Goal: Information Seeking & Learning: Learn about a topic

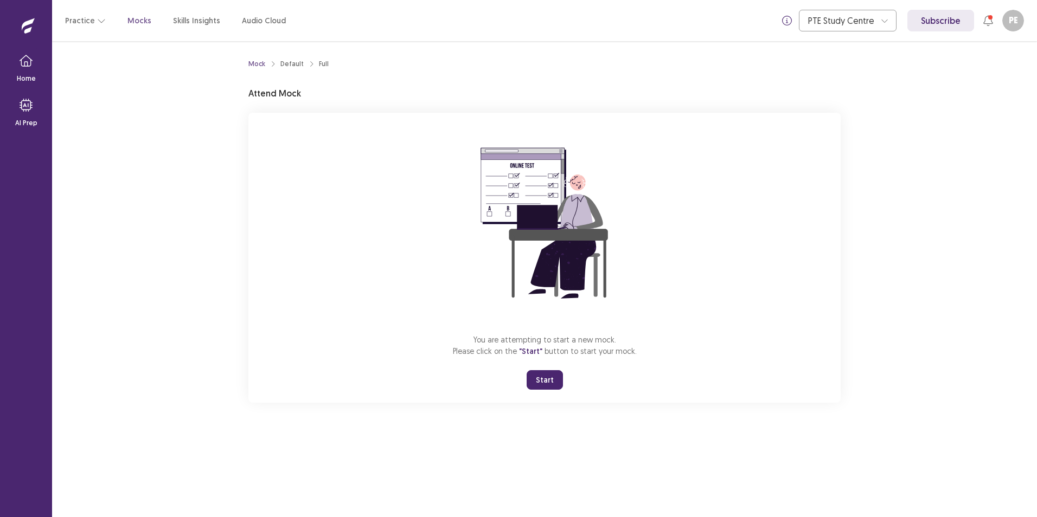
drag, startPoint x: 540, startPoint y: 380, endPoint x: 540, endPoint y: 420, distance: 40.1
click at [539, 380] on button "Start" at bounding box center [544, 380] width 36 height 20
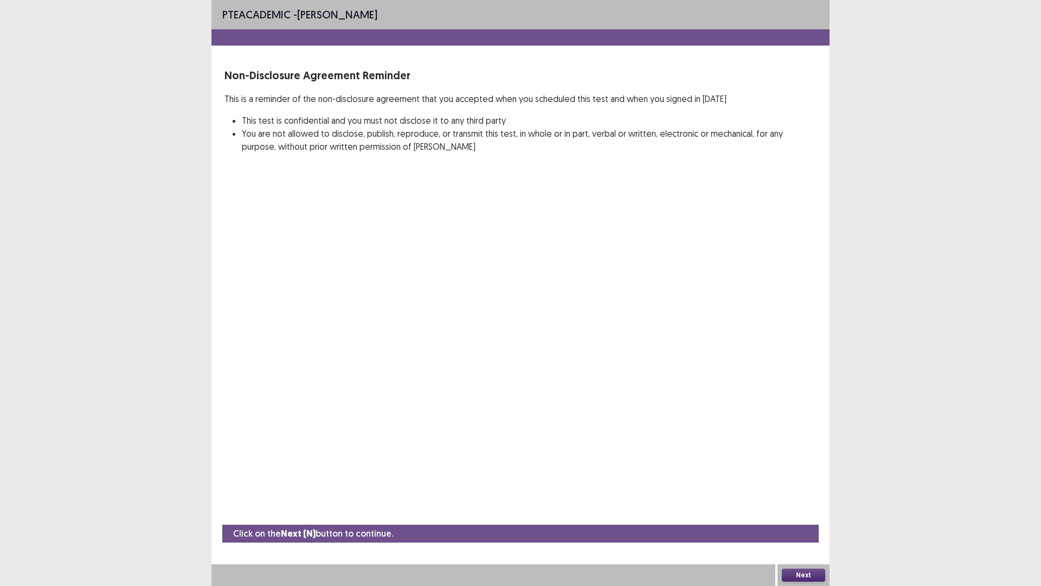
click at [806, 517] on button "Next" at bounding box center [803, 574] width 43 height 13
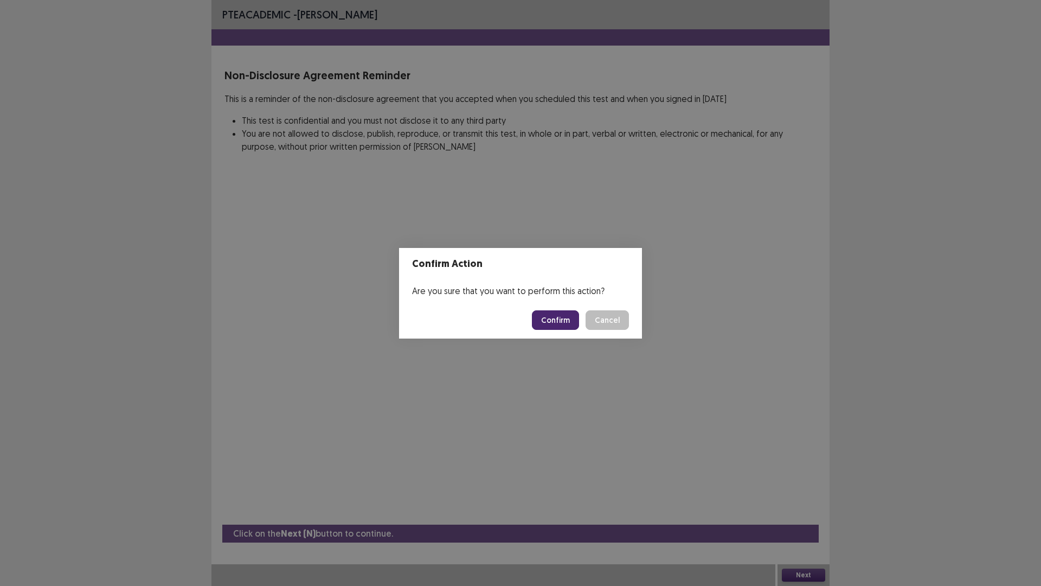
click at [554, 316] on button "Confirm" at bounding box center [555, 320] width 47 height 20
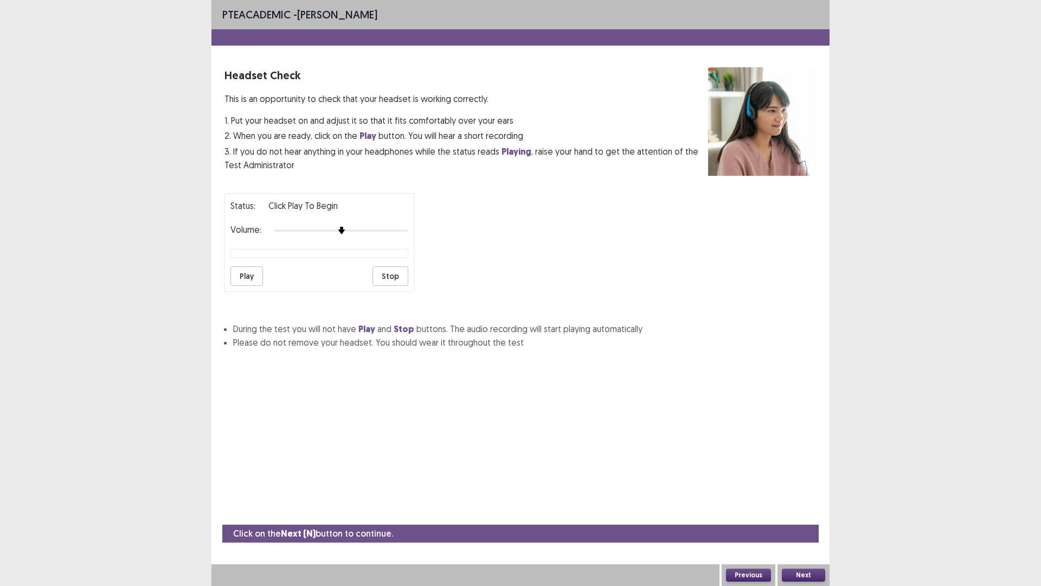
click at [254, 279] on button "Play" at bounding box center [246, 276] width 33 height 20
click at [355, 229] on div at bounding box center [341, 230] width 134 height 9
click at [248, 272] on button "Play" at bounding box center [246, 276] width 33 height 20
click at [795, 517] on button "Next" at bounding box center [803, 574] width 43 height 13
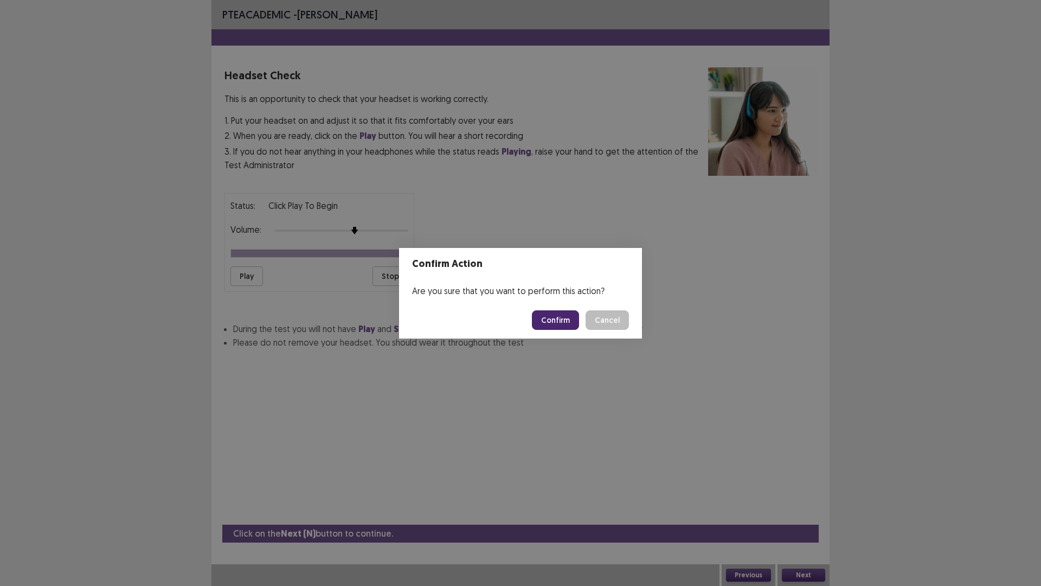
click at [563, 324] on button "Confirm" at bounding box center [555, 320] width 47 height 20
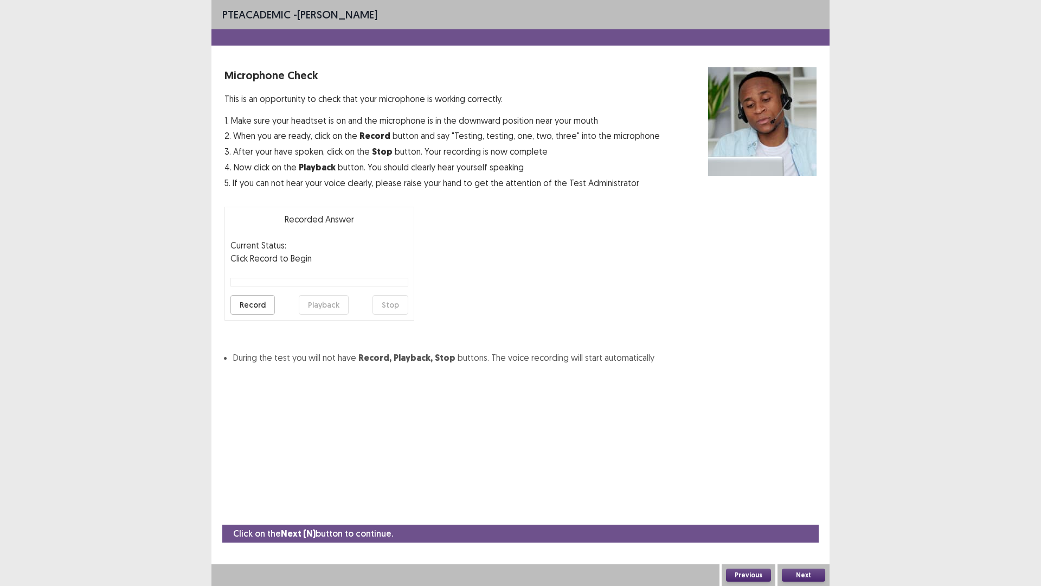
click at [246, 311] on button "Record" at bounding box center [252, 305] width 44 height 20
click at [316, 306] on button "Playback" at bounding box center [324, 305] width 50 height 20
click at [806, 517] on button "Next" at bounding box center [803, 574] width 43 height 13
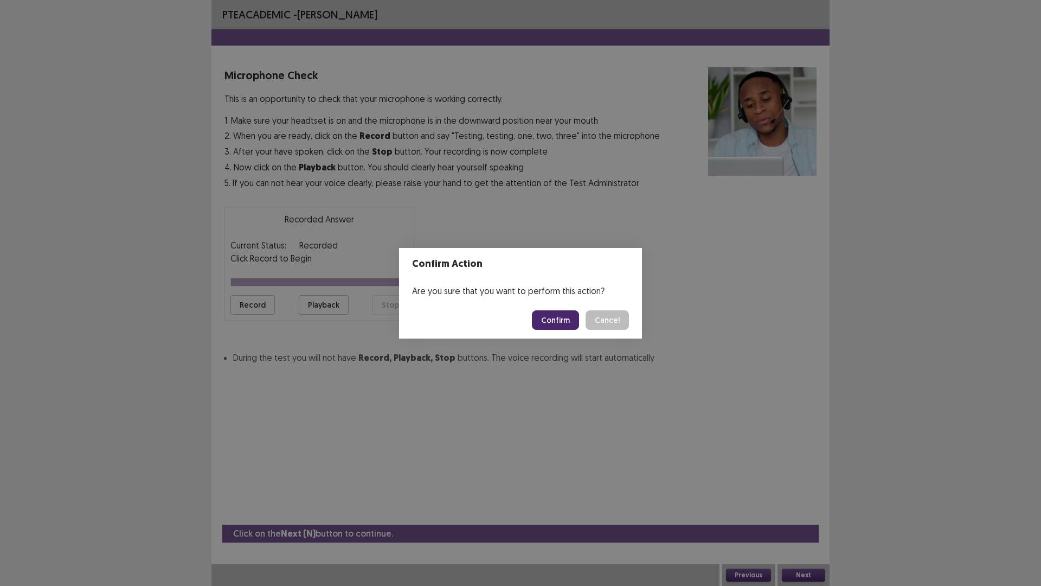
click at [573, 324] on button "Confirm" at bounding box center [555, 320] width 47 height 20
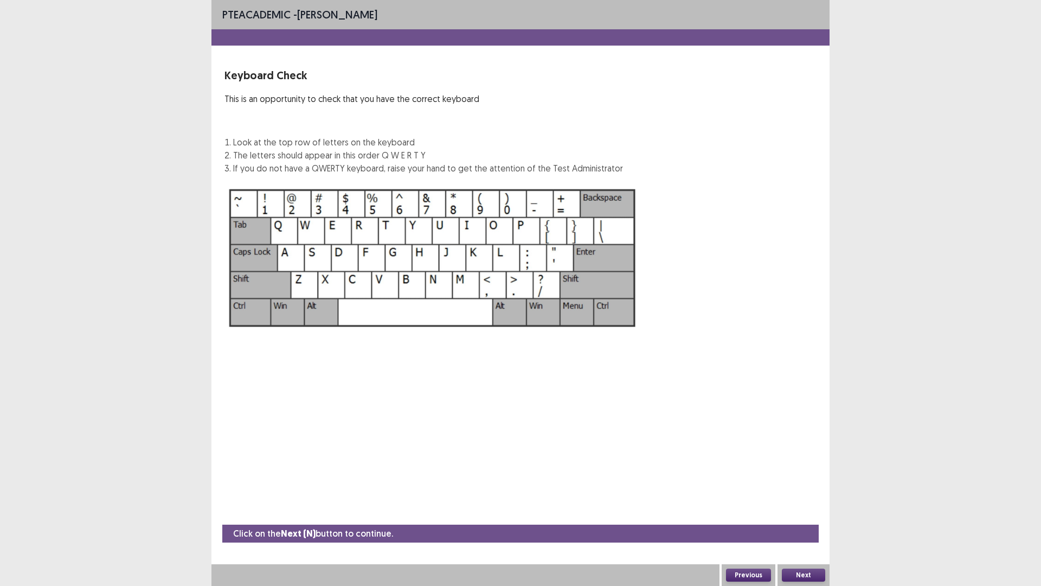
click at [425, 252] on img at bounding box center [432, 257] width 416 height 149
click at [805, 517] on button "Next" at bounding box center [803, 574] width 43 height 13
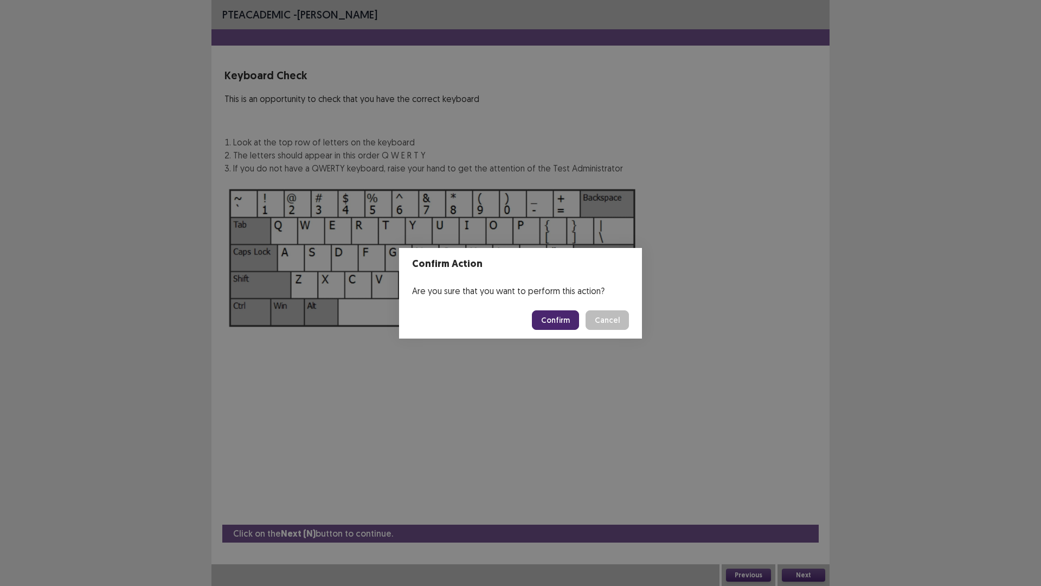
click at [562, 314] on button "Confirm" at bounding box center [555, 320] width 47 height 20
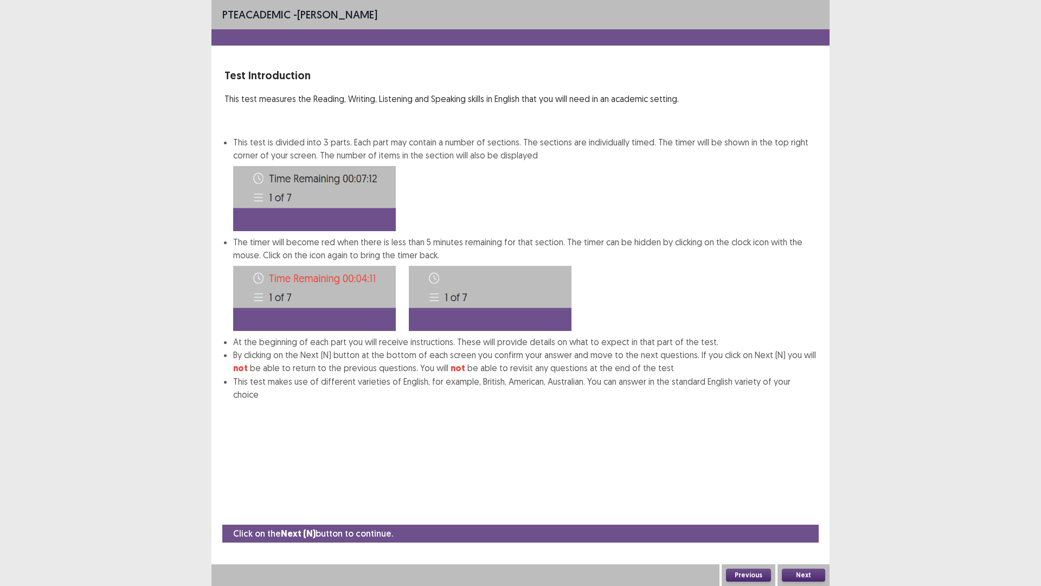
click at [800, 517] on button "Next" at bounding box center [803, 574] width 43 height 13
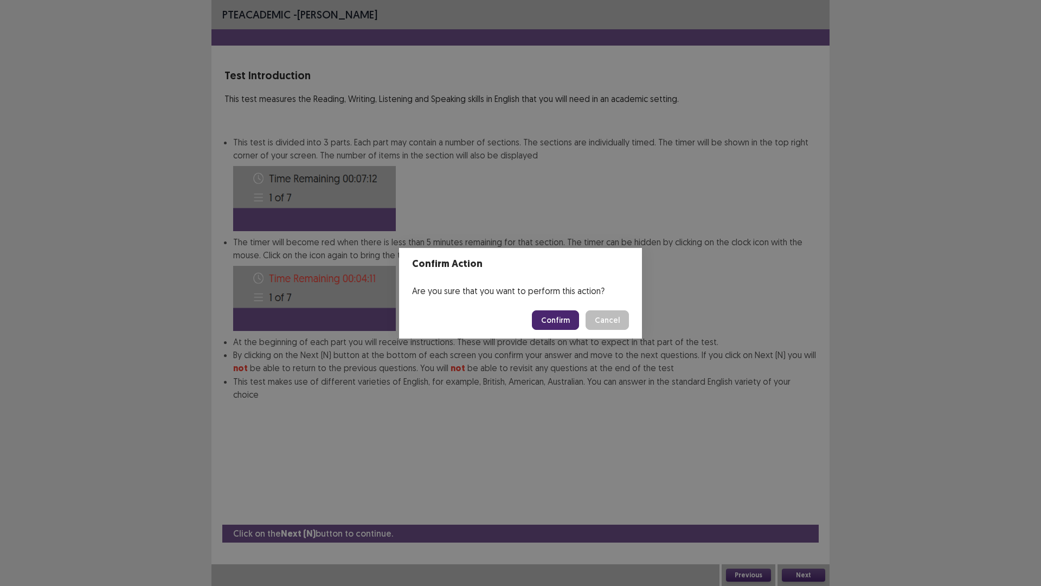
click at [571, 323] on button "Confirm" at bounding box center [555, 320] width 47 height 20
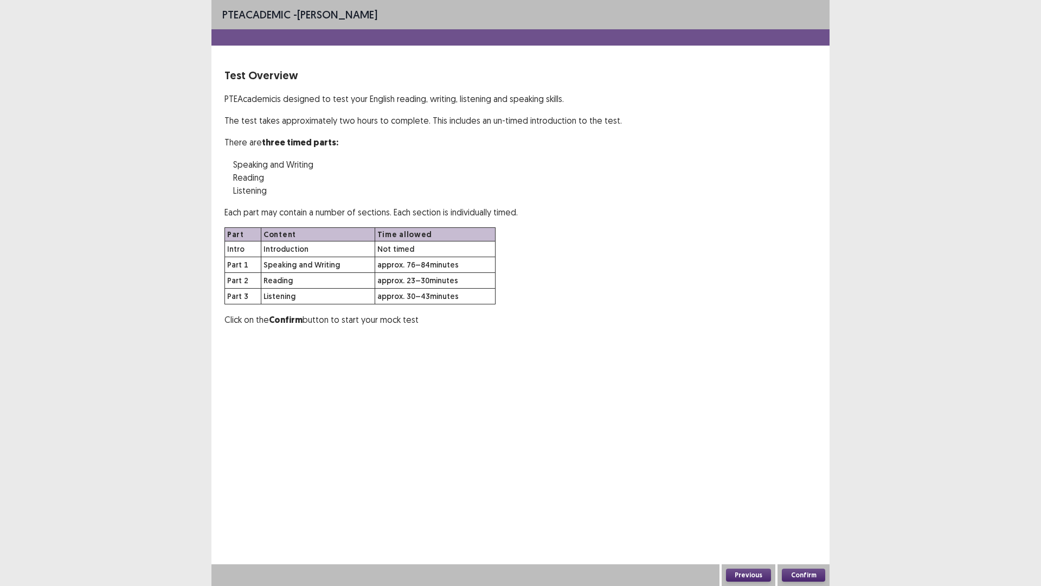
click at [805, 517] on button "Confirm" at bounding box center [803, 574] width 43 height 13
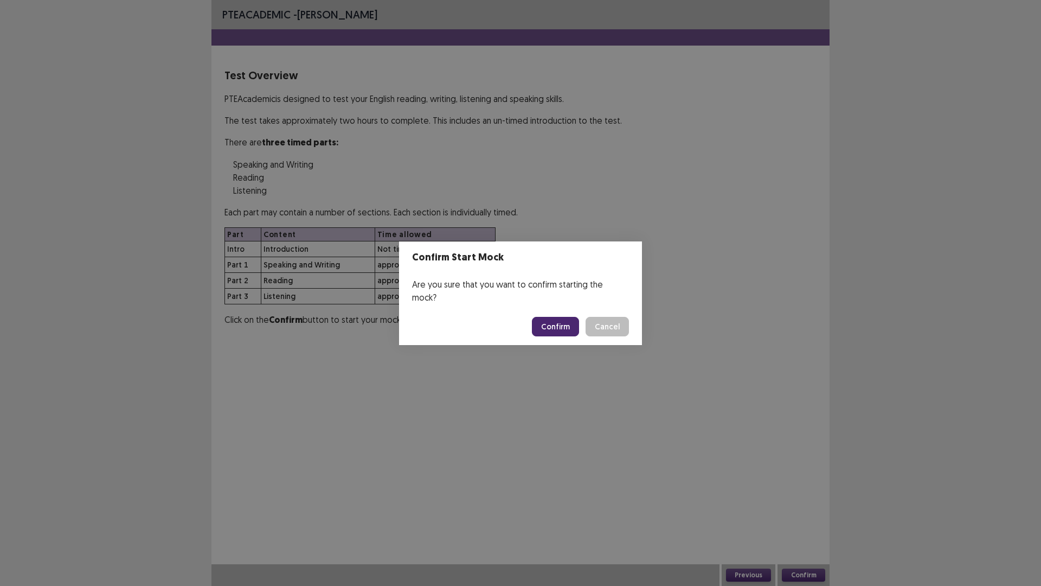
click at [549, 317] on button "Confirm" at bounding box center [555, 327] width 47 height 20
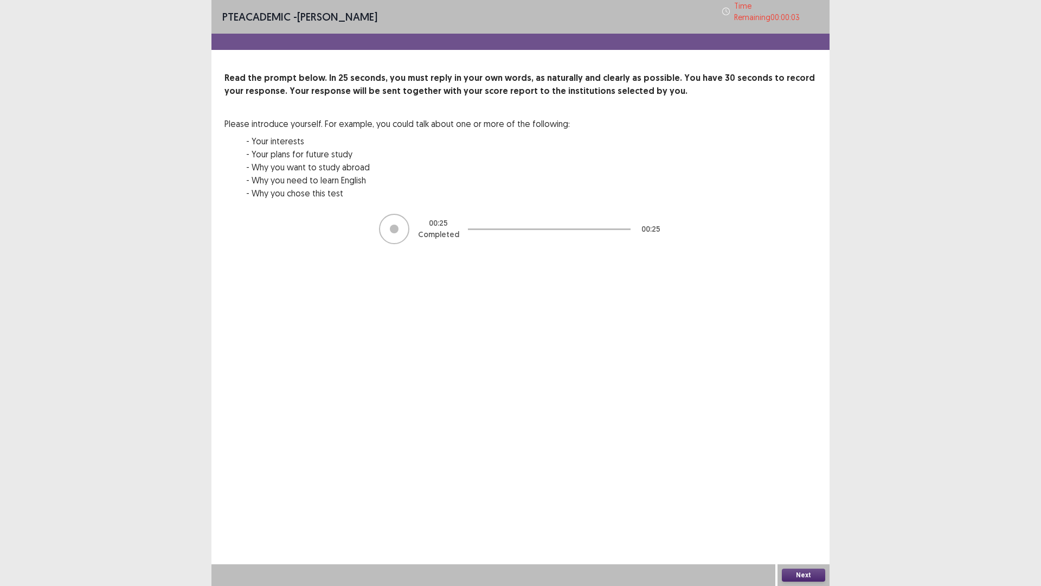
click at [792, 517] on button "Next" at bounding box center [803, 574] width 43 height 13
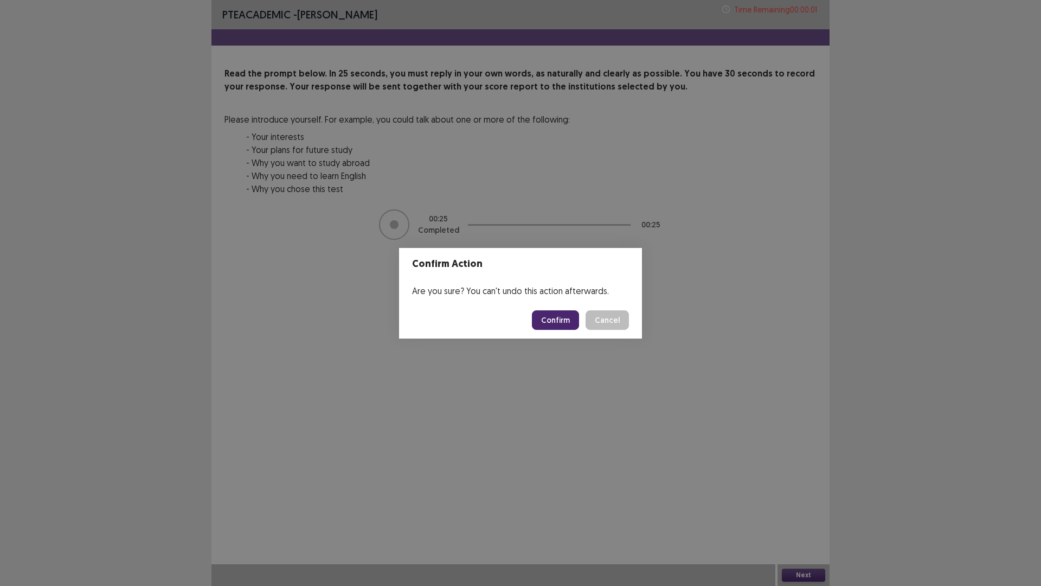
click at [560, 323] on button "Confirm" at bounding box center [555, 320] width 47 height 20
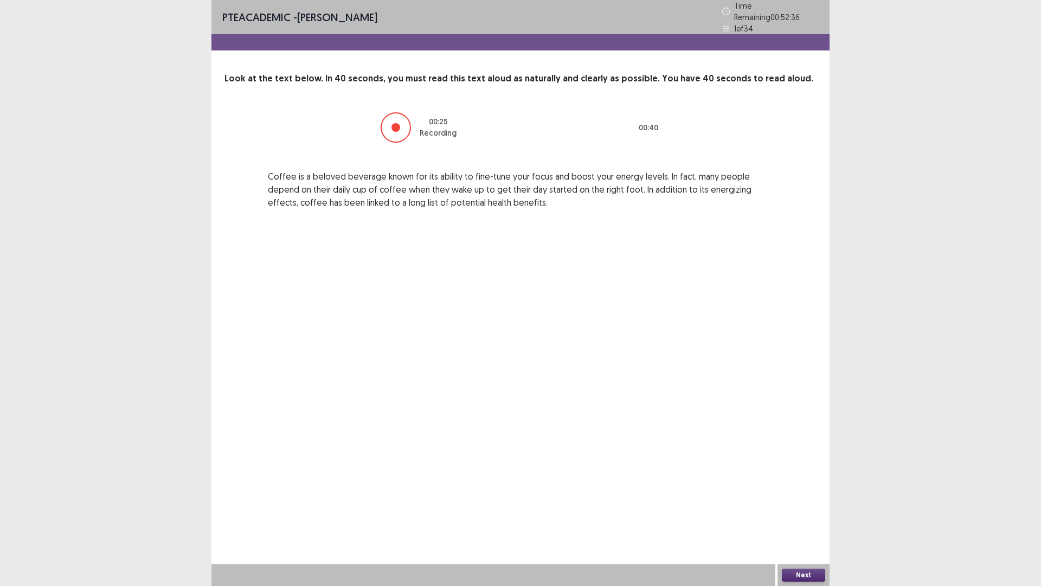
click at [803, 517] on button "Next" at bounding box center [803, 574] width 43 height 13
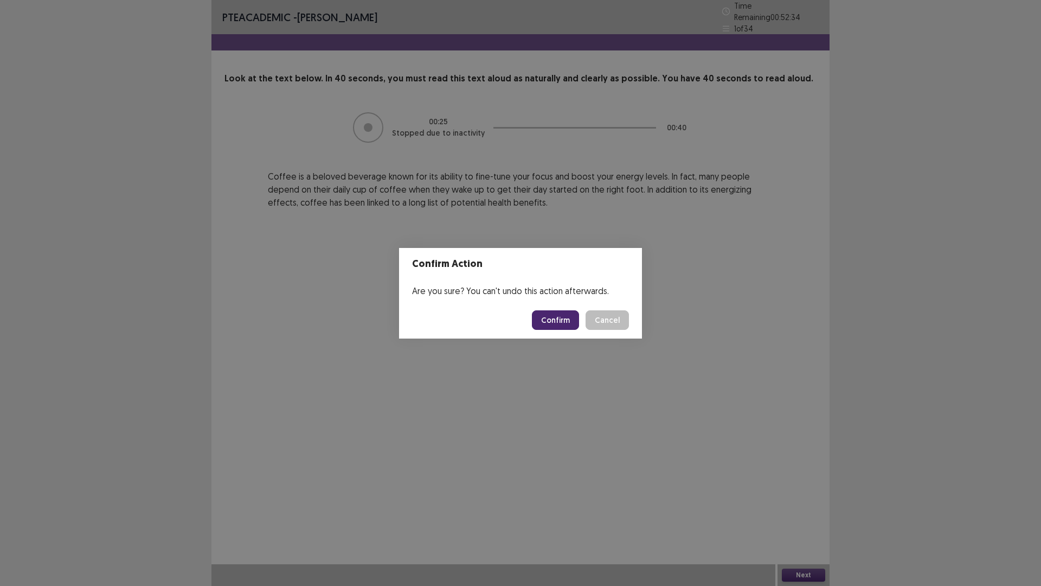
click at [550, 322] on button "Confirm" at bounding box center [555, 320] width 47 height 20
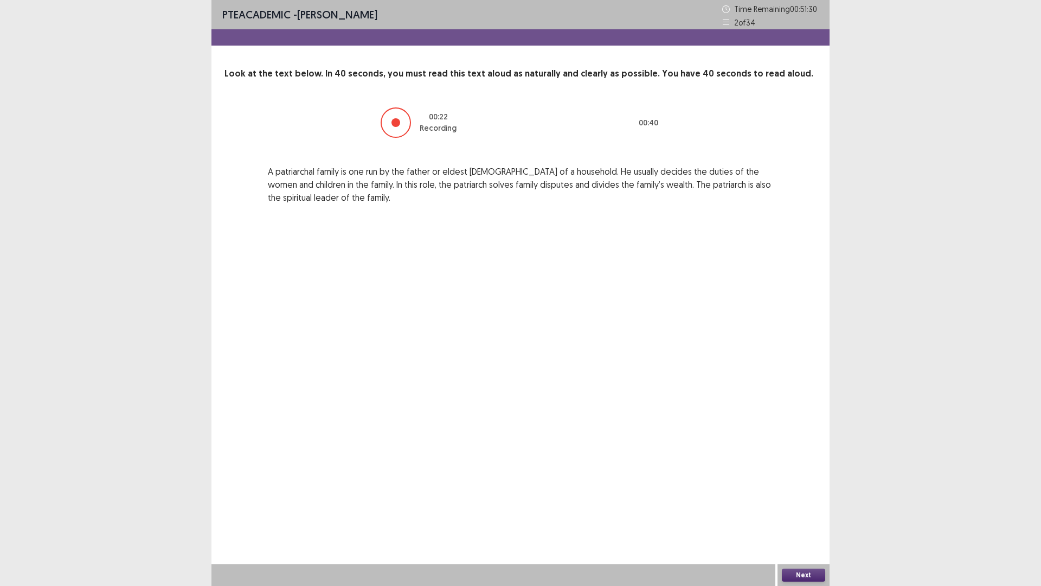
click at [807, 517] on button "Next" at bounding box center [803, 574] width 43 height 13
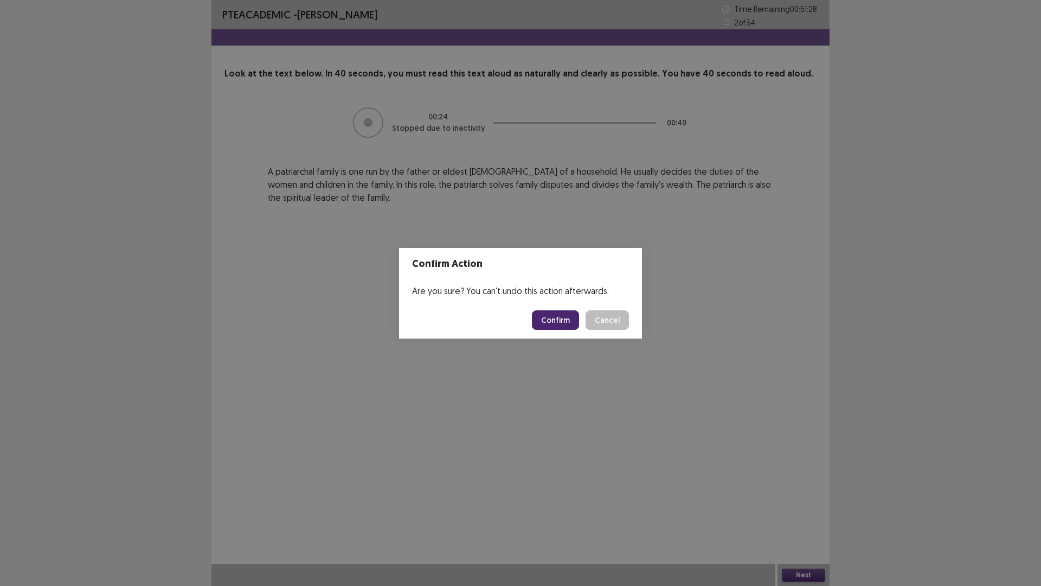
click at [557, 326] on button "Confirm" at bounding box center [555, 320] width 47 height 20
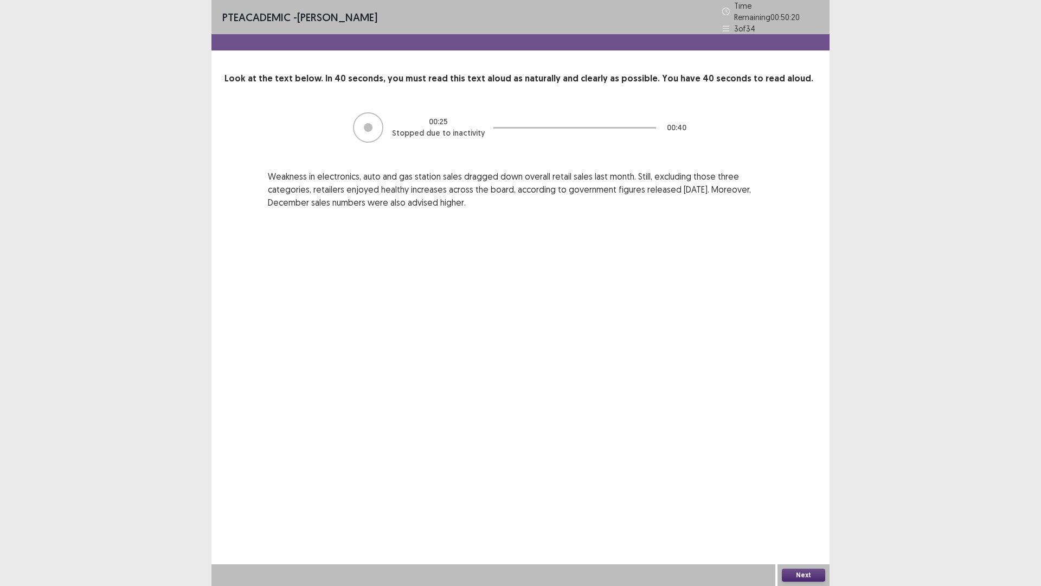
click at [792, 517] on button "Next" at bounding box center [803, 574] width 43 height 13
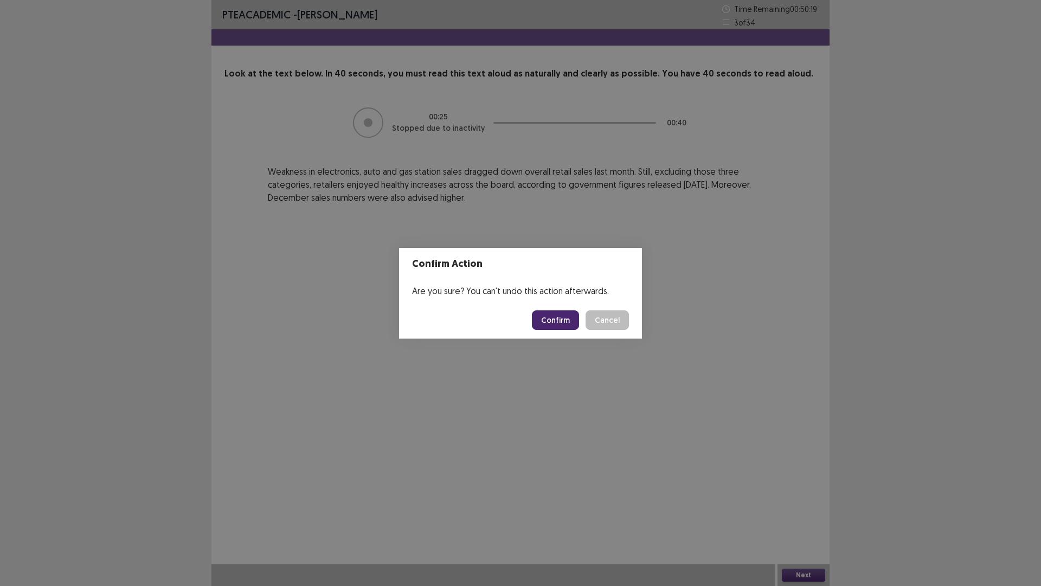
click at [553, 317] on button "Confirm" at bounding box center [555, 320] width 47 height 20
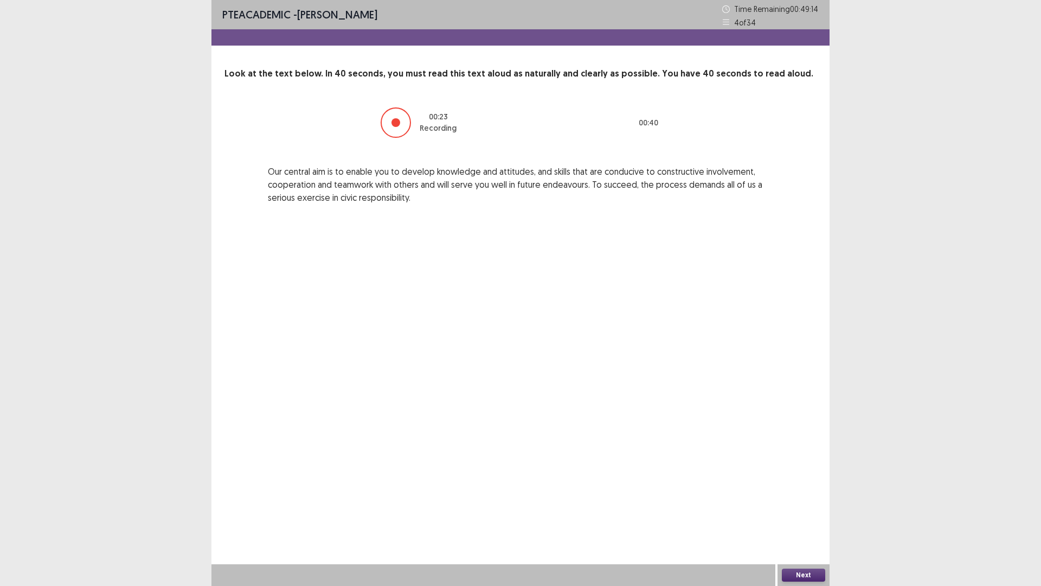
click at [810, 517] on button "Next" at bounding box center [803, 574] width 43 height 13
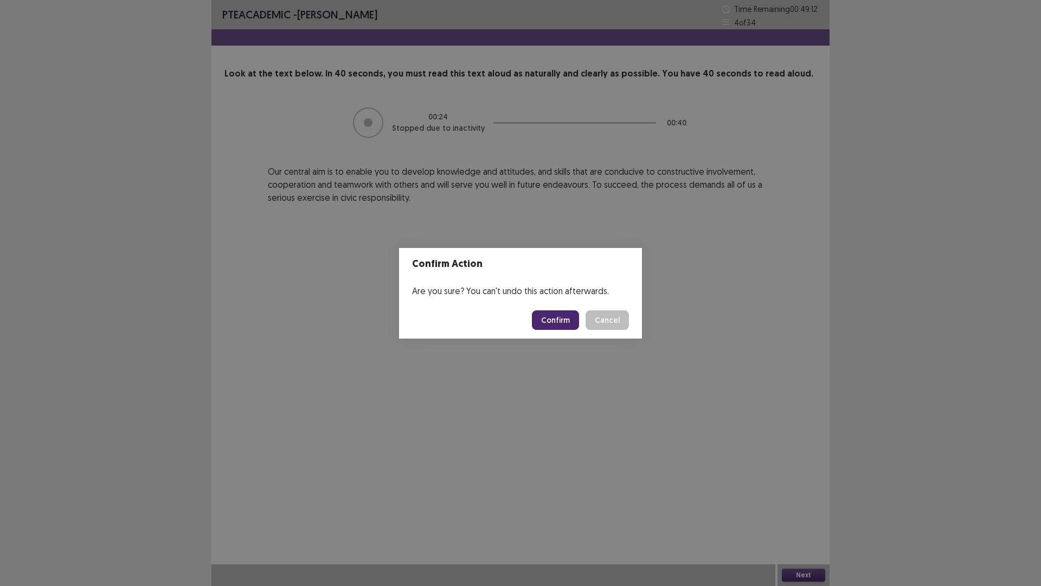
click at [543, 314] on button "Confirm" at bounding box center [555, 320] width 47 height 20
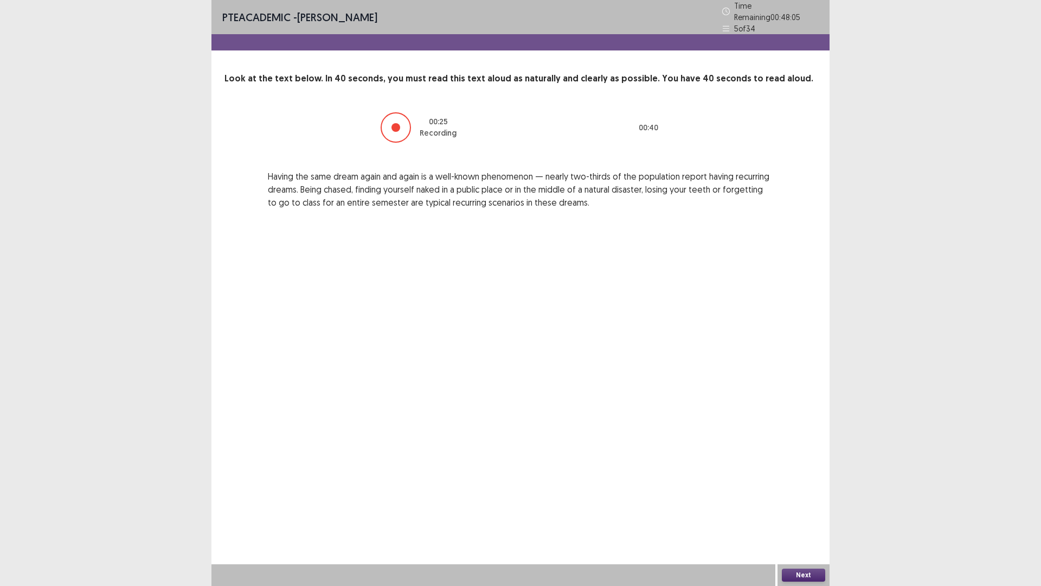
click at [807, 517] on button "Next" at bounding box center [803, 574] width 43 height 13
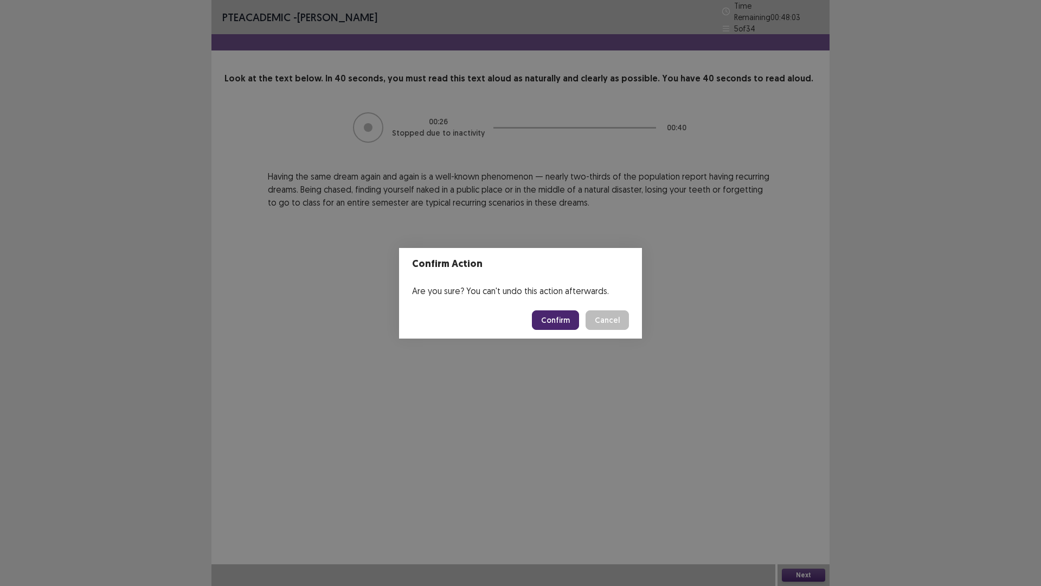
click at [543, 317] on button "Confirm" at bounding box center [555, 320] width 47 height 20
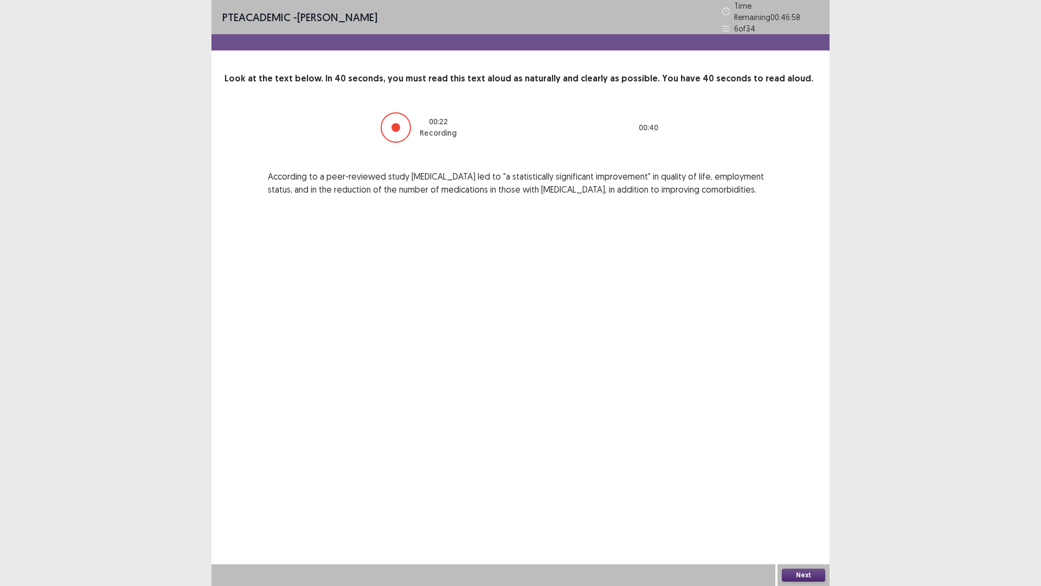
click at [810, 517] on button "Next" at bounding box center [803, 574] width 43 height 13
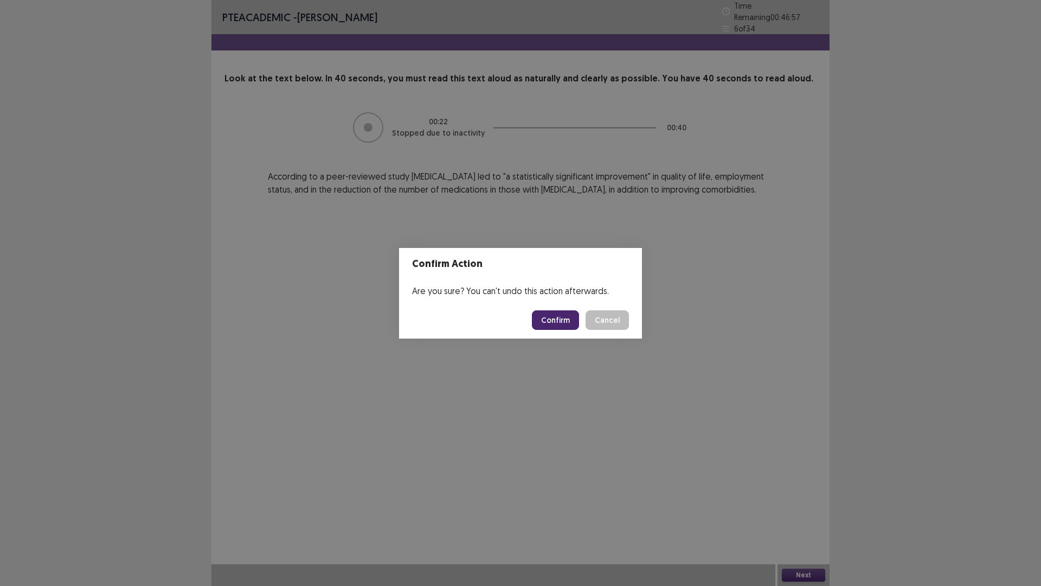
click at [569, 318] on button "Confirm" at bounding box center [555, 320] width 47 height 20
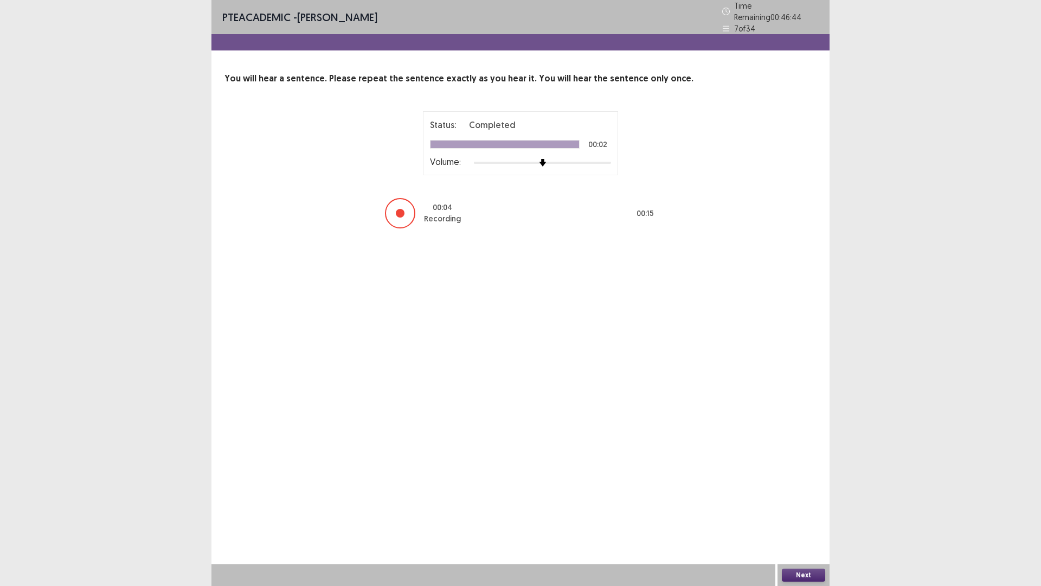
click at [799, 517] on button "Next" at bounding box center [803, 574] width 43 height 13
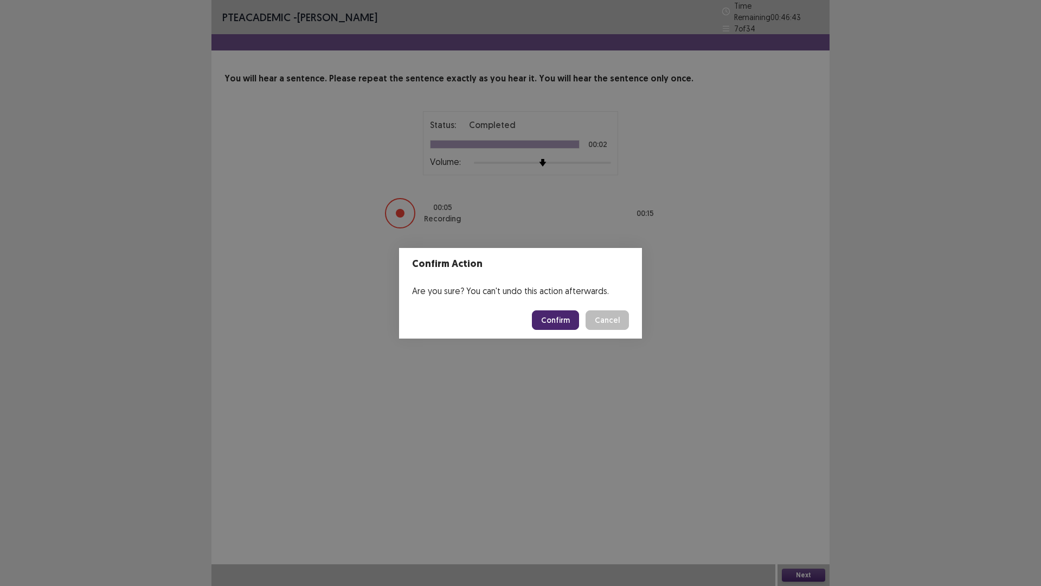
click at [550, 325] on button "Confirm" at bounding box center [555, 320] width 47 height 20
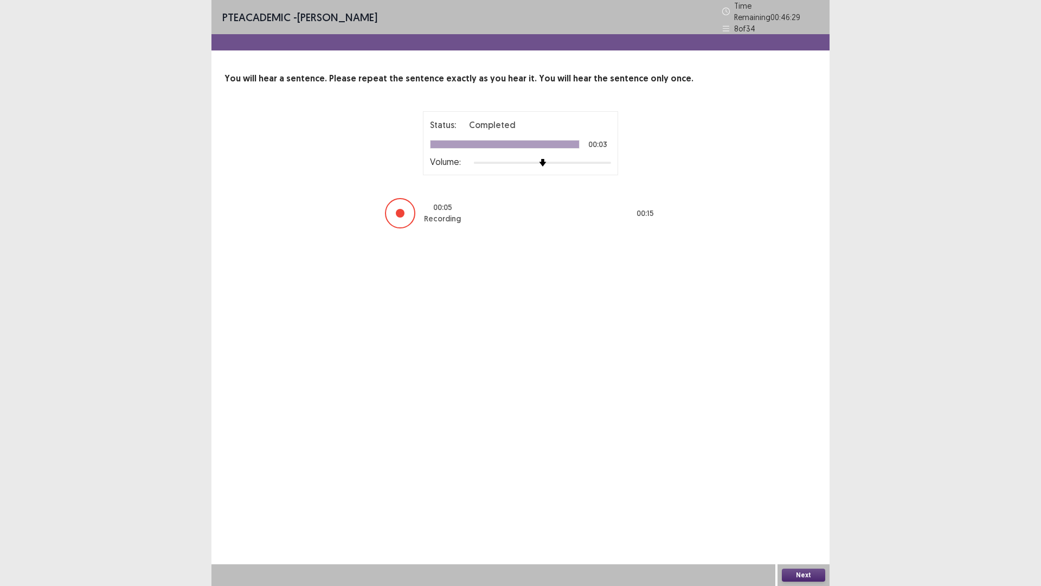
click at [793, 517] on button "Next" at bounding box center [803, 574] width 43 height 13
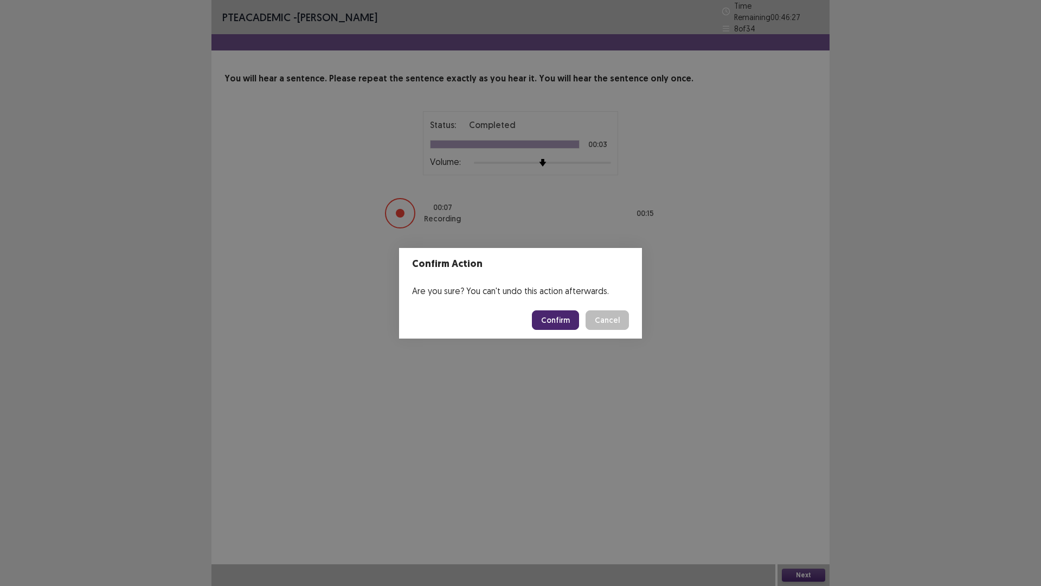
click at [561, 328] on button "Confirm" at bounding box center [555, 320] width 47 height 20
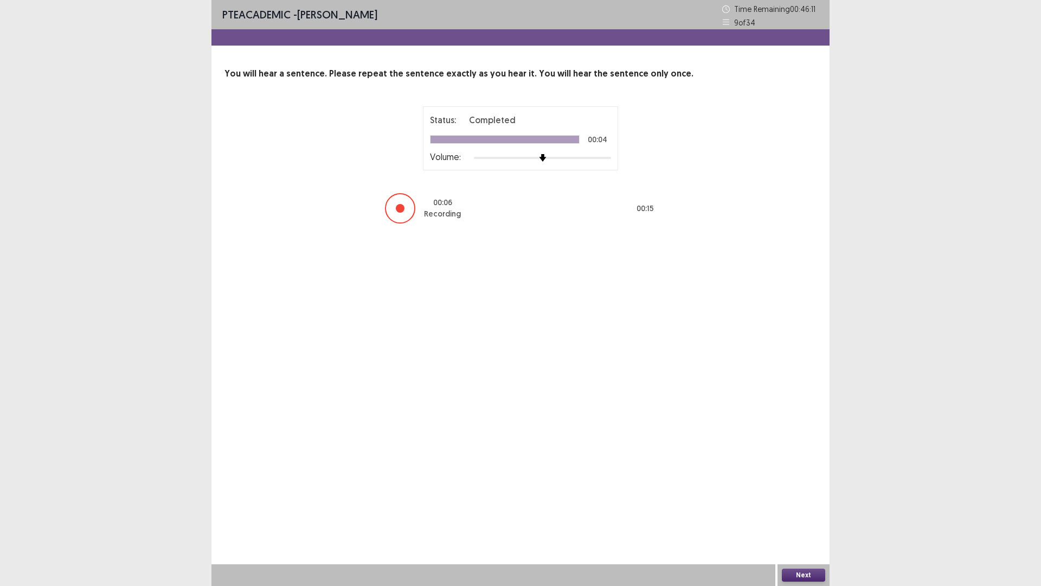
drag, startPoint x: 804, startPoint y: 568, endPoint x: 769, endPoint y: 519, distance: 59.9
click at [804, 517] on div "Next" at bounding box center [804, 575] width 52 height 22
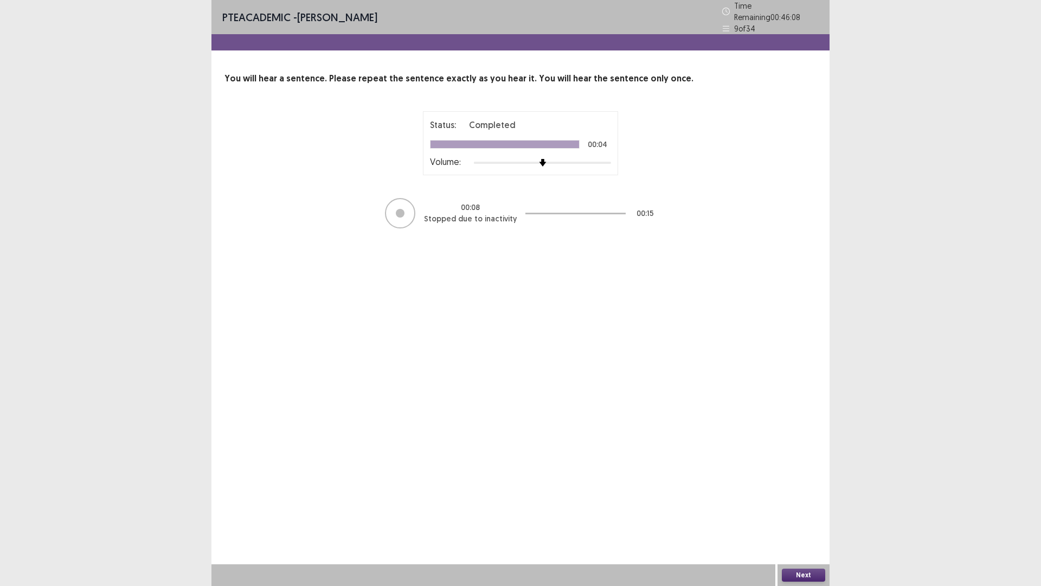
drag, startPoint x: 813, startPoint y: 571, endPoint x: 757, endPoint y: 524, distance: 73.1
click at [805, 517] on div "PTE academic - [PERSON_NAME] Time Remaining 00 : 46 : 08 9 of 34 You will hear …" at bounding box center [520, 293] width 618 height 586
click at [792, 517] on button "Next" at bounding box center [803, 574] width 43 height 13
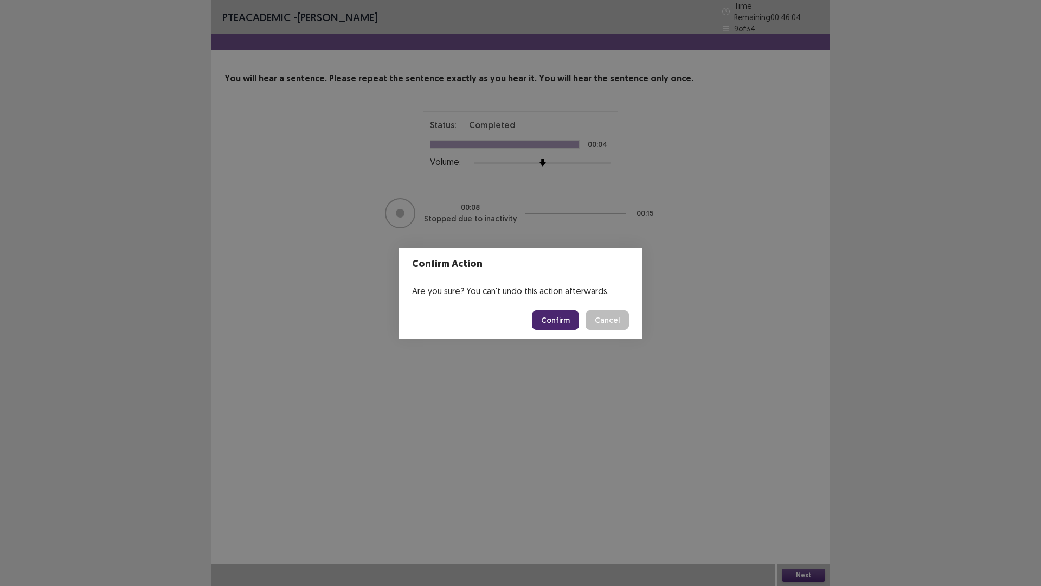
click at [560, 317] on button "Confirm" at bounding box center [555, 320] width 47 height 20
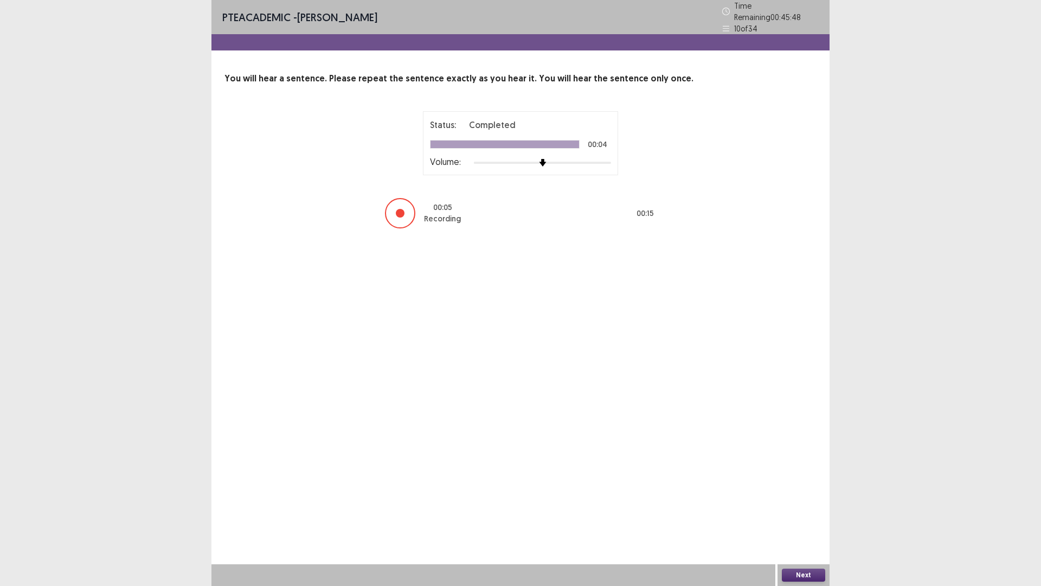
click at [805, 517] on button "Next" at bounding box center [803, 574] width 43 height 13
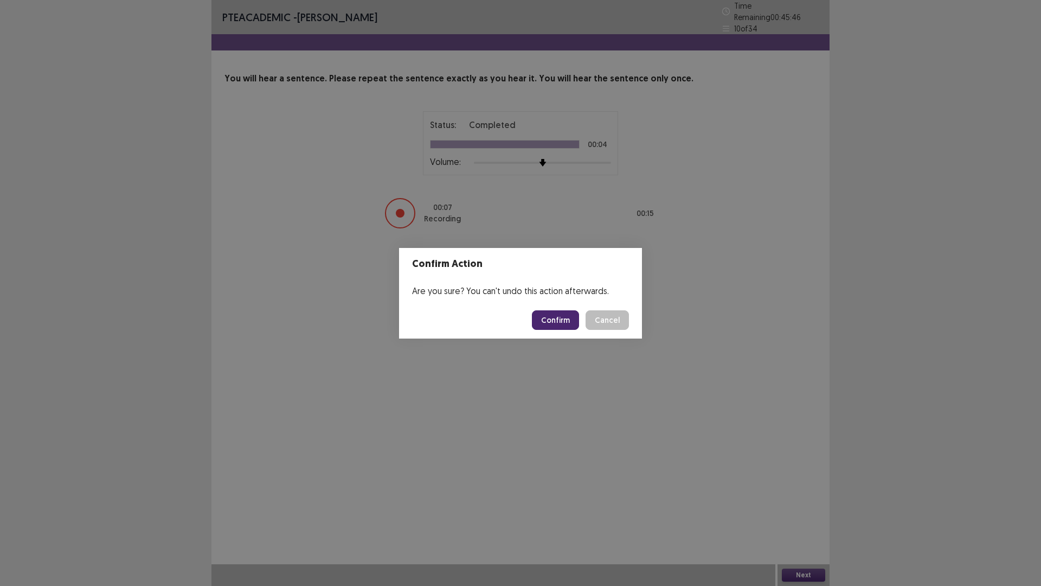
click at [571, 326] on button "Confirm" at bounding box center [555, 320] width 47 height 20
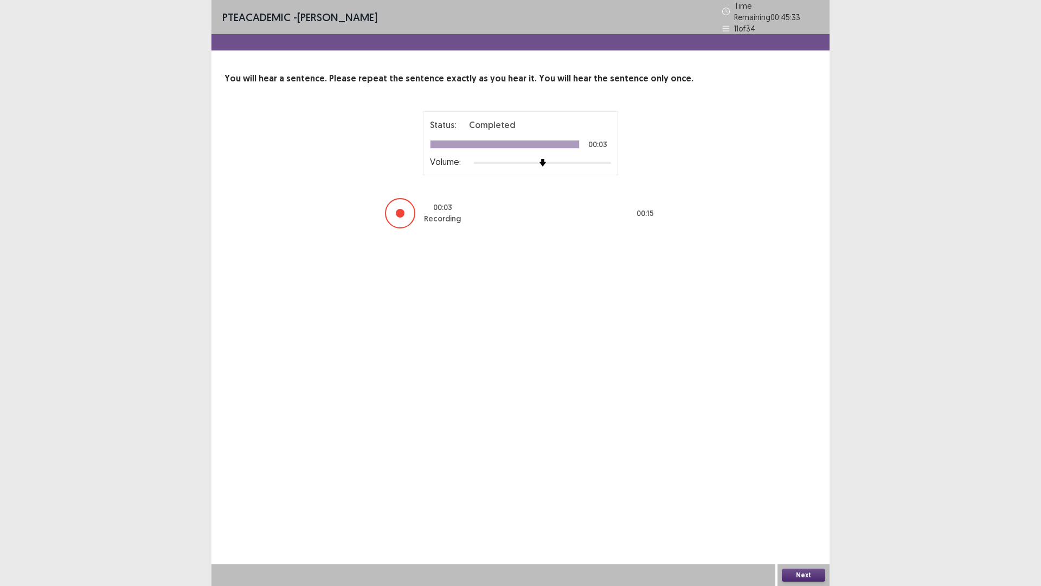
click at [801, 517] on button "Next" at bounding box center [803, 574] width 43 height 13
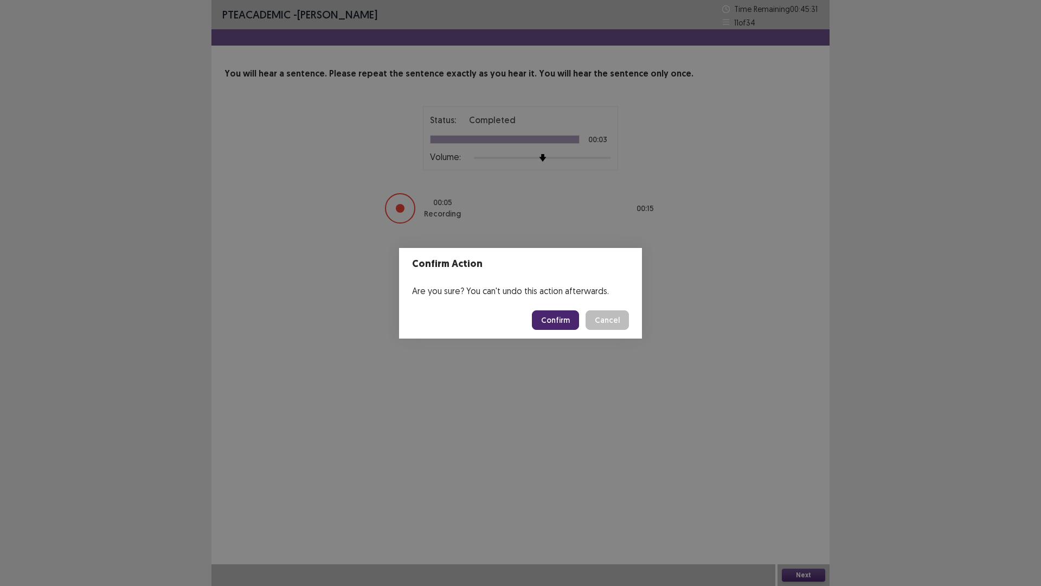
click at [569, 322] on button "Confirm" at bounding box center [555, 320] width 47 height 20
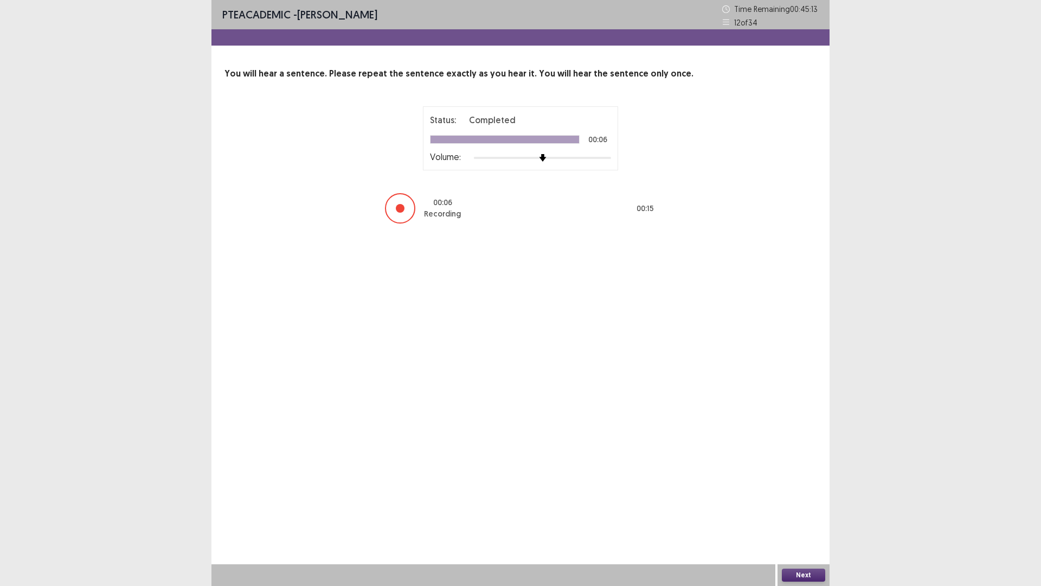
click at [807, 517] on button "Next" at bounding box center [803, 574] width 43 height 13
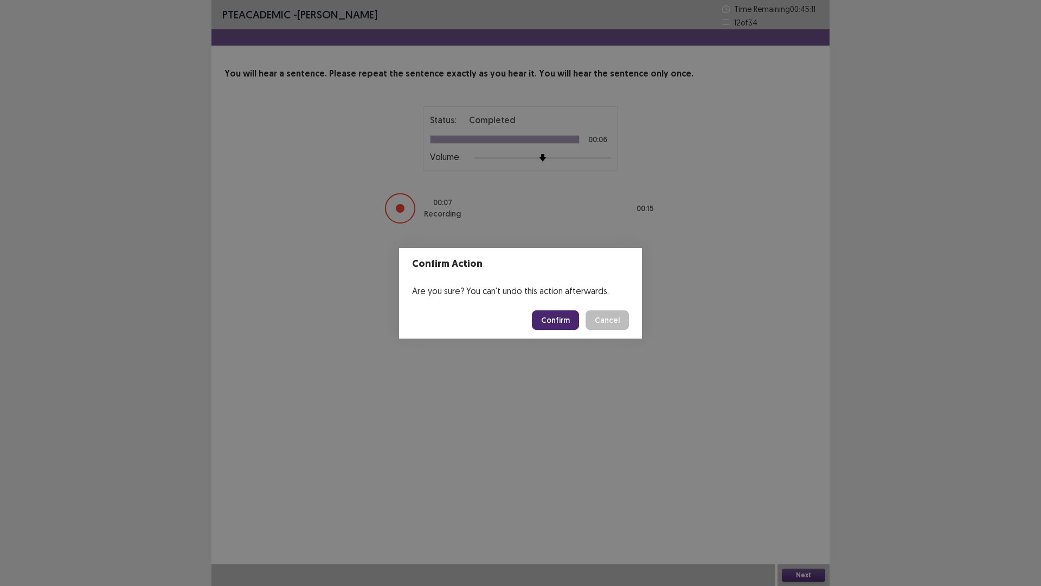
click at [574, 326] on button "Confirm" at bounding box center [555, 320] width 47 height 20
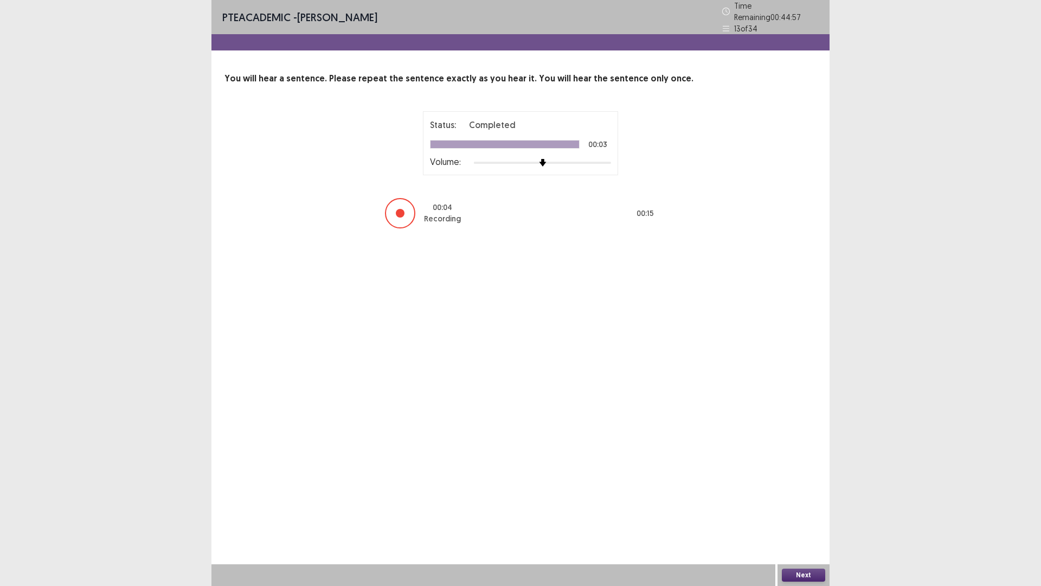
click at [805, 517] on button "Next" at bounding box center [803, 574] width 43 height 13
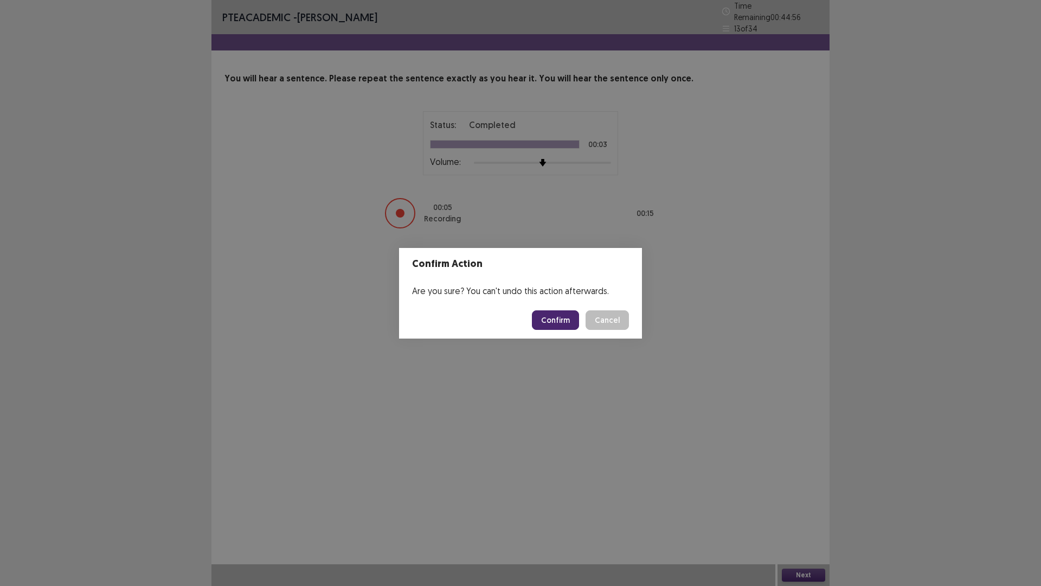
click at [568, 321] on button "Confirm" at bounding box center [555, 320] width 47 height 20
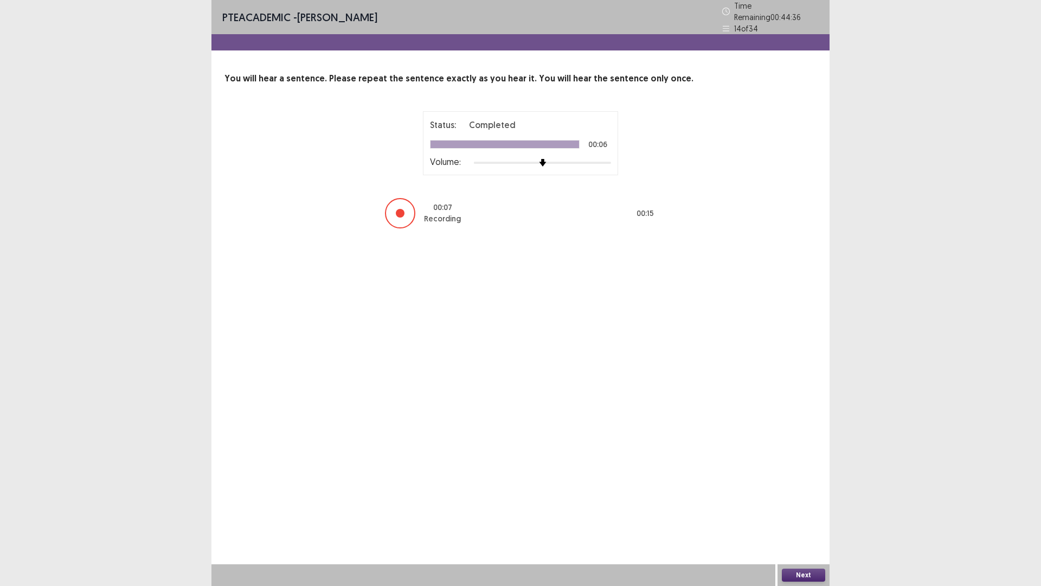
click at [815, 517] on button "Next" at bounding box center [803, 574] width 43 height 13
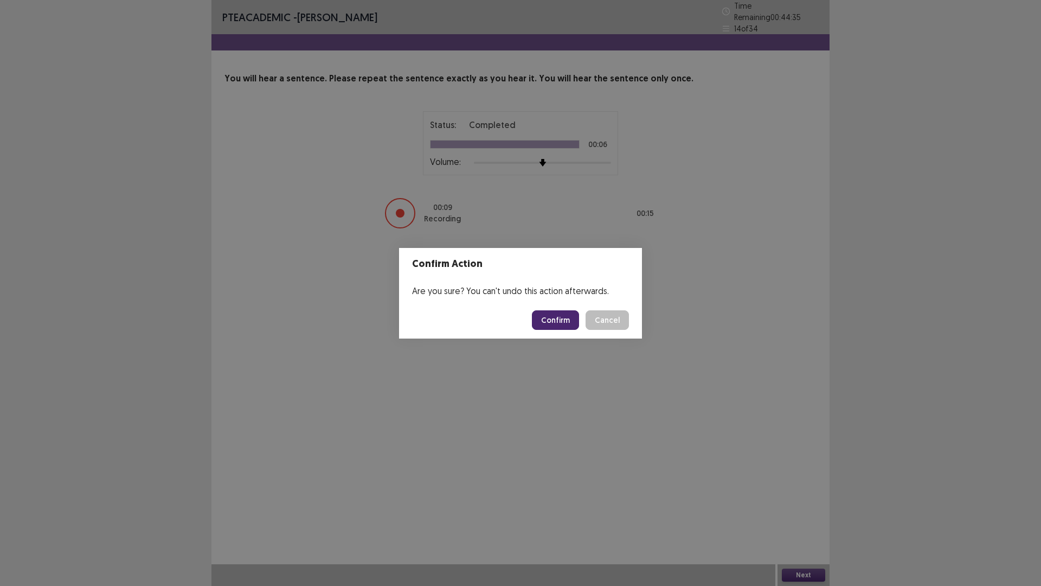
click at [561, 323] on button "Confirm" at bounding box center [555, 320] width 47 height 20
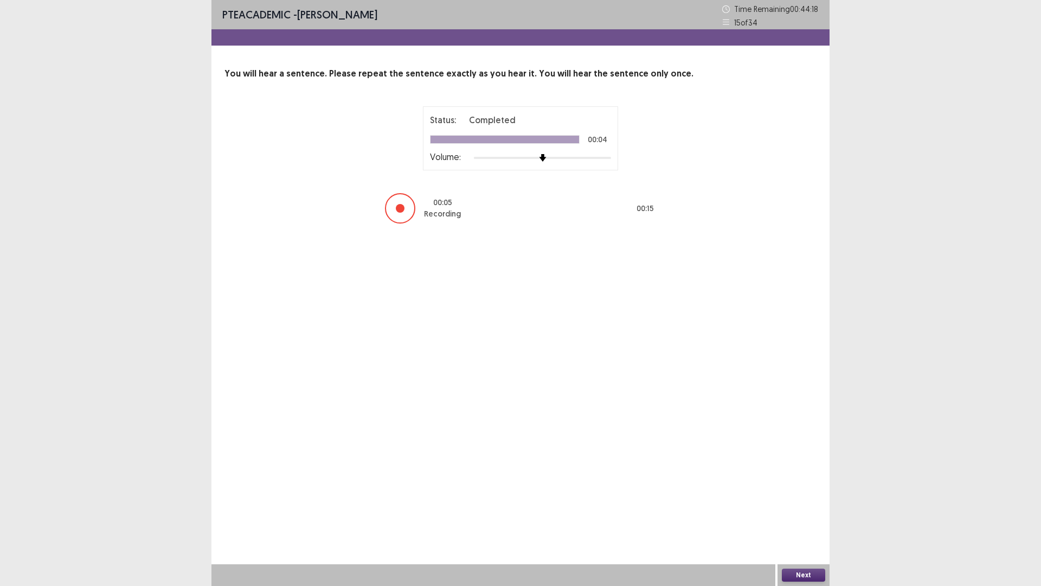
click at [789, 517] on button "Next" at bounding box center [803, 574] width 43 height 13
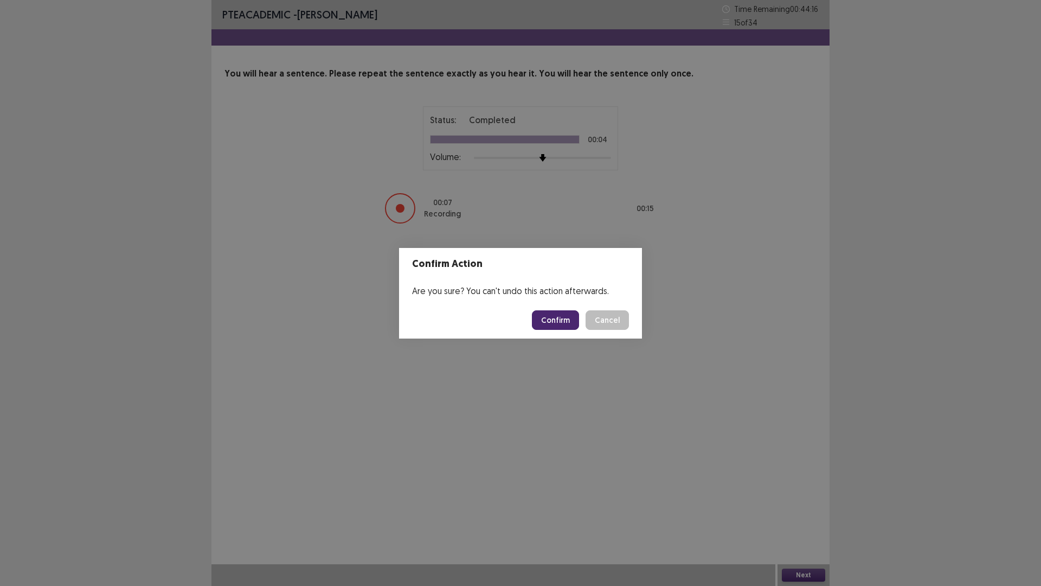
click at [573, 320] on button "Confirm" at bounding box center [555, 320] width 47 height 20
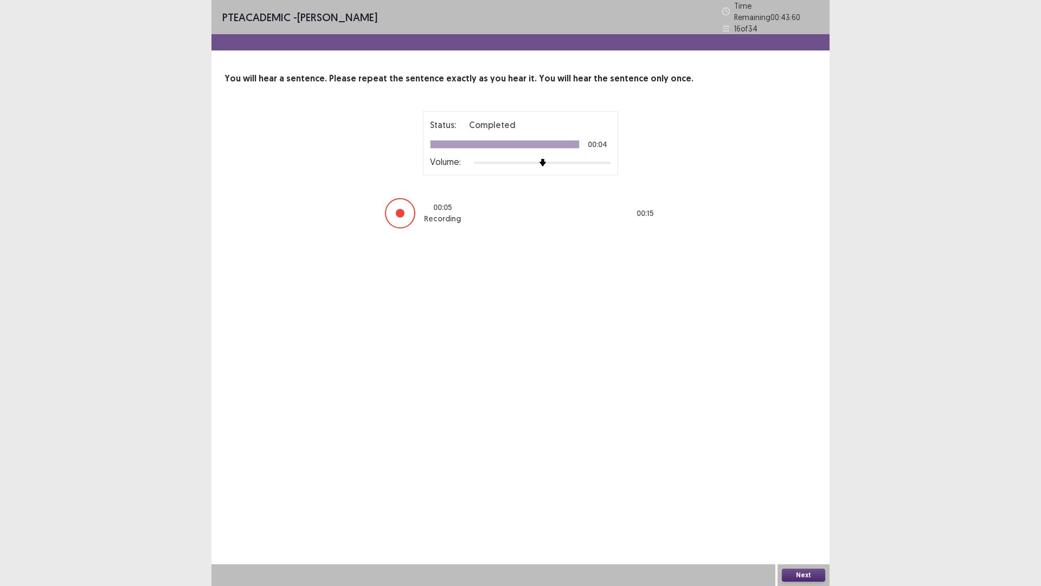
click at [798, 517] on button "Next" at bounding box center [803, 574] width 43 height 13
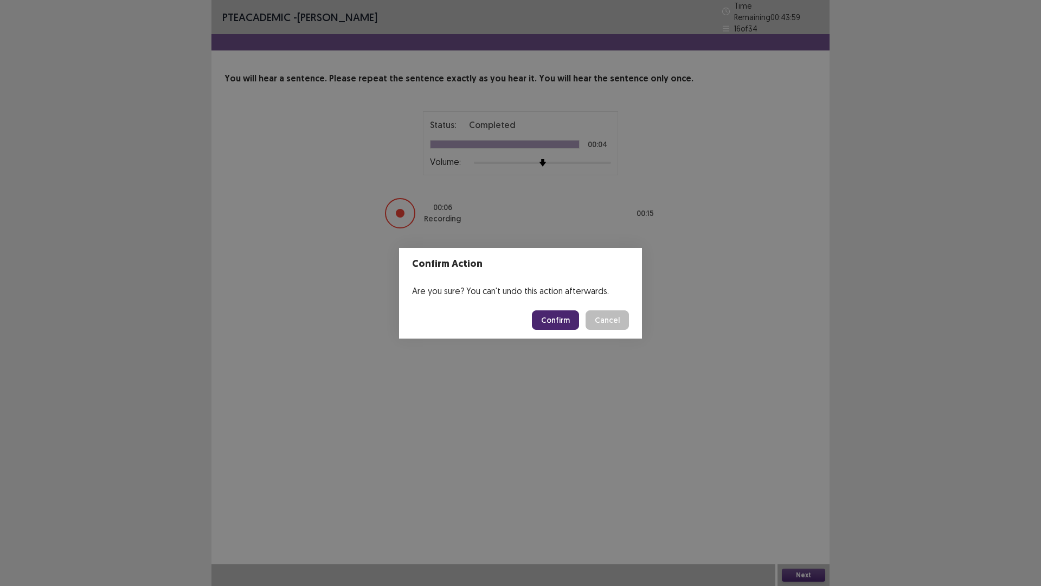
click at [566, 326] on button "Confirm" at bounding box center [555, 320] width 47 height 20
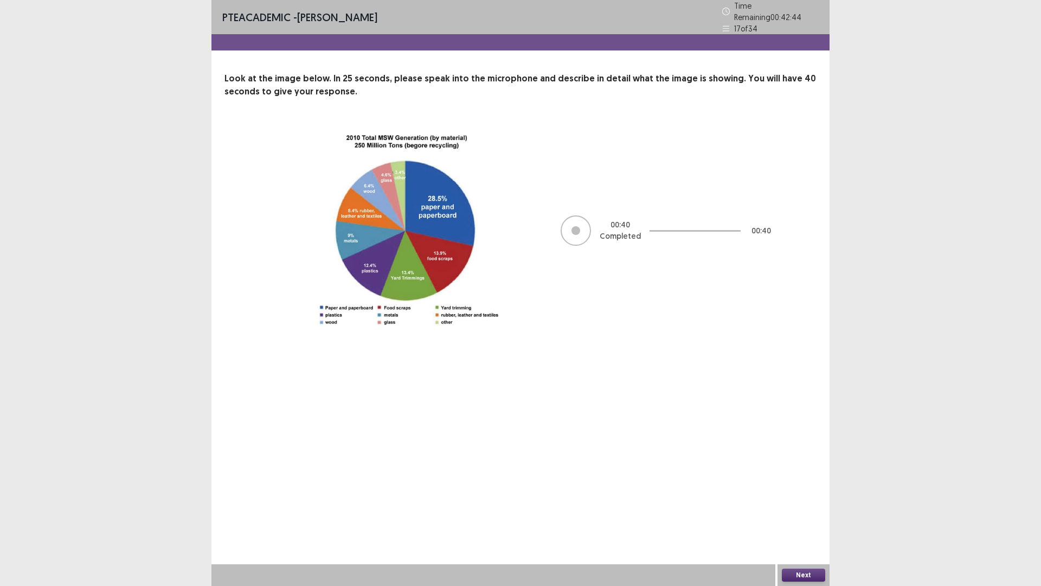
click at [794, 517] on button "Next" at bounding box center [803, 574] width 43 height 13
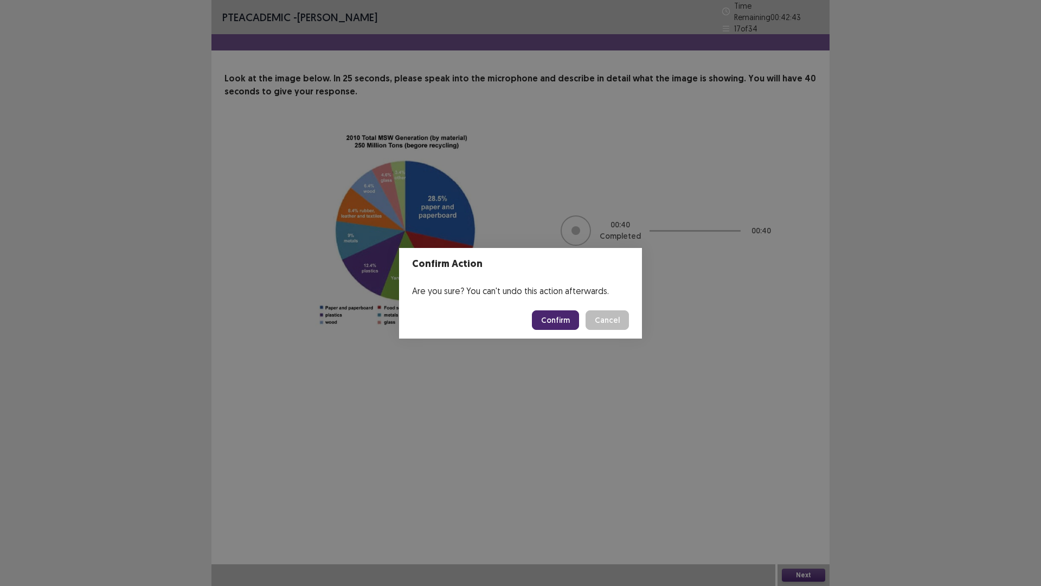
click at [553, 322] on button "Confirm" at bounding box center [555, 320] width 47 height 20
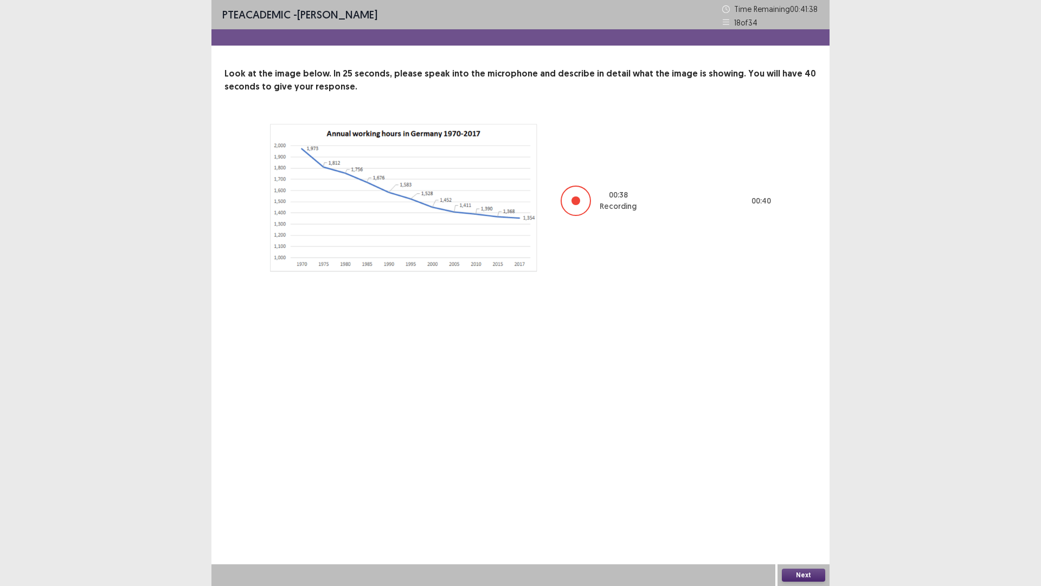
click at [805, 517] on button "Next" at bounding box center [803, 574] width 43 height 13
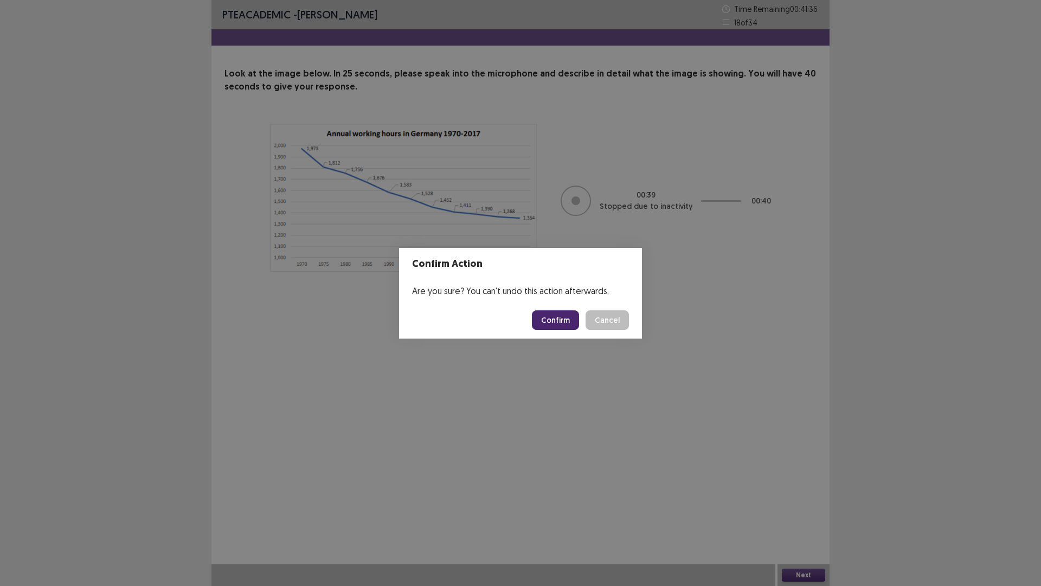
drag, startPoint x: 558, startPoint y: 311, endPoint x: 554, endPoint y: 305, distance: 7.8
click at [555, 307] on footer "Confirm Cancel" at bounding box center [520, 319] width 243 height 37
click at [553, 317] on button "Confirm" at bounding box center [555, 320] width 47 height 20
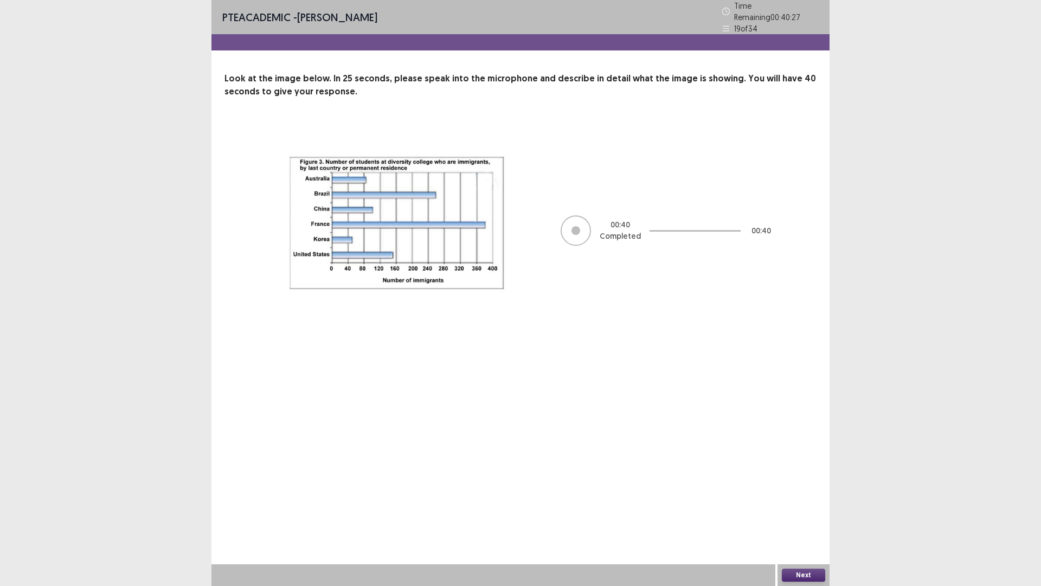
click at [801, 517] on button "Next" at bounding box center [803, 574] width 43 height 13
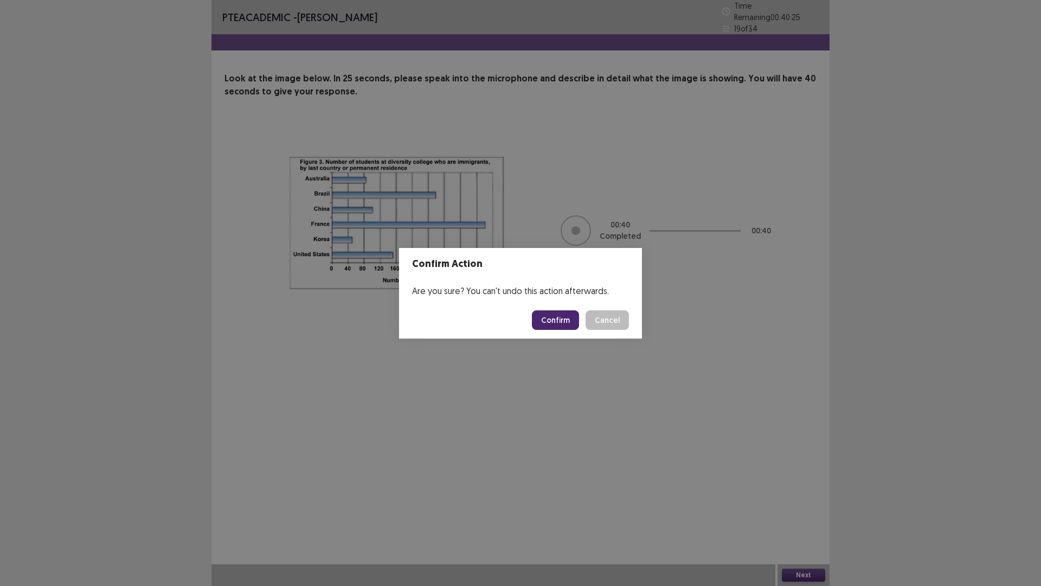
click at [553, 318] on button "Confirm" at bounding box center [555, 320] width 47 height 20
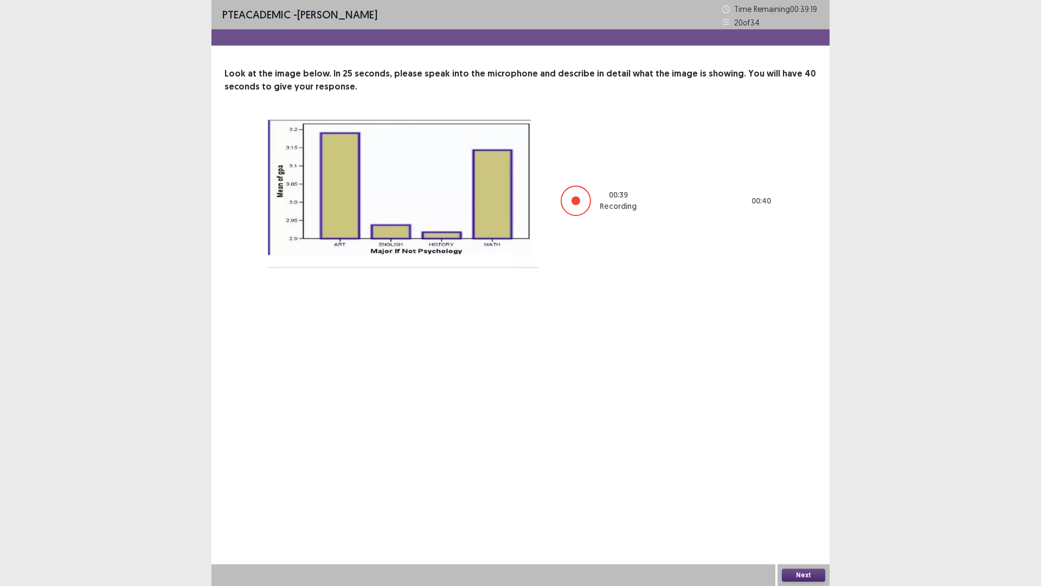
click at [803, 517] on button "Next" at bounding box center [803, 574] width 43 height 13
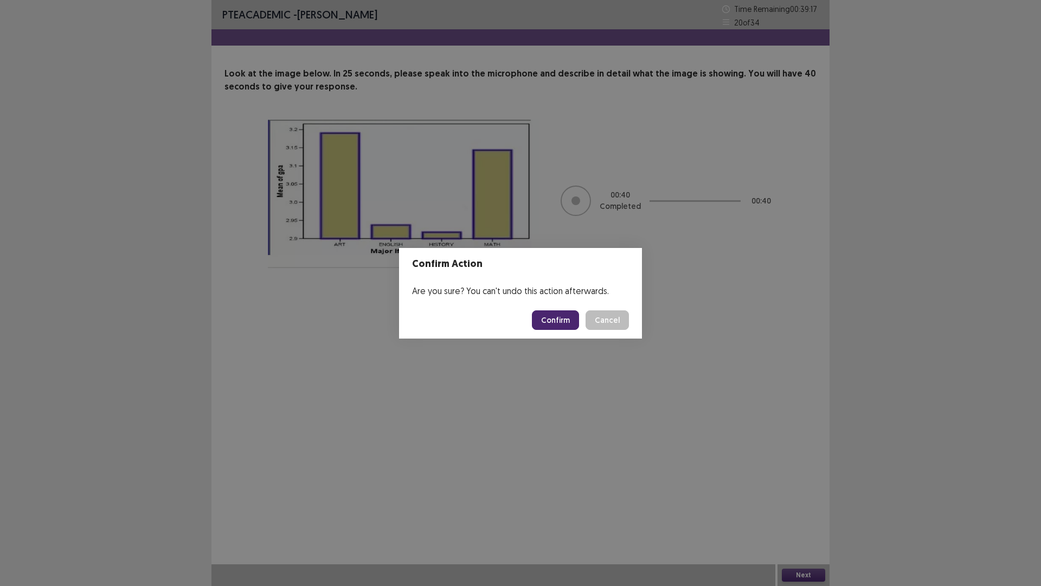
click at [569, 320] on button "Confirm" at bounding box center [555, 320] width 47 height 20
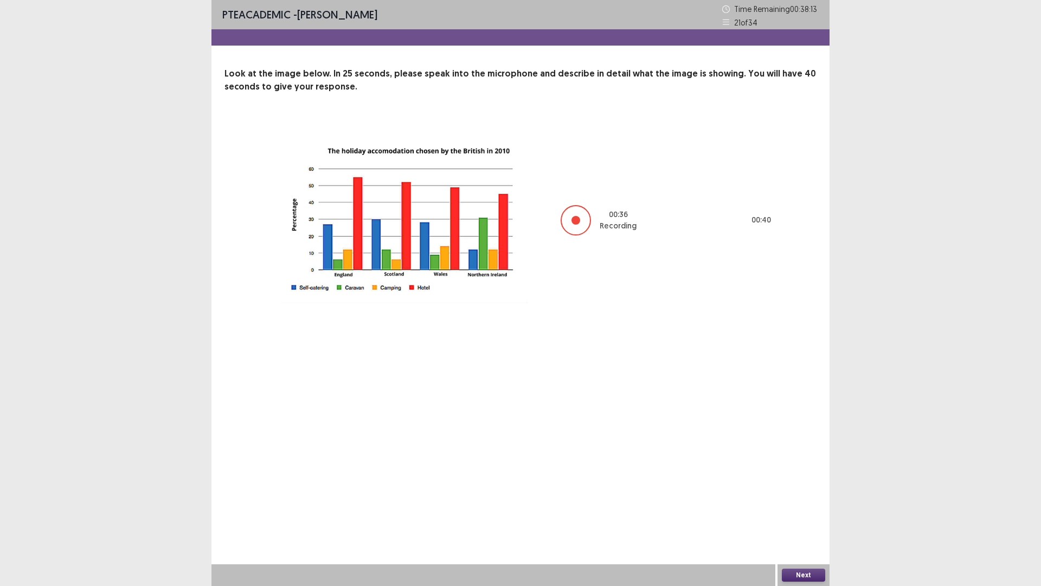
click at [805, 517] on button "Next" at bounding box center [803, 574] width 43 height 13
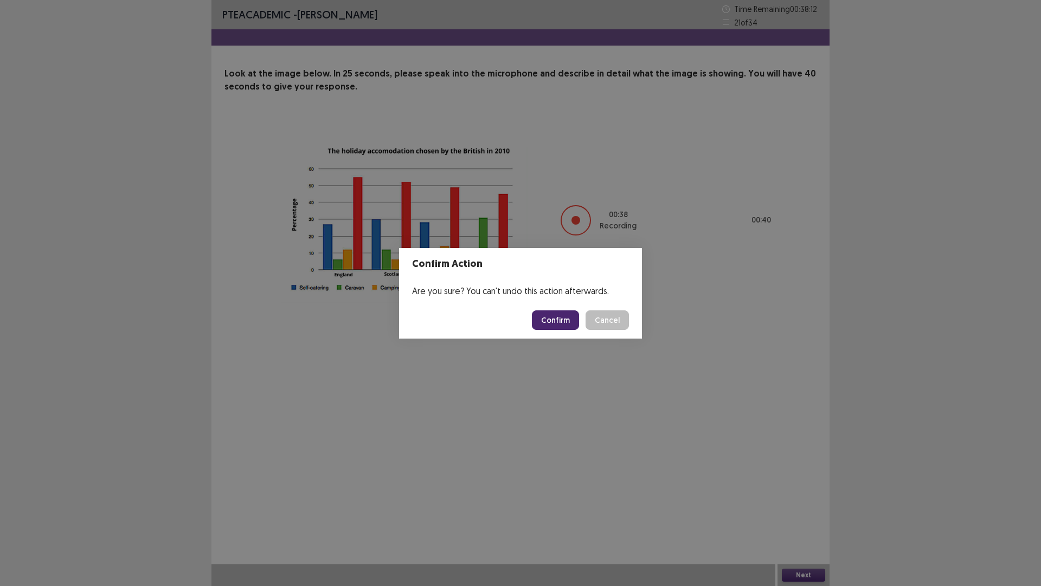
click at [545, 319] on button "Confirm" at bounding box center [555, 320] width 47 height 20
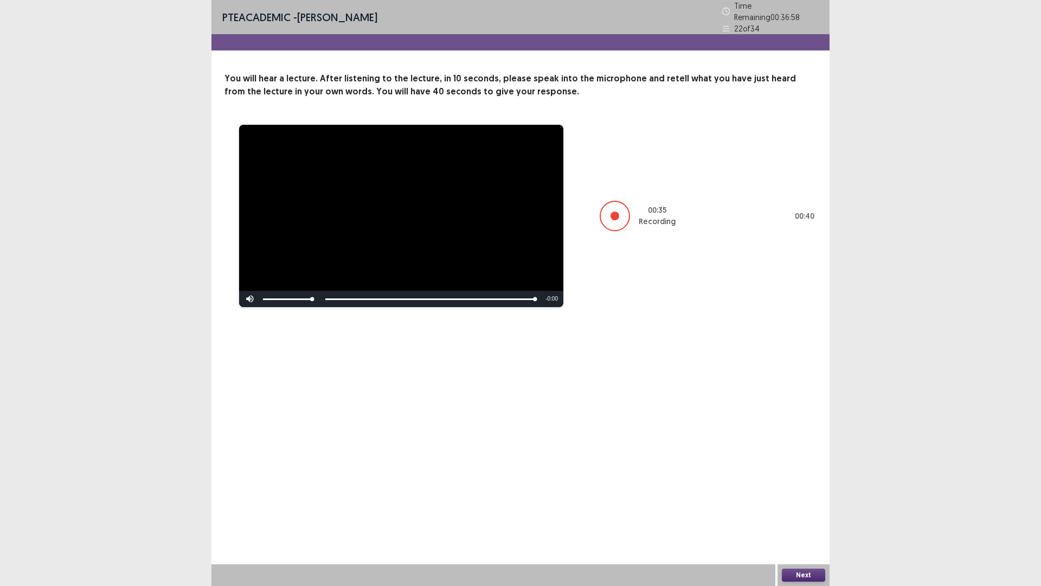
click at [804, 517] on button "Next" at bounding box center [803, 574] width 43 height 13
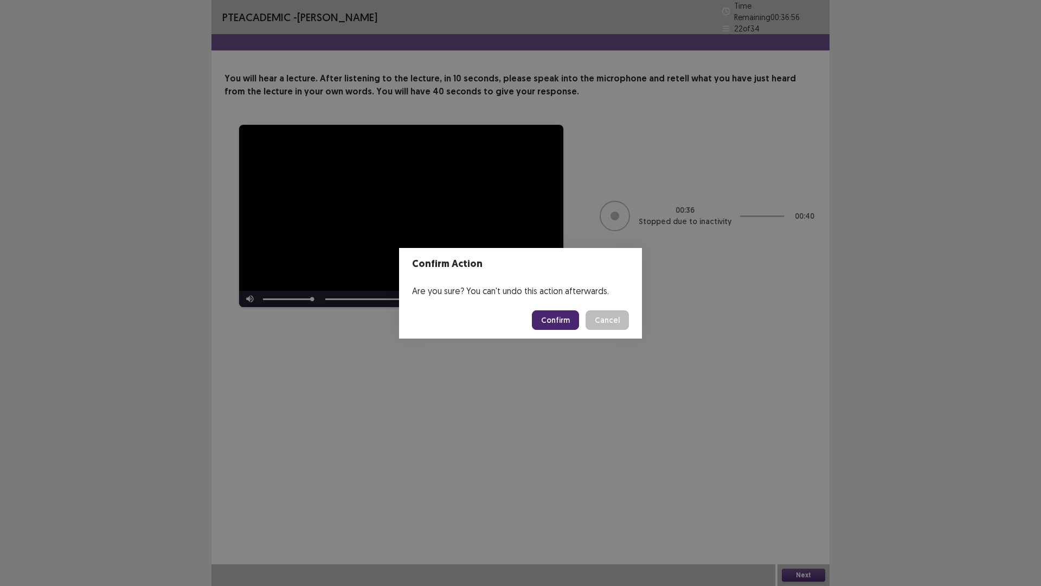
click at [564, 322] on button "Confirm" at bounding box center [555, 320] width 47 height 20
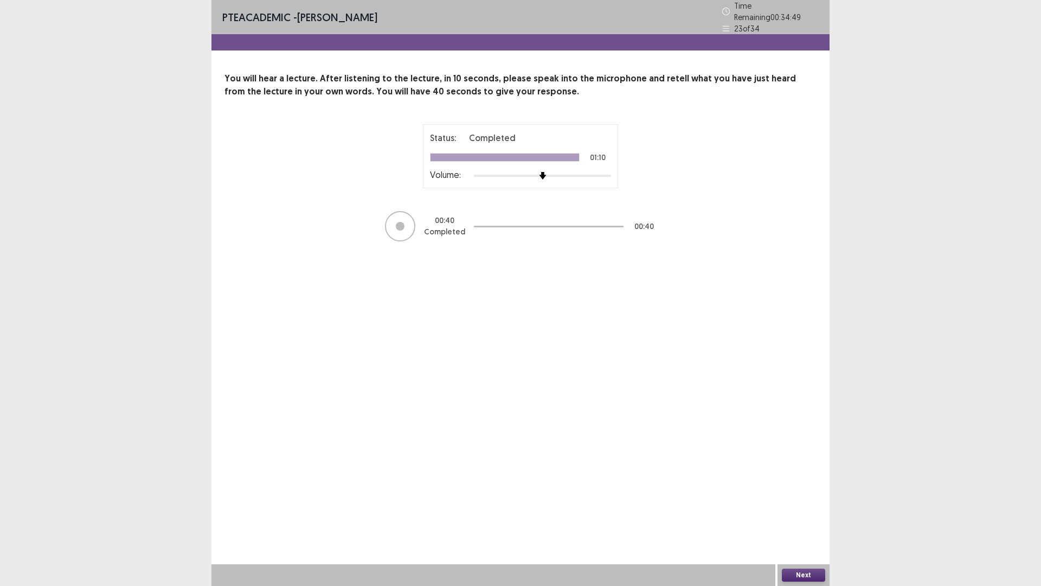
click at [804, 517] on button "Next" at bounding box center [803, 574] width 43 height 13
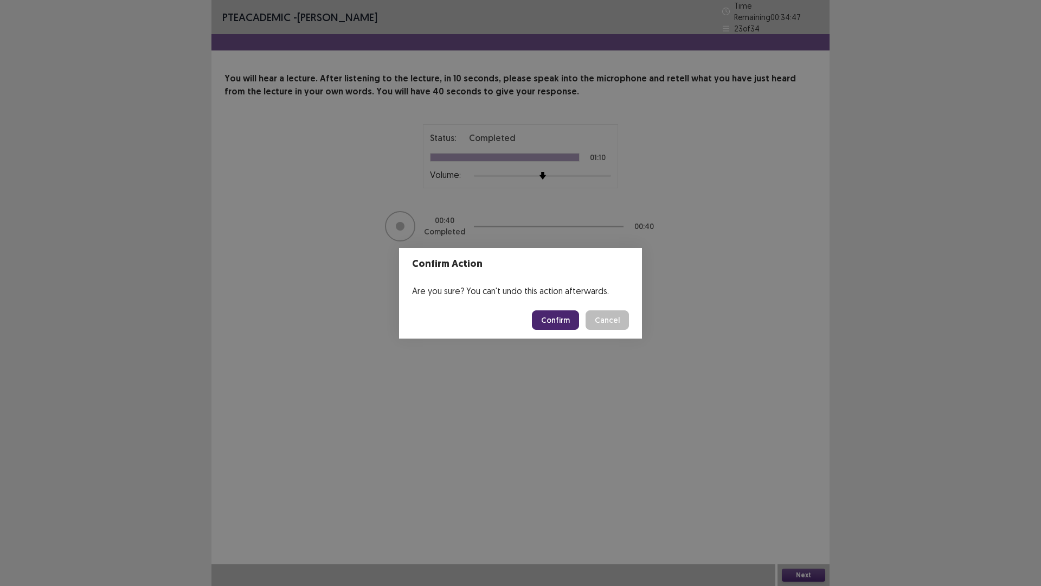
click at [552, 318] on button "Confirm" at bounding box center [555, 320] width 47 height 20
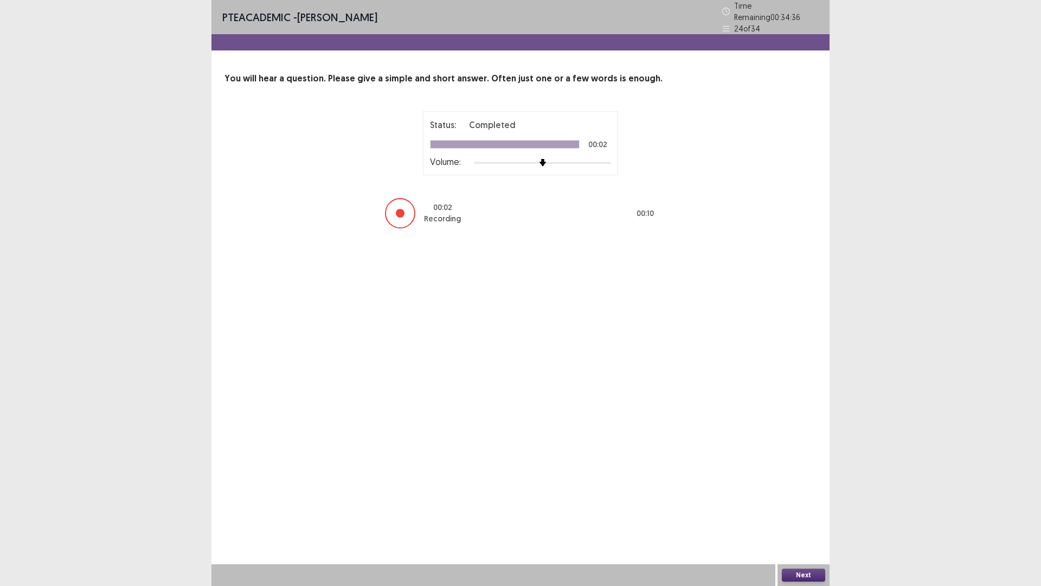
click at [793, 517] on button "Next" at bounding box center [803, 574] width 43 height 13
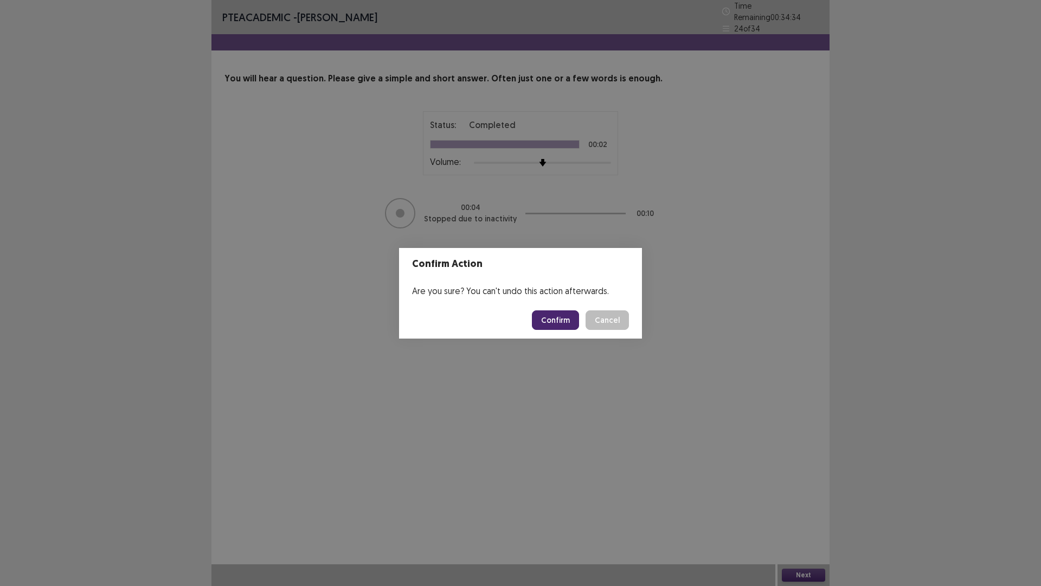
click at [552, 318] on button "Confirm" at bounding box center [555, 320] width 47 height 20
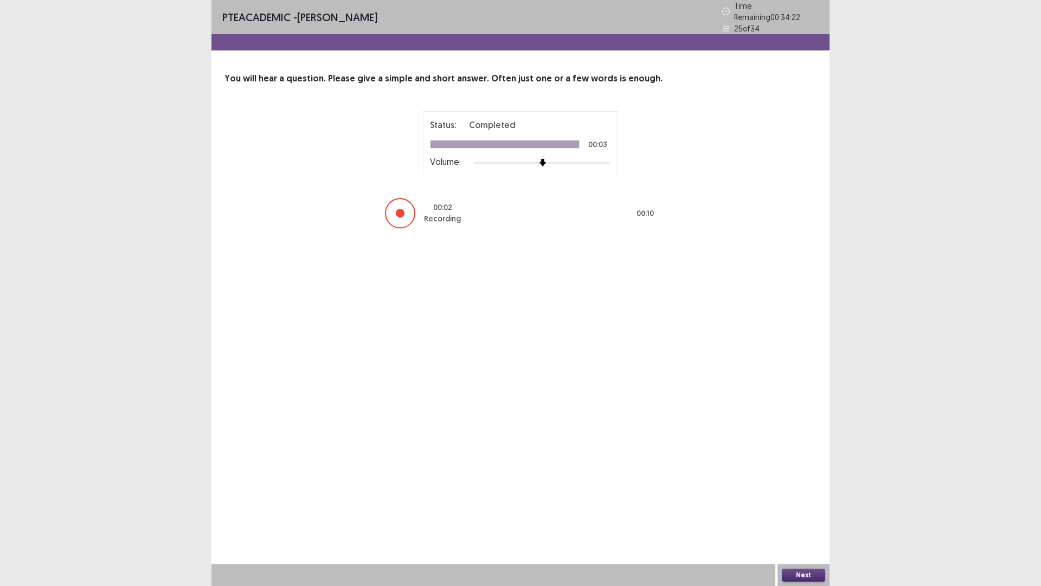
click at [807, 517] on button "Next" at bounding box center [803, 574] width 43 height 13
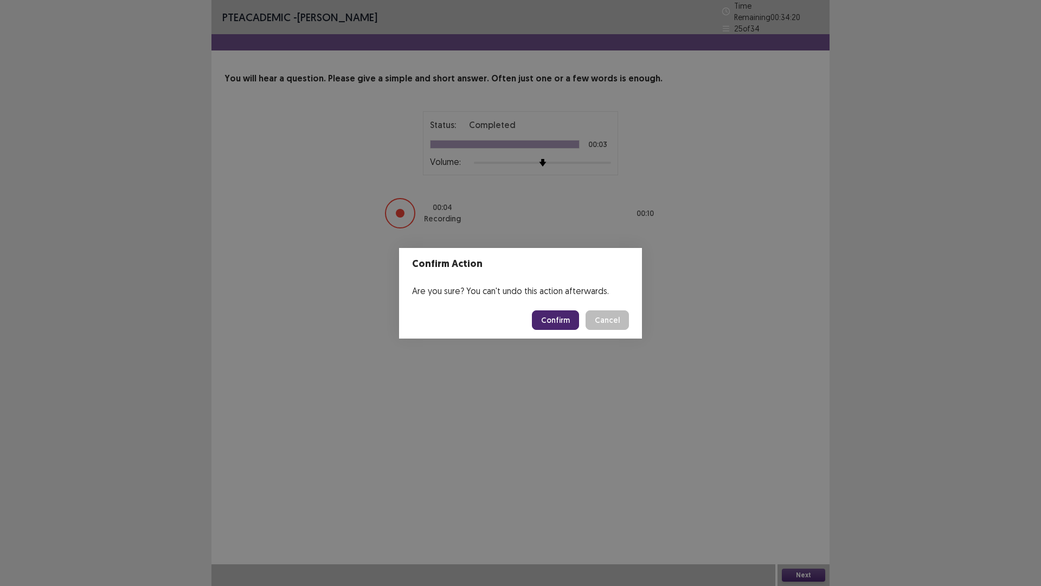
click at [546, 320] on button "Confirm" at bounding box center [555, 320] width 47 height 20
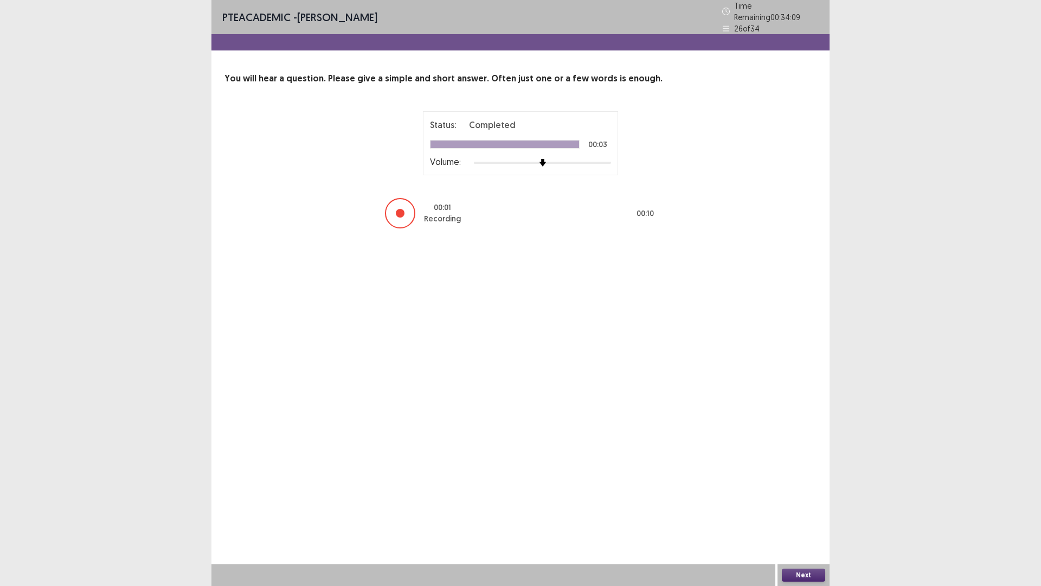
click at [798, 517] on button "Next" at bounding box center [803, 574] width 43 height 13
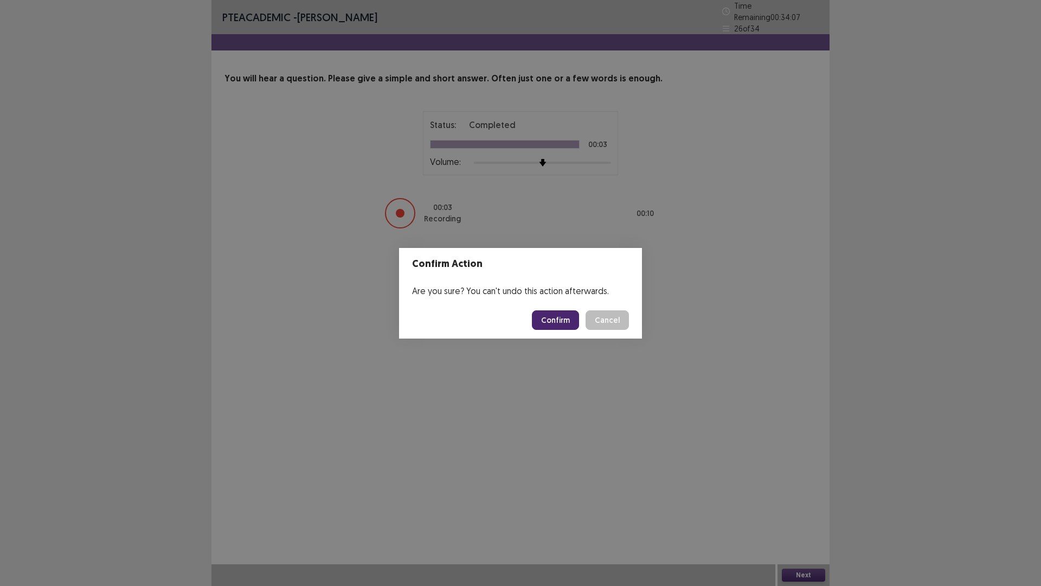
click at [543, 321] on button "Confirm" at bounding box center [555, 320] width 47 height 20
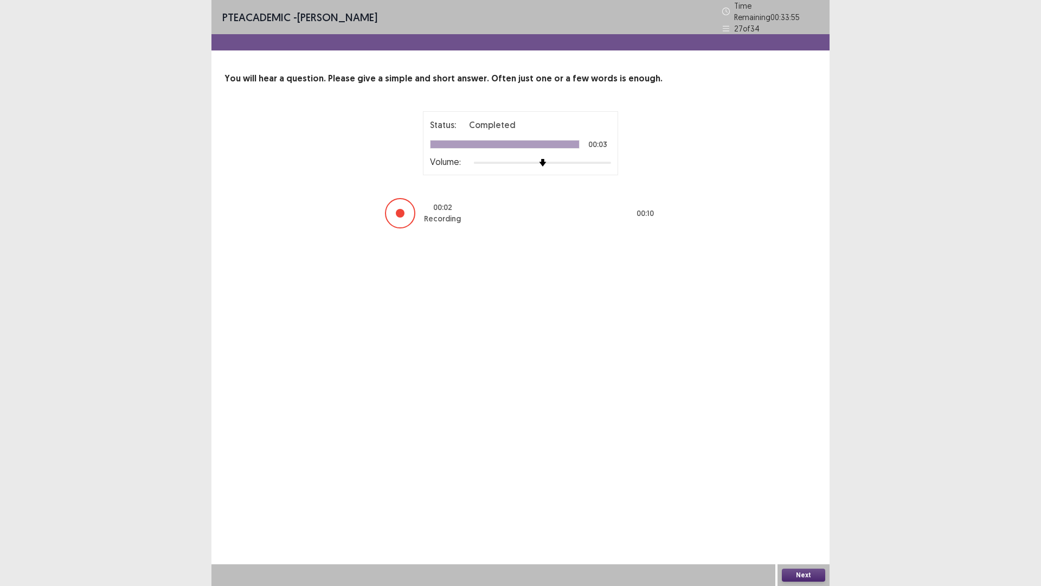
click at [797, 517] on button "Next" at bounding box center [803, 574] width 43 height 13
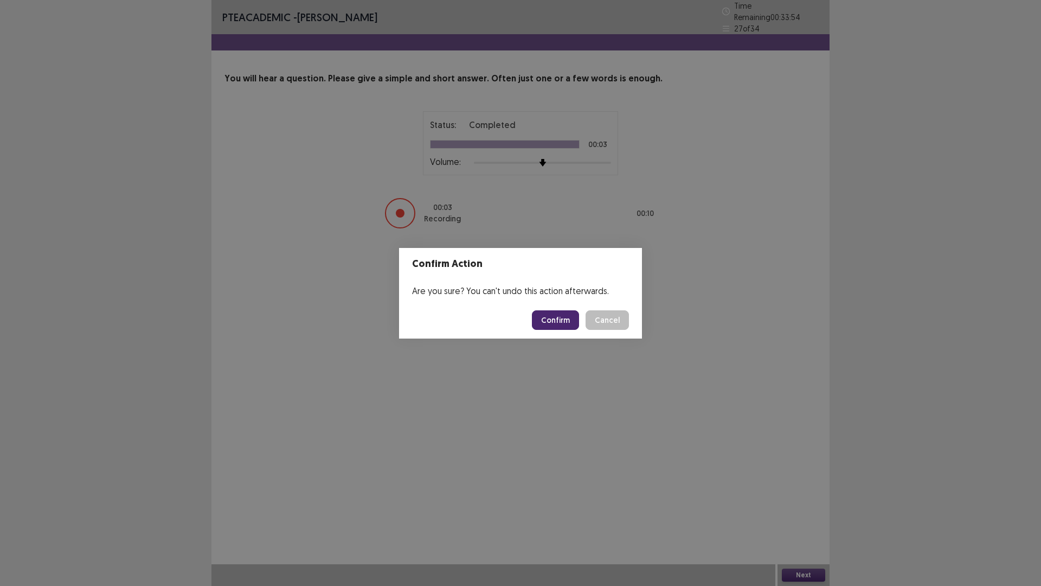
click at [560, 326] on button "Confirm" at bounding box center [555, 320] width 47 height 20
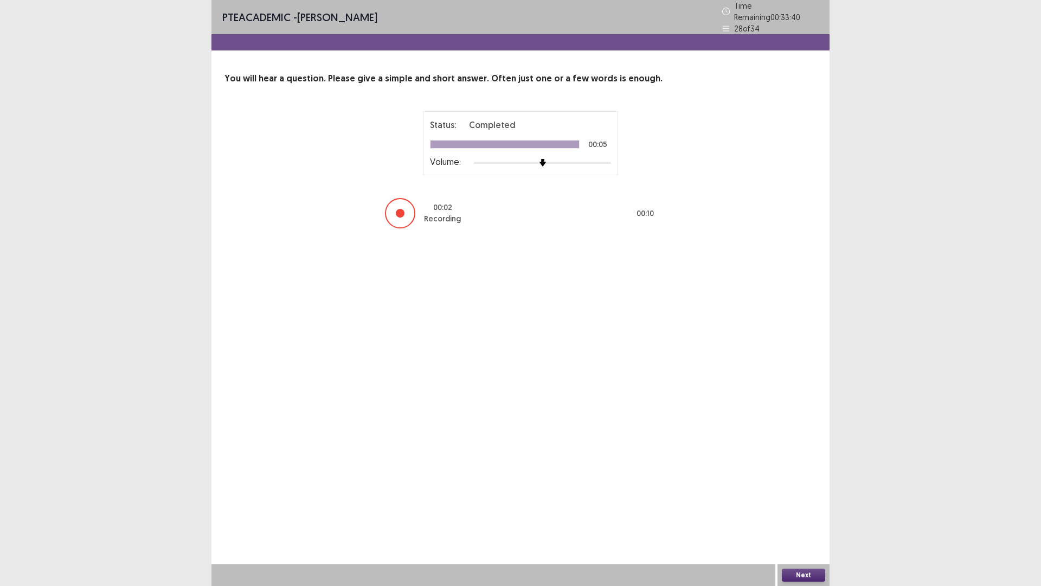
click at [795, 517] on button "Next" at bounding box center [803, 574] width 43 height 13
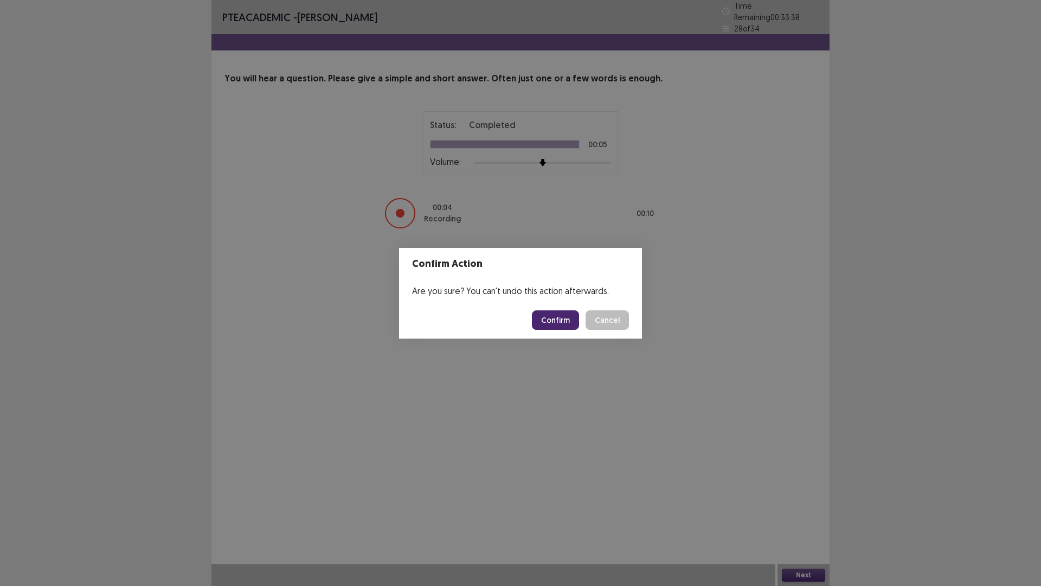
click at [555, 318] on button "Confirm" at bounding box center [555, 320] width 47 height 20
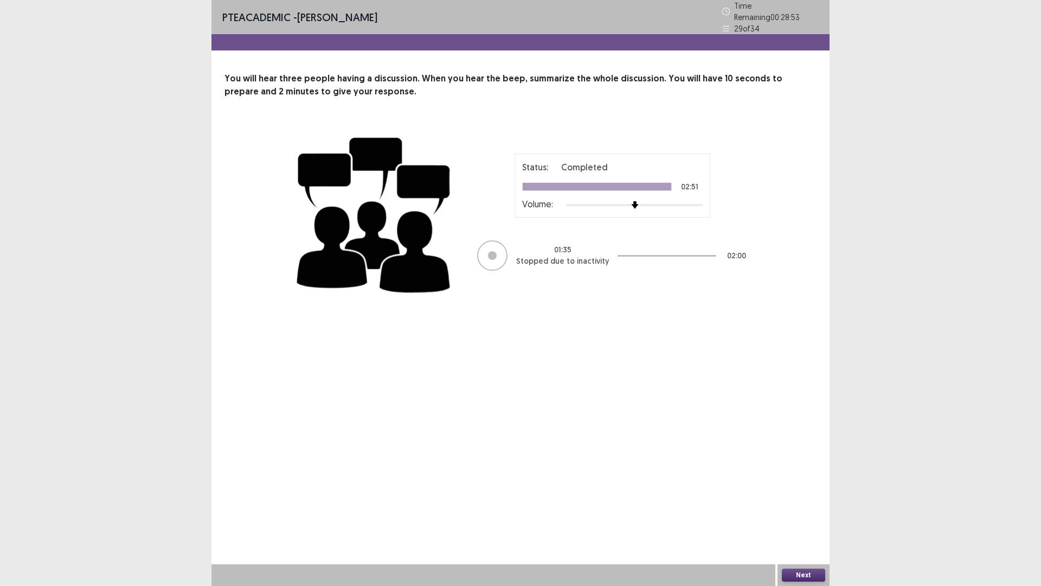
click at [800, 517] on button "Next" at bounding box center [803, 574] width 43 height 13
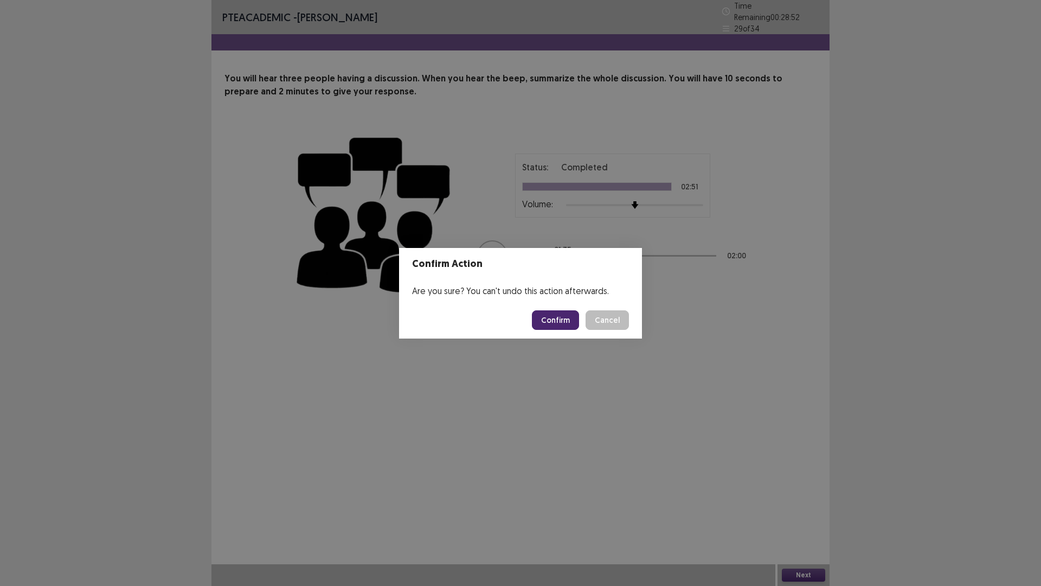
click at [555, 322] on button "Confirm" at bounding box center [555, 320] width 47 height 20
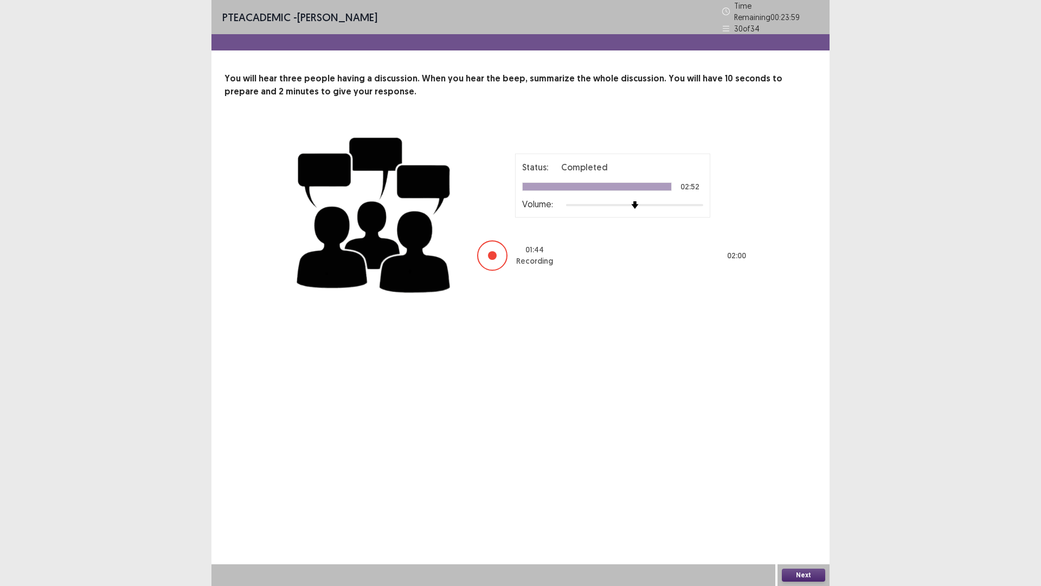
click at [802, 517] on button "Next" at bounding box center [803, 574] width 43 height 13
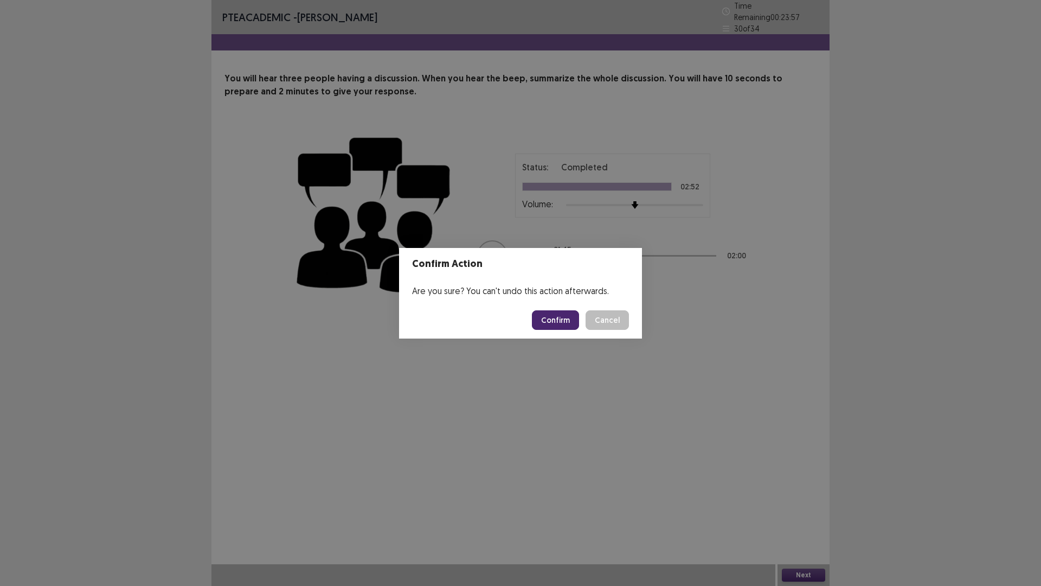
click at [567, 326] on button "Confirm" at bounding box center [555, 320] width 47 height 20
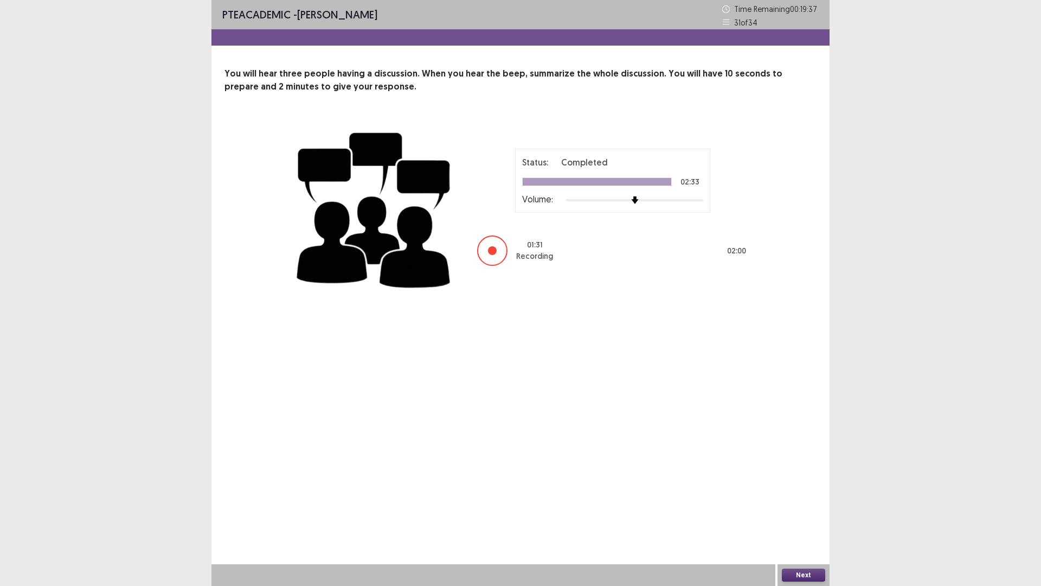
click at [802, 517] on button "Next" at bounding box center [803, 574] width 43 height 13
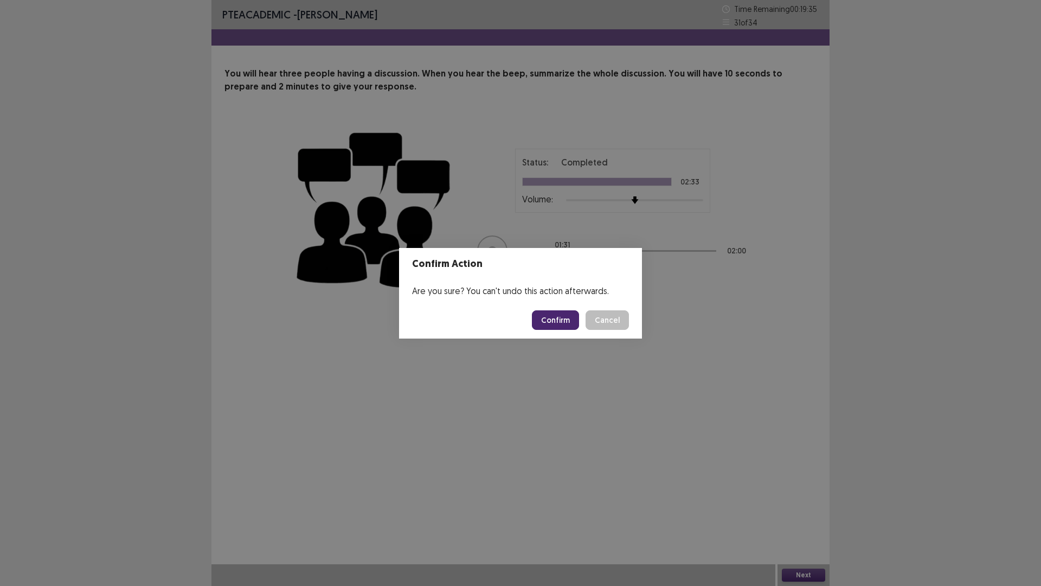
click at [546, 318] on button "Confirm" at bounding box center [555, 320] width 47 height 20
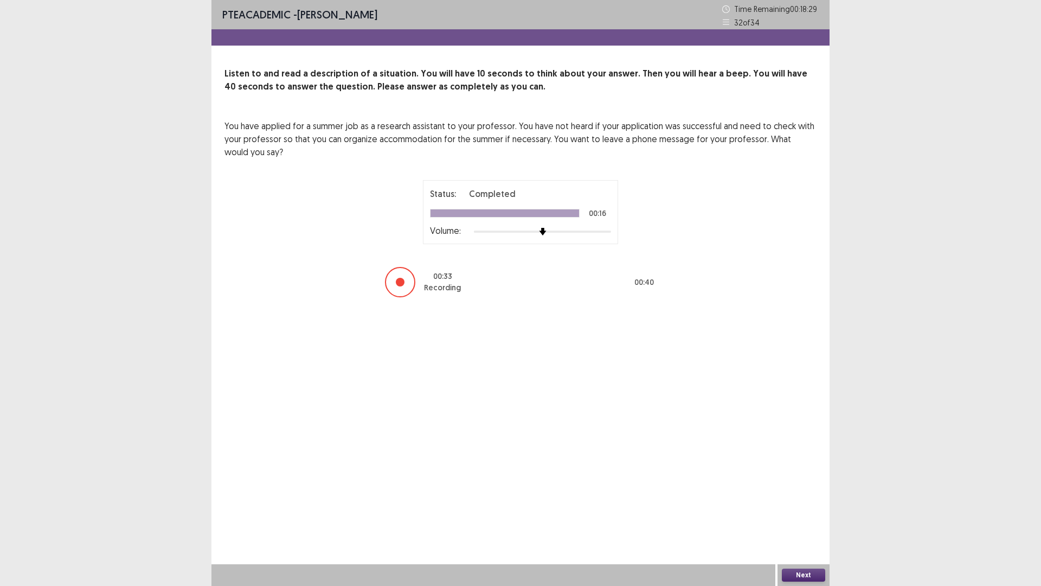
click at [800, 517] on button "Next" at bounding box center [803, 574] width 43 height 13
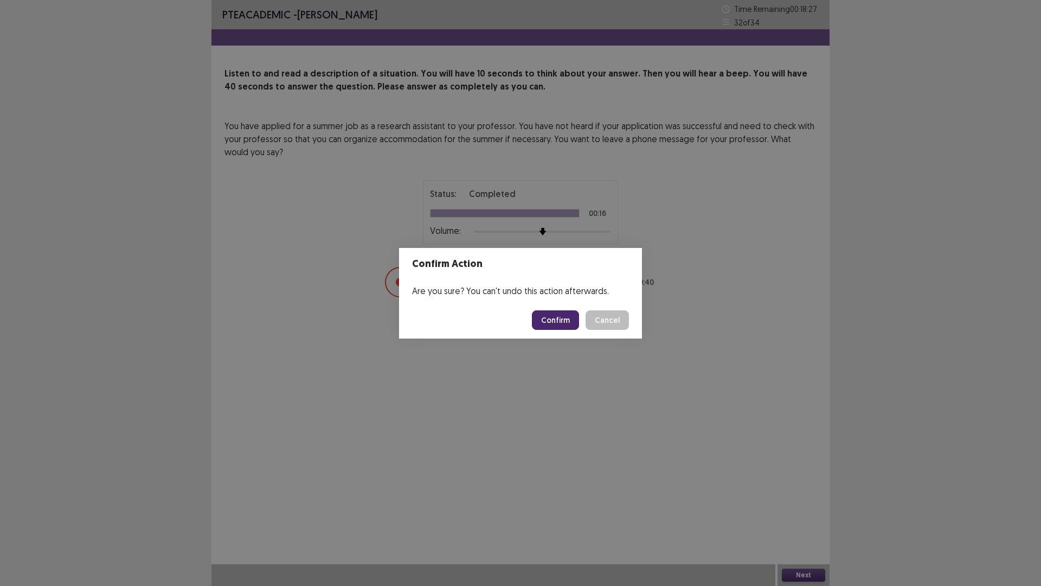
click at [568, 313] on button "Confirm" at bounding box center [555, 320] width 47 height 20
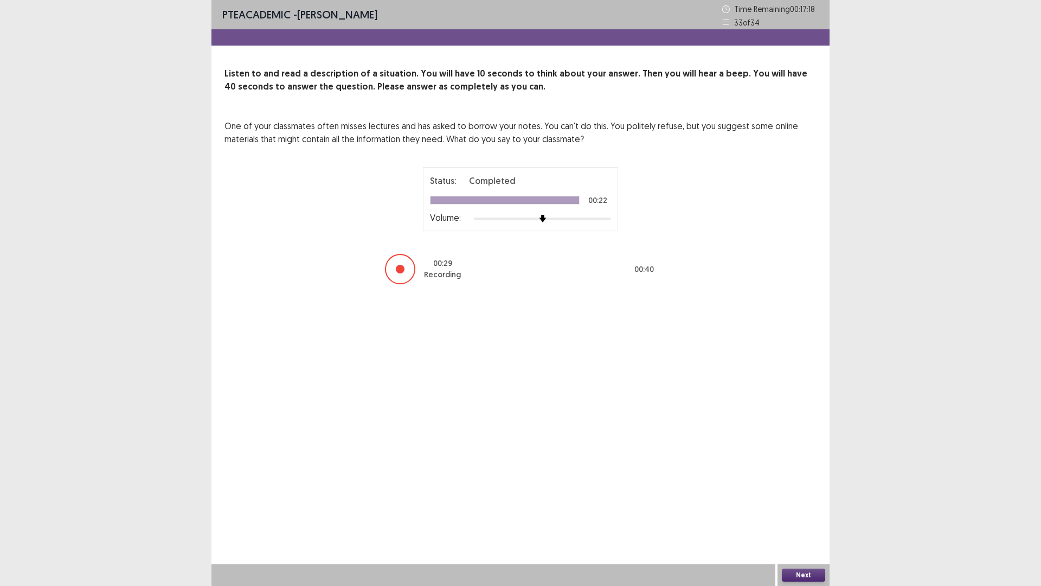
click at [808, 517] on button "Next" at bounding box center [803, 574] width 43 height 13
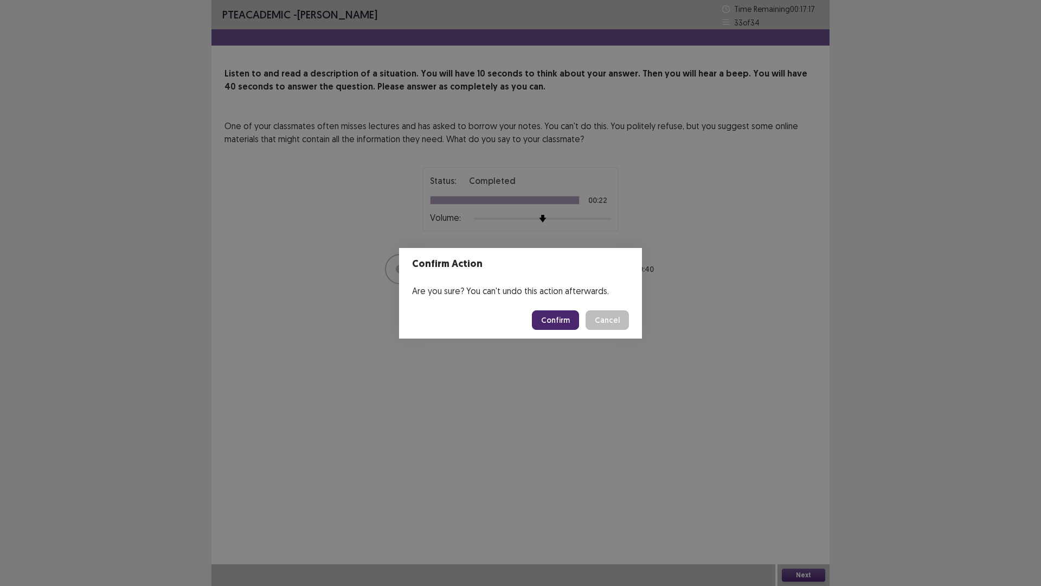
click at [563, 320] on button "Confirm" at bounding box center [555, 320] width 47 height 20
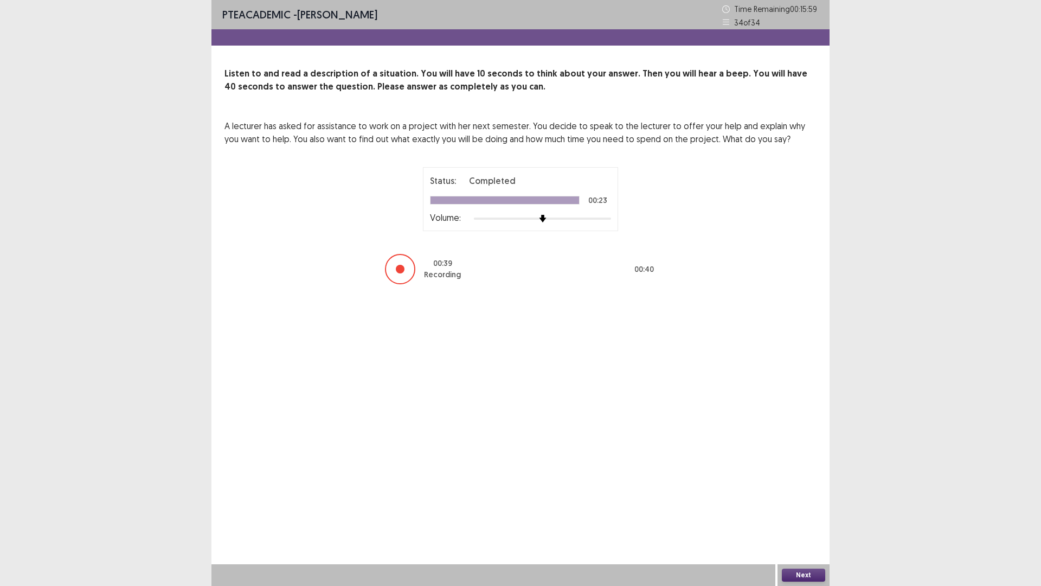
click at [805, 517] on button "Next" at bounding box center [803, 574] width 43 height 13
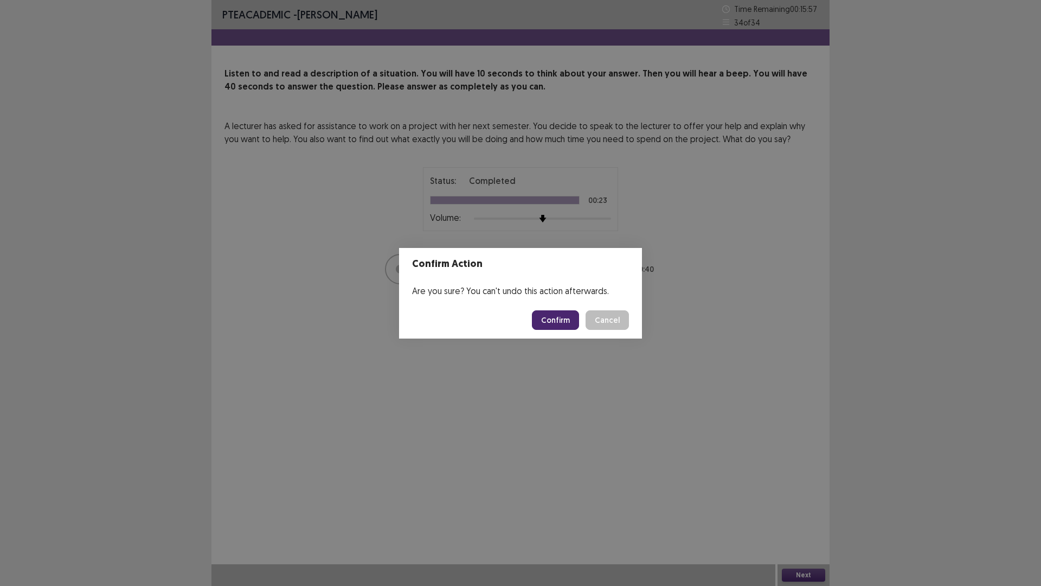
click at [560, 327] on button "Confirm" at bounding box center [555, 320] width 47 height 20
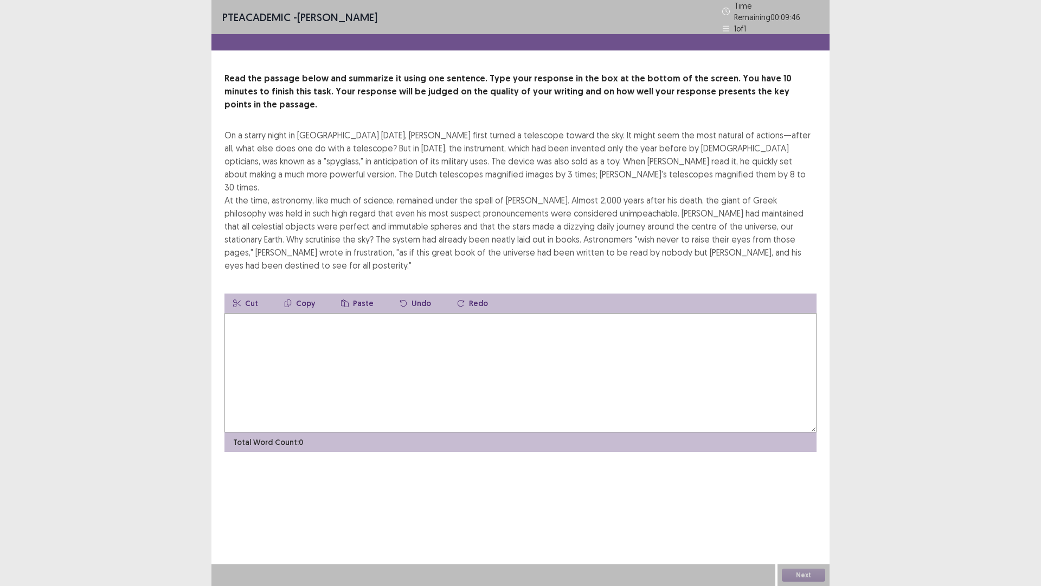
click at [369, 313] on textarea at bounding box center [520, 372] width 592 height 119
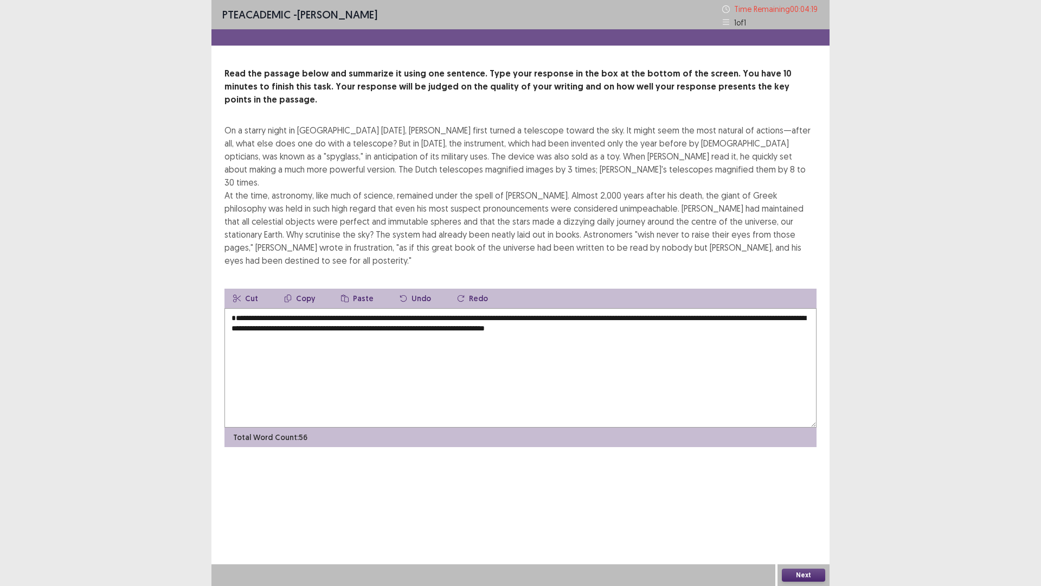
click at [469, 308] on textarea "**********" at bounding box center [520, 367] width 592 height 119
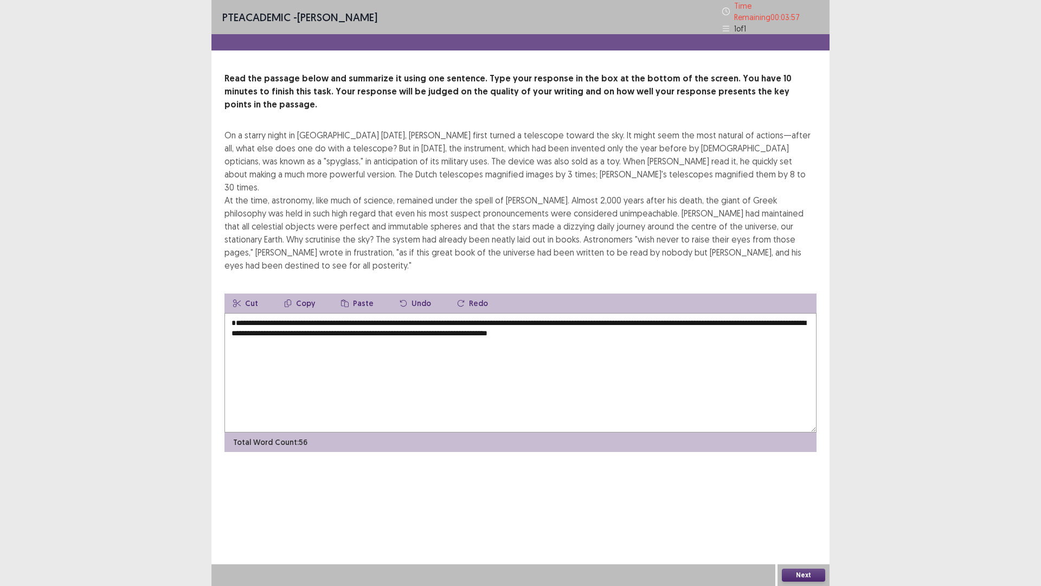
click at [519, 313] on textarea "**********" at bounding box center [520, 372] width 592 height 119
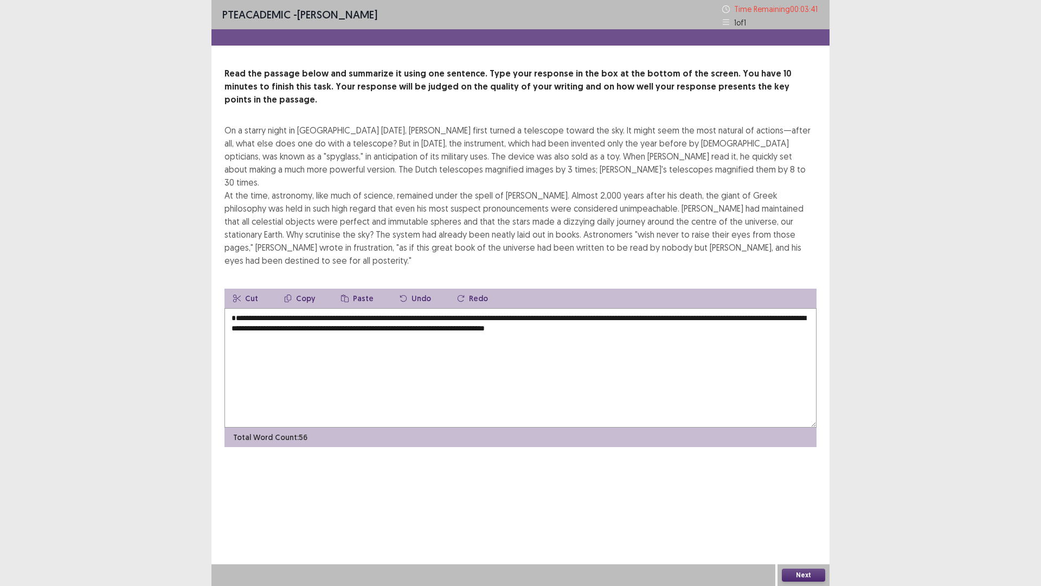
type textarea "**********"
click at [793, 517] on button "Next" at bounding box center [803, 574] width 43 height 13
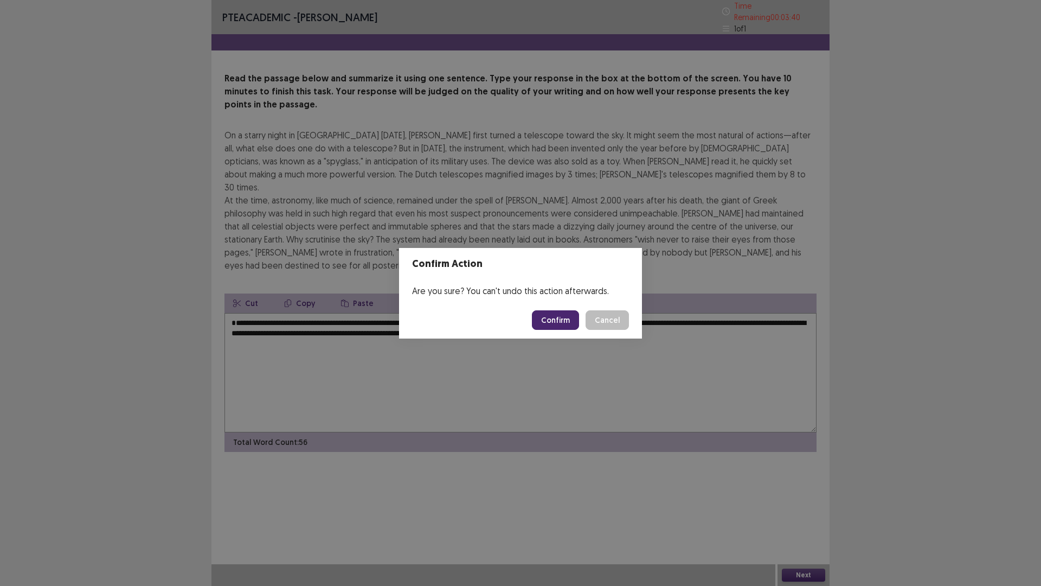
click at [558, 318] on button "Confirm" at bounding box center [555, 320] width 47 height 20
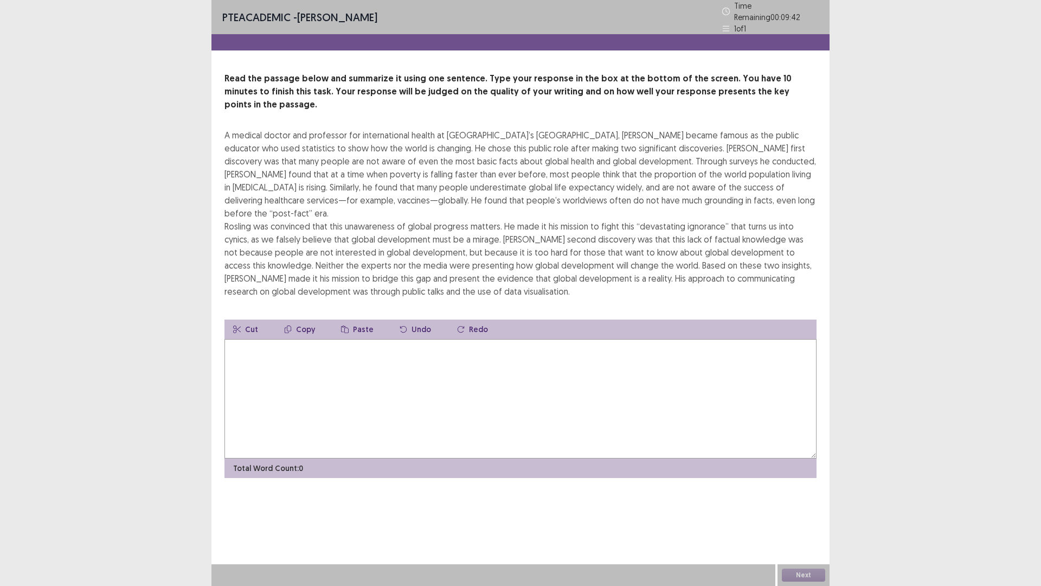
click at [314, 352] on textarea at bounding box center [520, 398] width 592 height 119
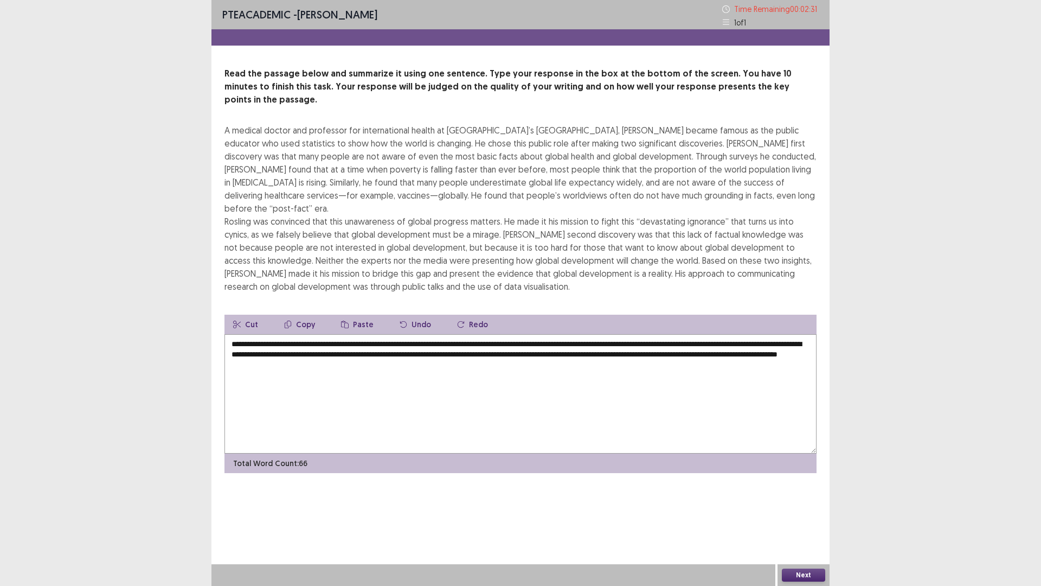
click at [657, 334] on textarea "**********" at bounding box center [520, 393] width 592 height 119
type textarea "**********"
click at [801, 517] on button "Next" at bounding box center [803, 574] width 43 height 13
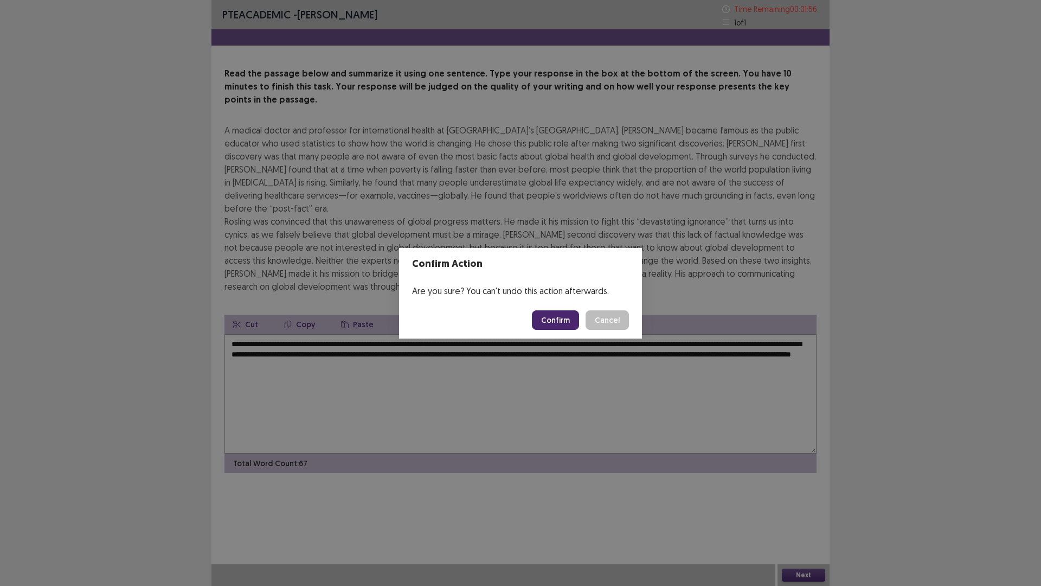
click at [547, 322] on button "Confirm" at bounding box center [555, 320] width 47 height 20
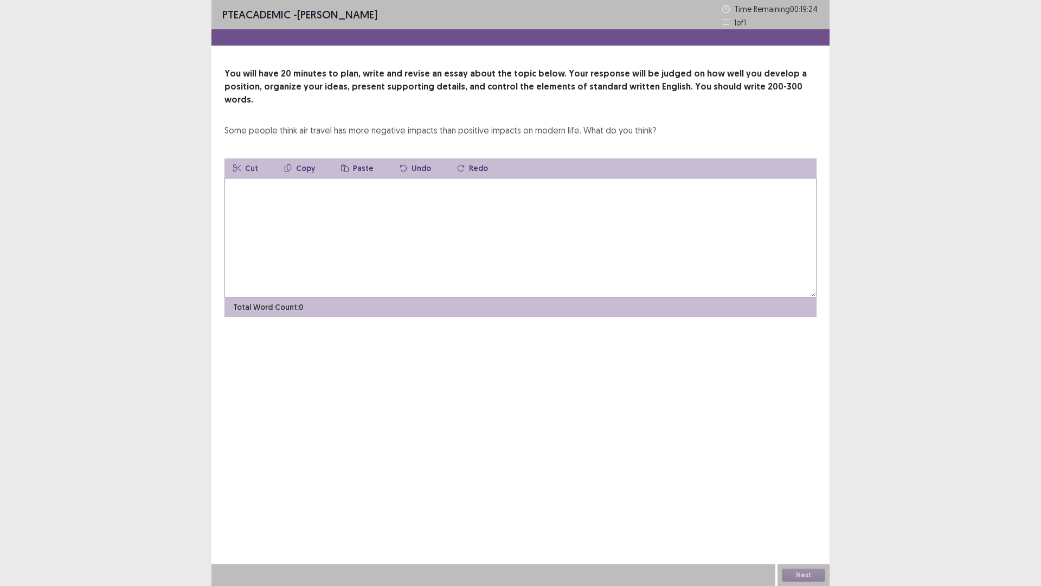
drag, startPoint x: 301, startPoint y: 190, endPoint x: 299, endPoint y: 200, distance: 9.9
click at [300, 198] on textarea at bounding box center [520, 237] width 592 height 119
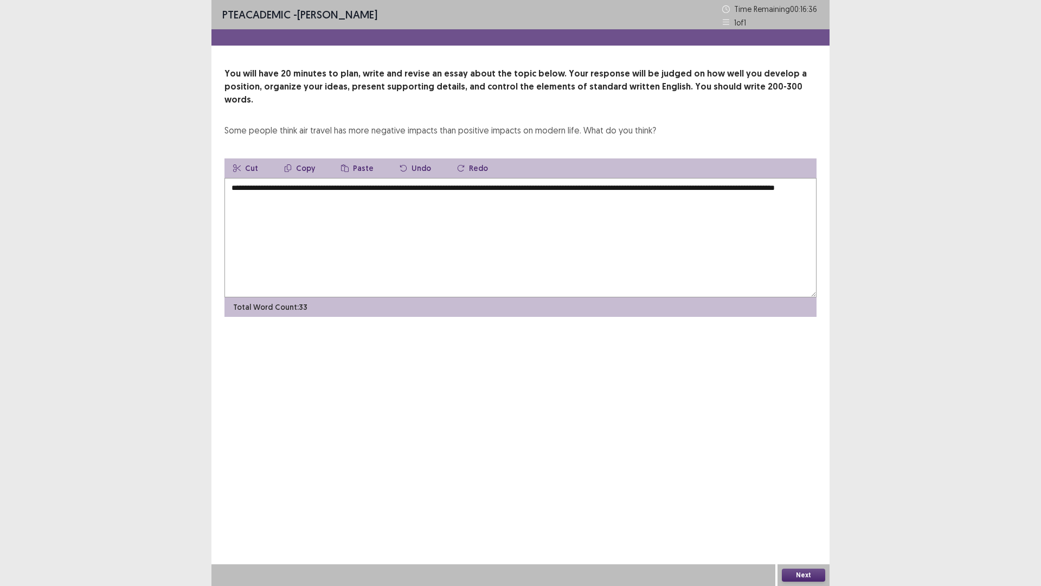
click at [306, 185] on textarea "**********" at bounding box center [520, 237] width 592 height 119
click at [359, 183] on textarea "**********" at bounding box center [520, 237] width 592 height 119
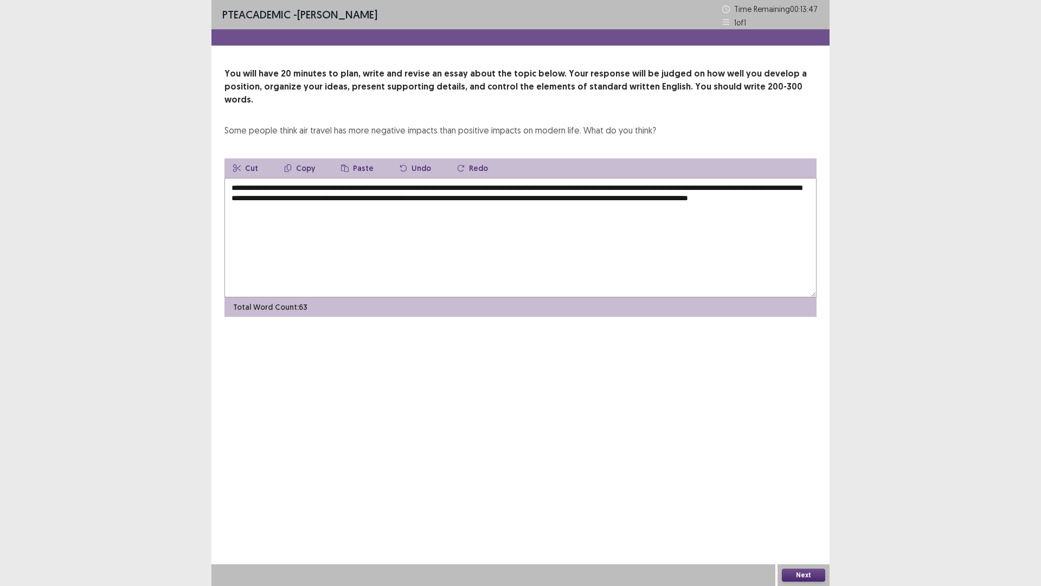
click at [316, 200] on textarea "**********" at bounding box center [520, 237] width 592 height 119
click at [358, 201] on textarea "**********" at bounding box center [520, 237] width 592 height 119
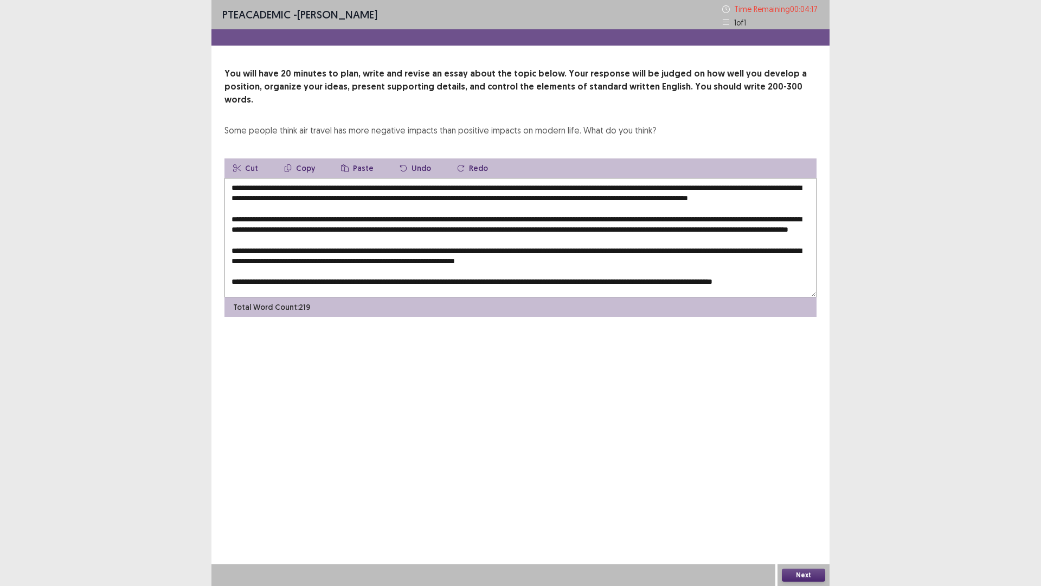
scroll to position [21, 0]
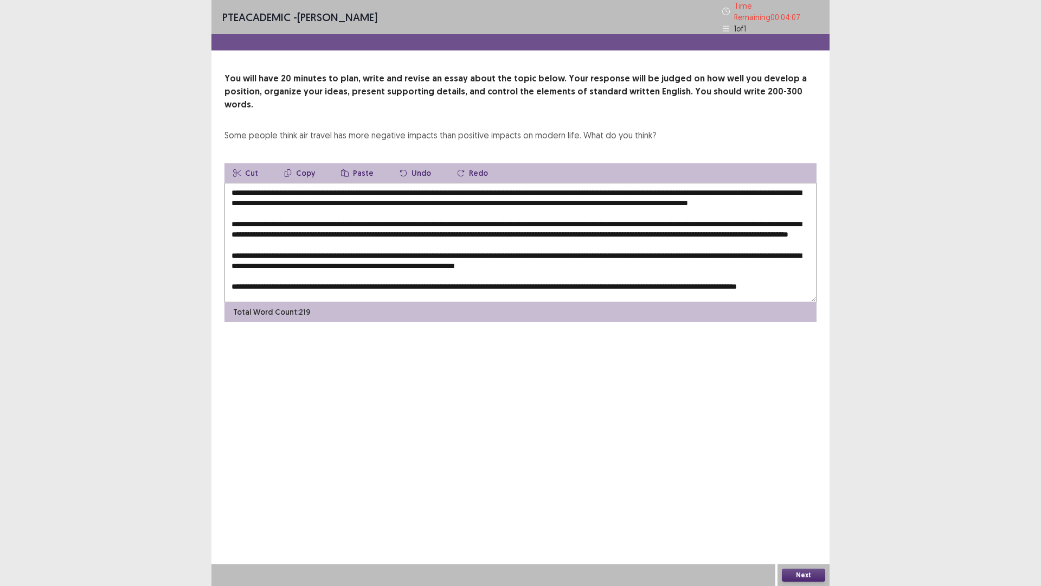
click at [363, 199] on textarea at bounding box center [520, 242] width 592 height 119
click at [415, 246] on textarea at bounding box center [520, 242] width 592 height 119
click at [426, 248] on textarea at bounding box center [520, 242] width 592 height 119
type textarea "**********"
click at [804, 517] on button "Next" at bounding box center [803, 574] width 43 height 13
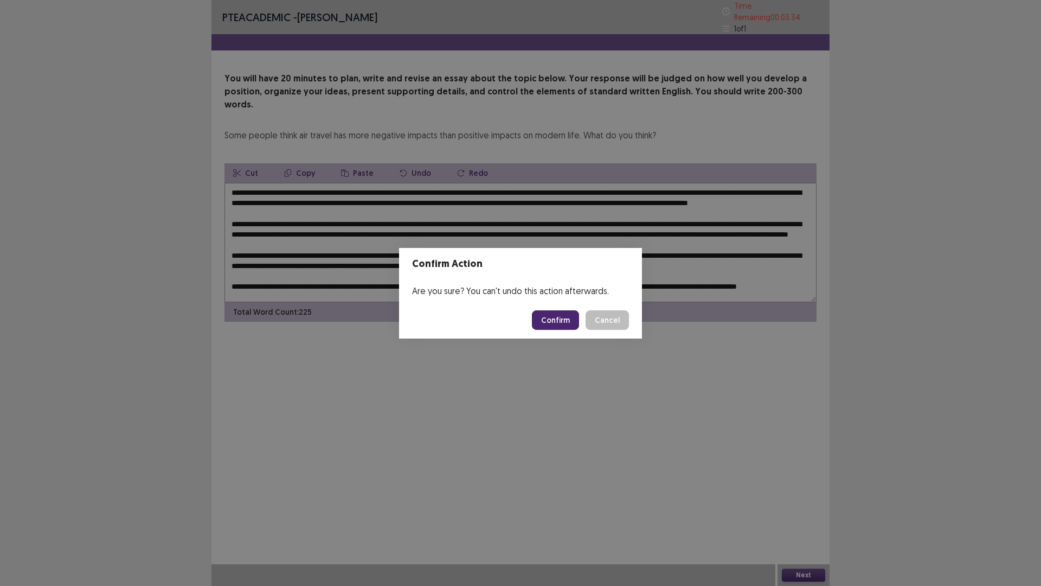
click at [549, 318] on button "Confirm" at bounding box center [555, 320] width 47 height 20
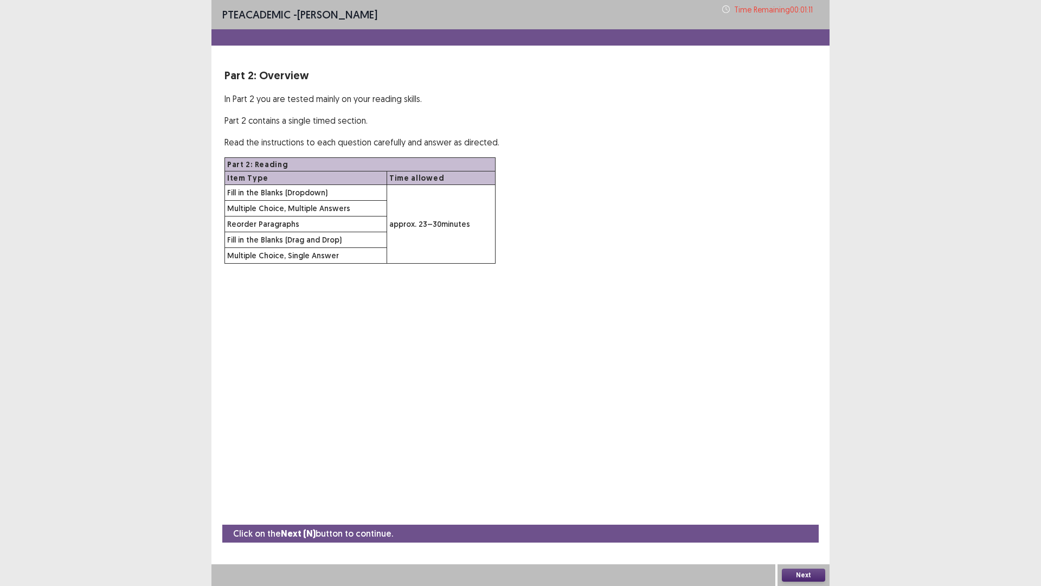
click at [807, 517] on button "Next" at bounding box center [803, 574] width 43 height 13
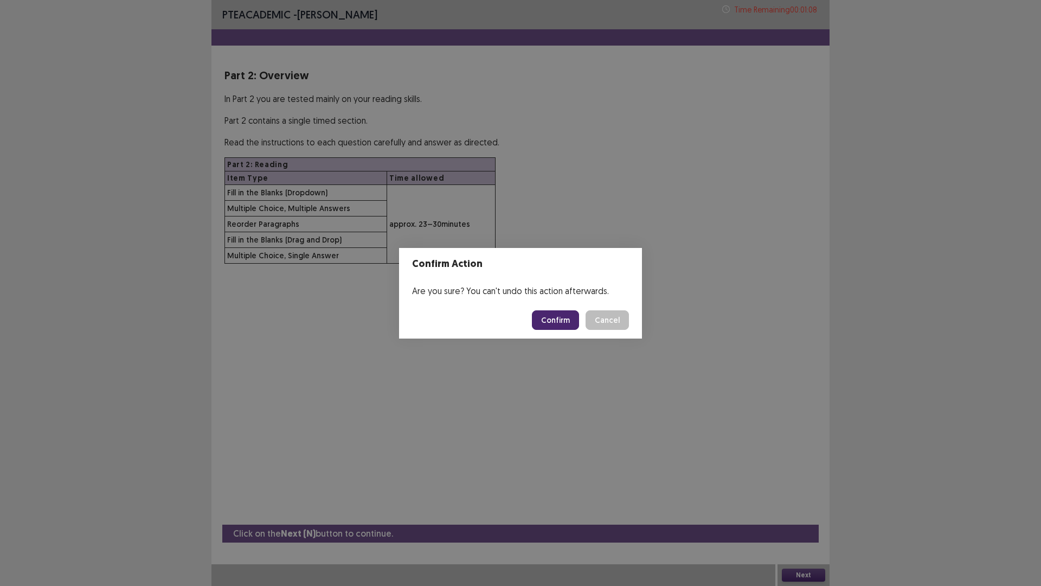
click at [548, 317] on button "Confirm" at bounding box center [555, 320] width 47 height 20
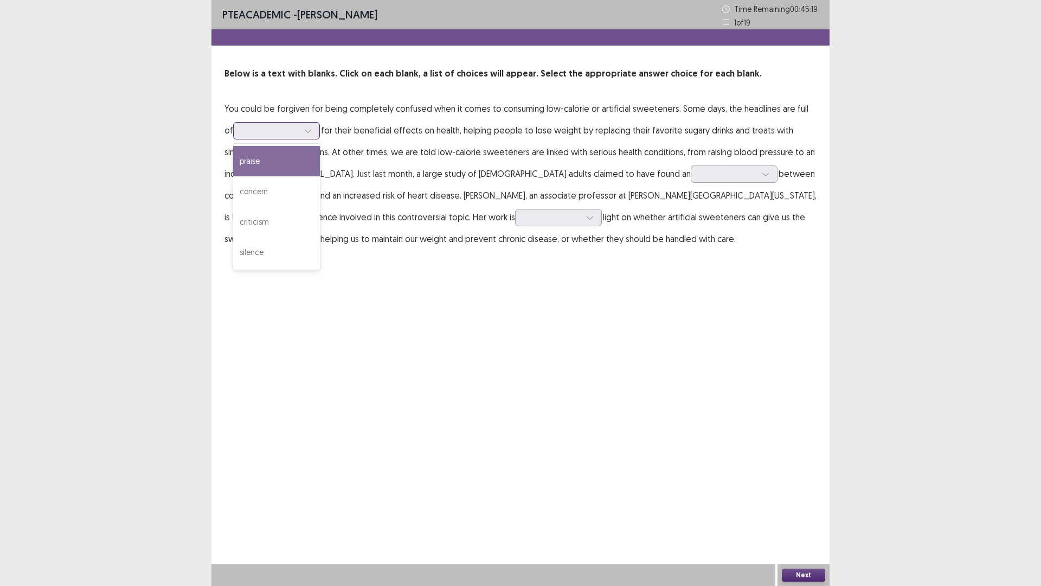
click at [304, 132] on icon at bounding box center [308, 131] width 8 height 8
click at [262, 216] on div "criticism" at bounding box center [276, 222] width 87 height 30
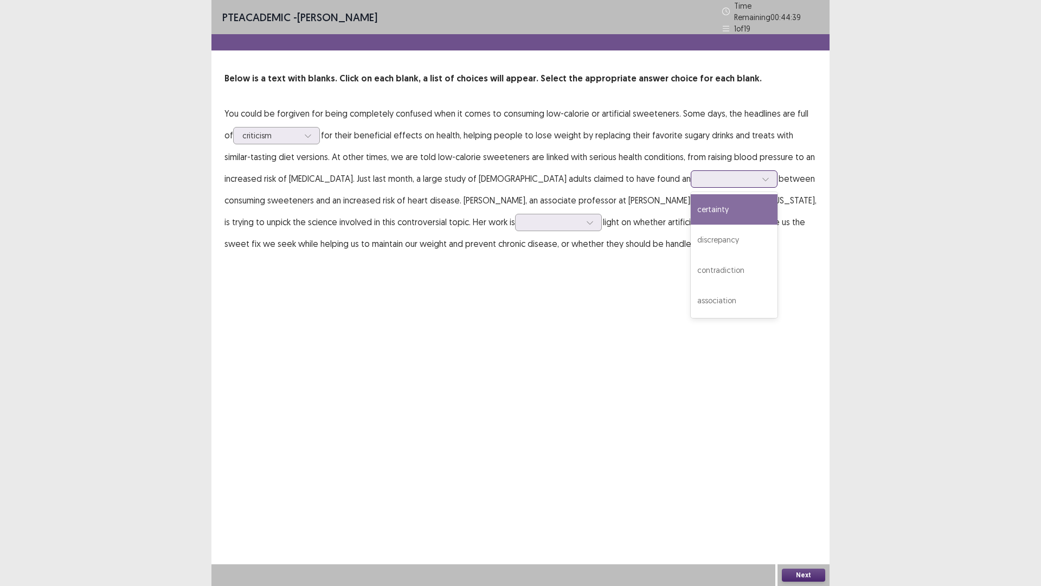
click at [762, 175] on icon at bounding box center [766, 179] width 8 height 8
click at [691, 263] on div "contradiction" at bounding box center [734, 270] width 87 height 30
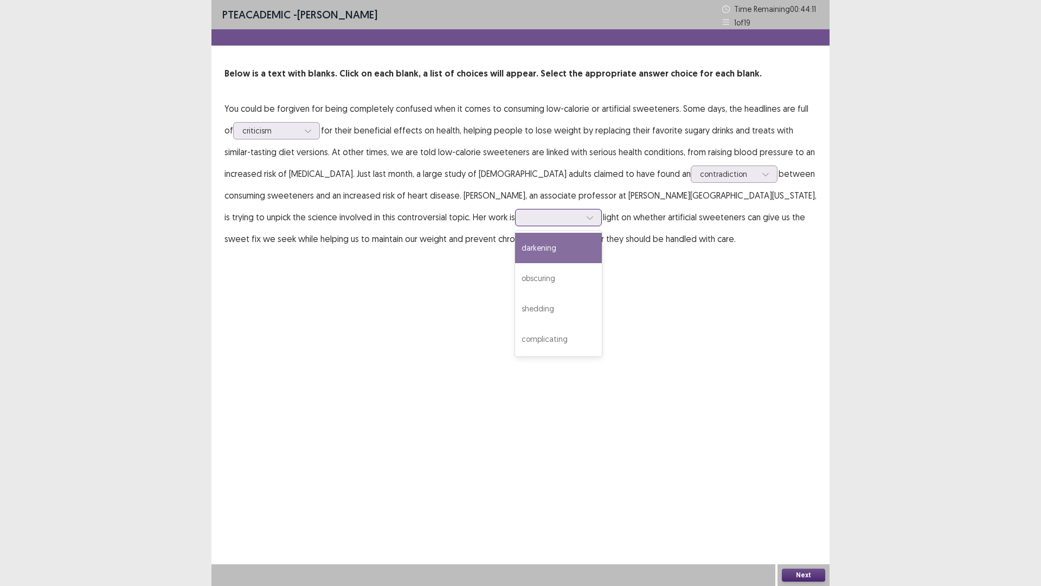
click at [524, 218] on div at bounding box center [552, 217] width 56 height 10
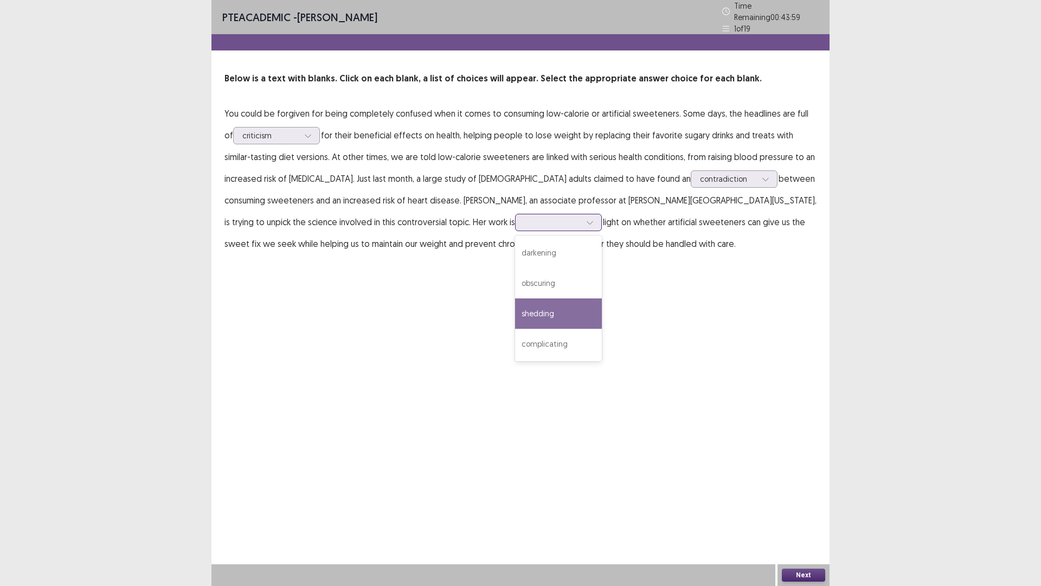
click at [515, 306] on div "shedding" at bounding box center [558, 313] width 87 height 30
click at [810, 517] on button "Next" at bounding box center [803, 574] width 43 height 13
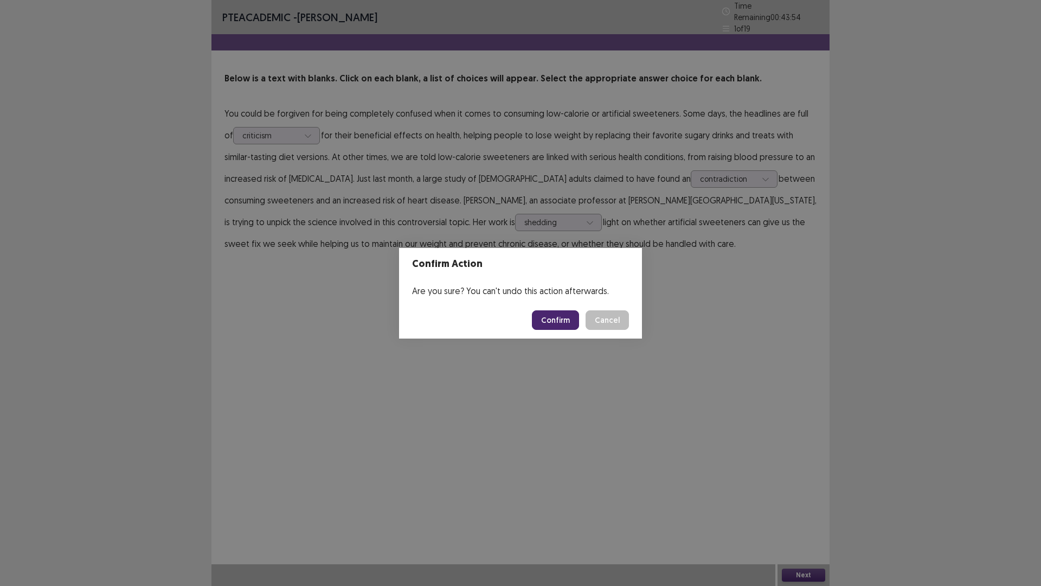
click at [560, 323] on button "Confirm" at bounding box center [555, 320] width 47 height 20
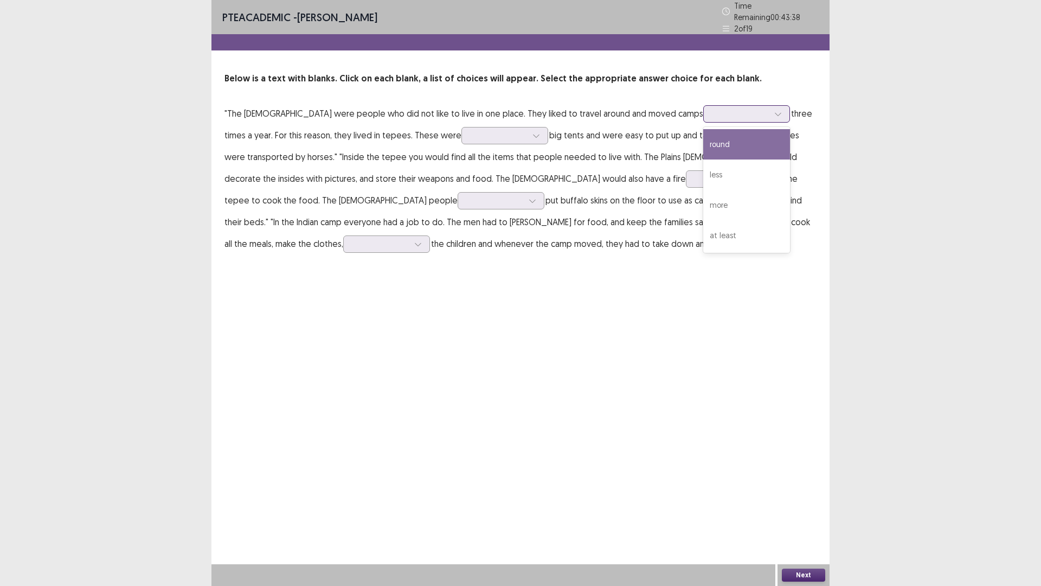
click at [724, 112] on div at bounding box center [740, 113] width 56 height 10
click at [703, 208] on div "more" at bounding box center [746, 205] width 87 height 30
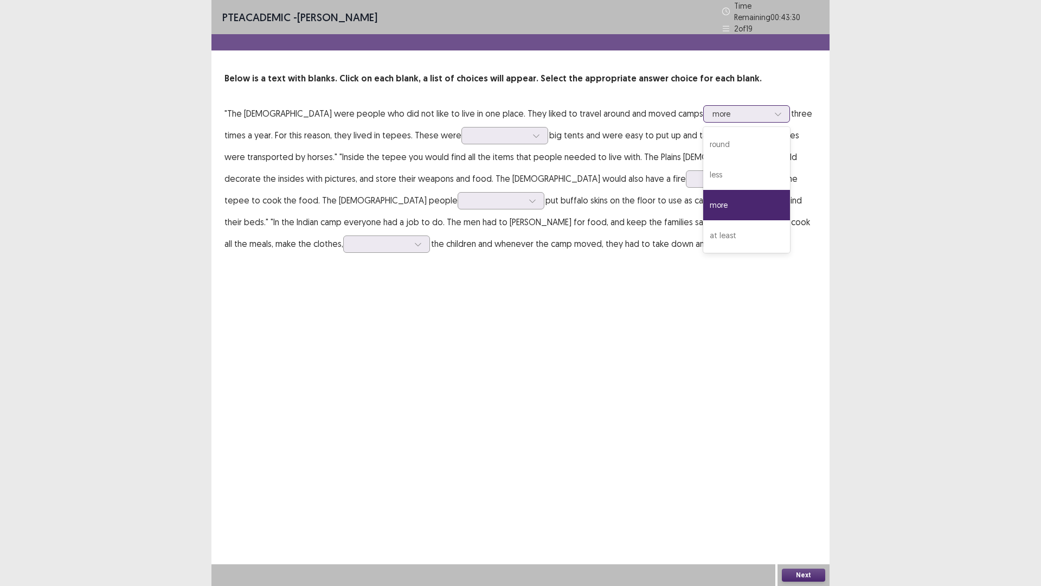
click at [774, 111] on icon at bounding box center [778, 114] width 8 height 8
click at [709, 137] on div "round" at bounding box center [746, 144] width 87 height 30
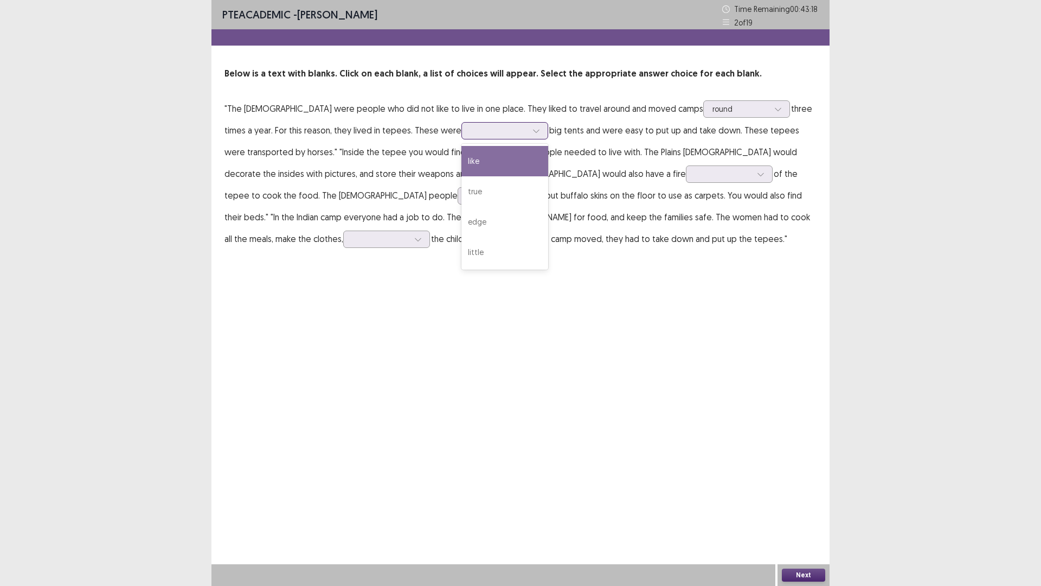
click at [493, 133] on div at bounding box center [499, 130] width 56 height 10
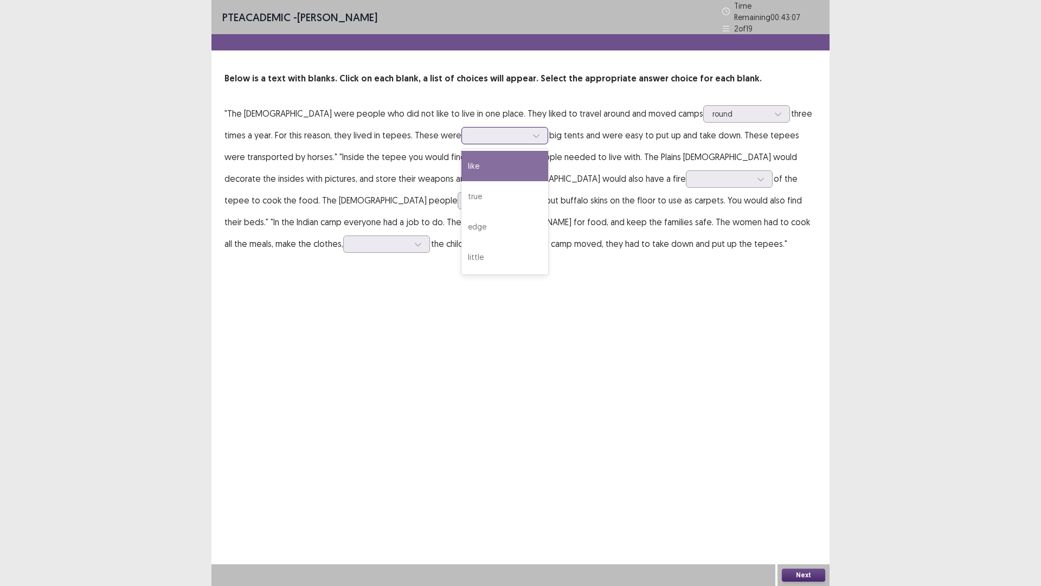
drag, startPoint x: 478, startPoint y: 155, endPoint x: 476, endPoint y: 143, distance: 12.2
click at [477, 154] on div "like" at bounding box center [504, 166] width 87 height 30
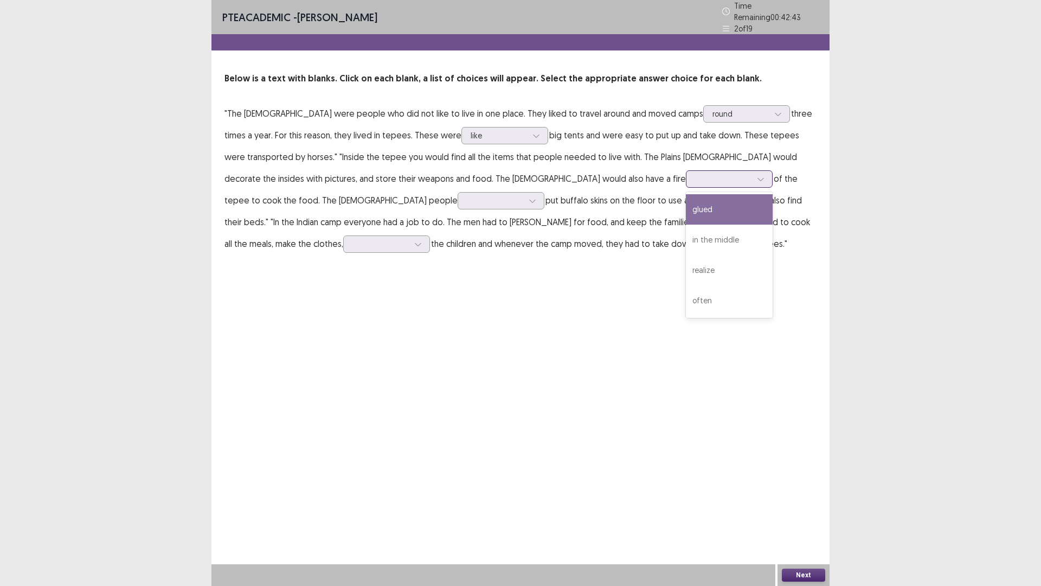
click at [695, 176] on div at bounding box center [723, 179] width 56 height 10
click at [686, 235] on div "in the middle" at bounding box center [729, 239] width 87 height 30
click at [695, 175] on div at bounding box center [723, 179] width 56 height 10
click at [686, 229] on div "in the middle" at bounding box center [729, 239] width 87 height 30
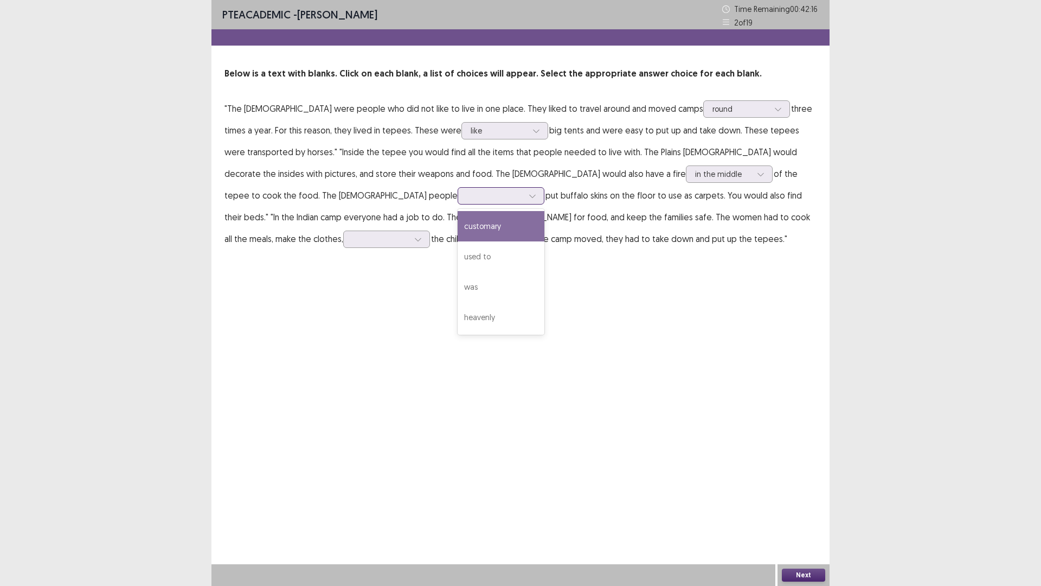
click at [524, 190] on div at bounding box center [532, 196] width 16 height 16
drag, startPoint x: 262, startPoint y: 251, endPoint x: 267, endPoint y: 244, distance: 8.1
click at [458, 249] on div "used to" at bounding box center [501, 256] width 87 height 30
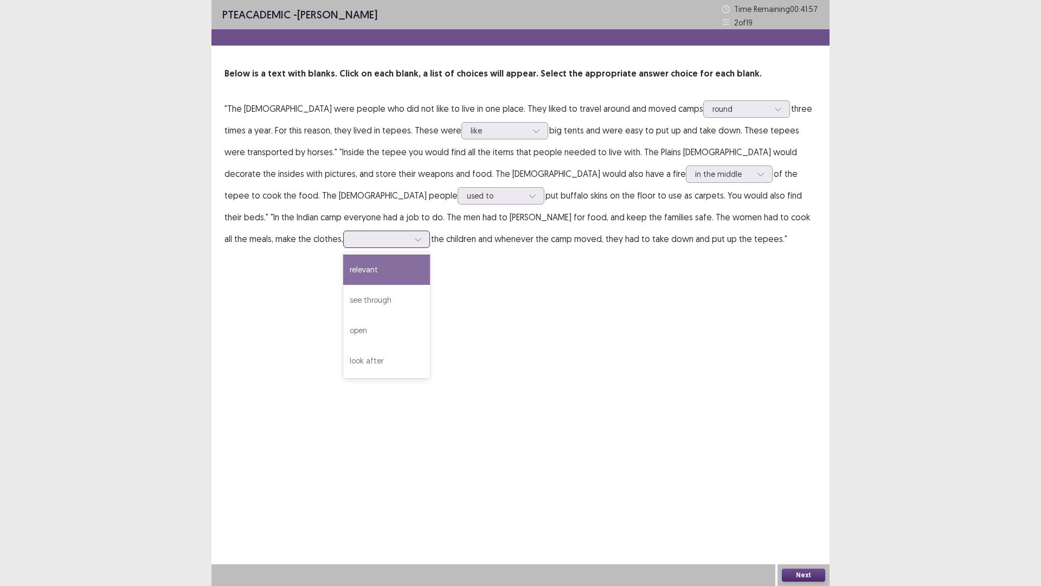
click at [409, 234] on div at bounding box center [380, 239] width 56 height 10
click at [430, 345] on div "look after" at bounding box center [386, 360] width 87 height 30
click at [790, 517] on button "Next" at bounding box center [803, 574] width 43 height 13
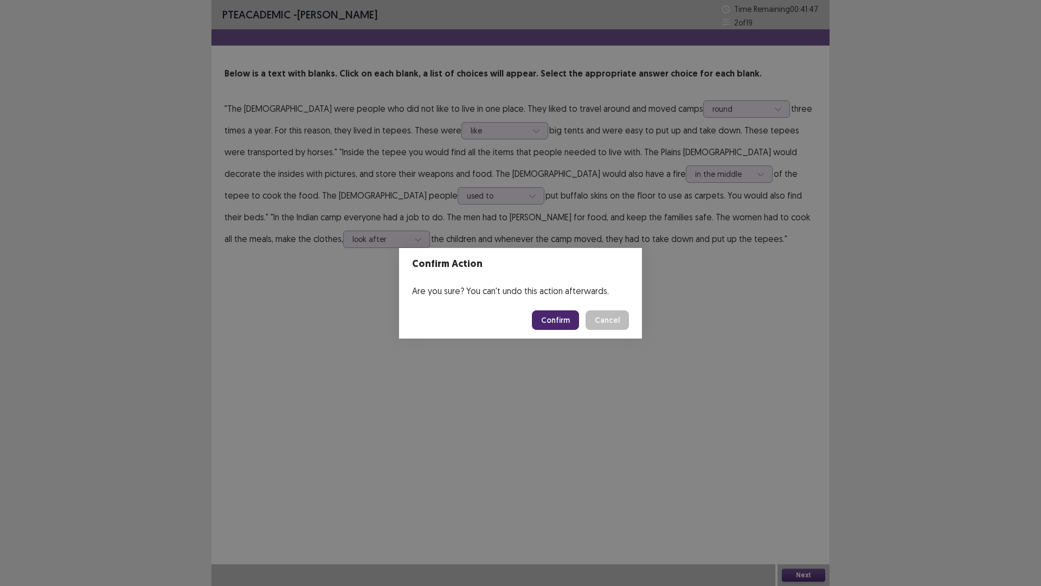
click at [563, 319] on button "Confirm" at bounding box center [555, 320] width 47 height 20
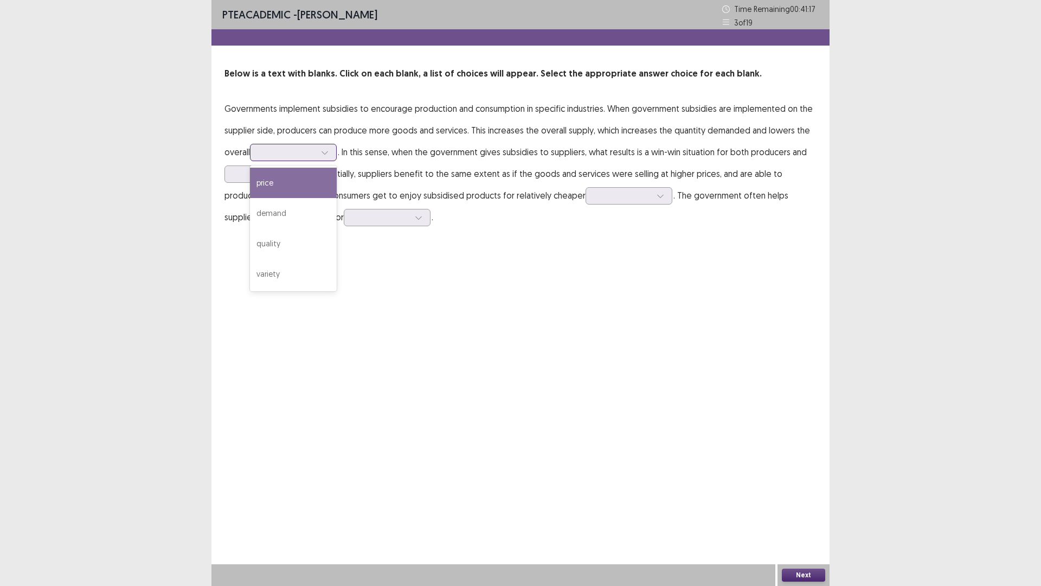
click at [312, 152] on div at bounding box center [287, 152] width 56 height 10
click at [290, 186] on div "price" at bounding box center [293, 183] width 87 height 30
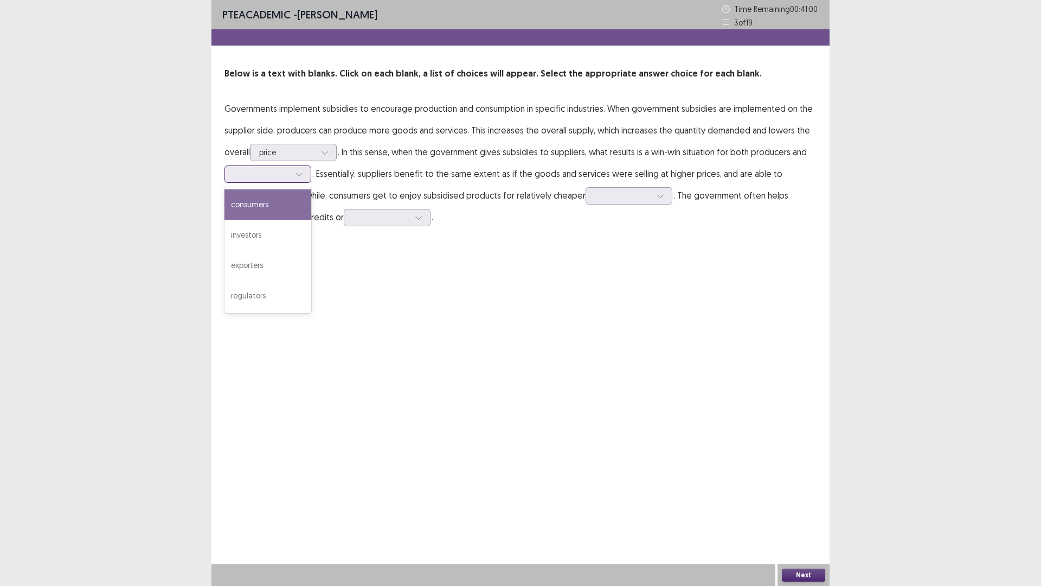
click at [270, 177] on div at bounding box center [262, 174] width 56 height 10
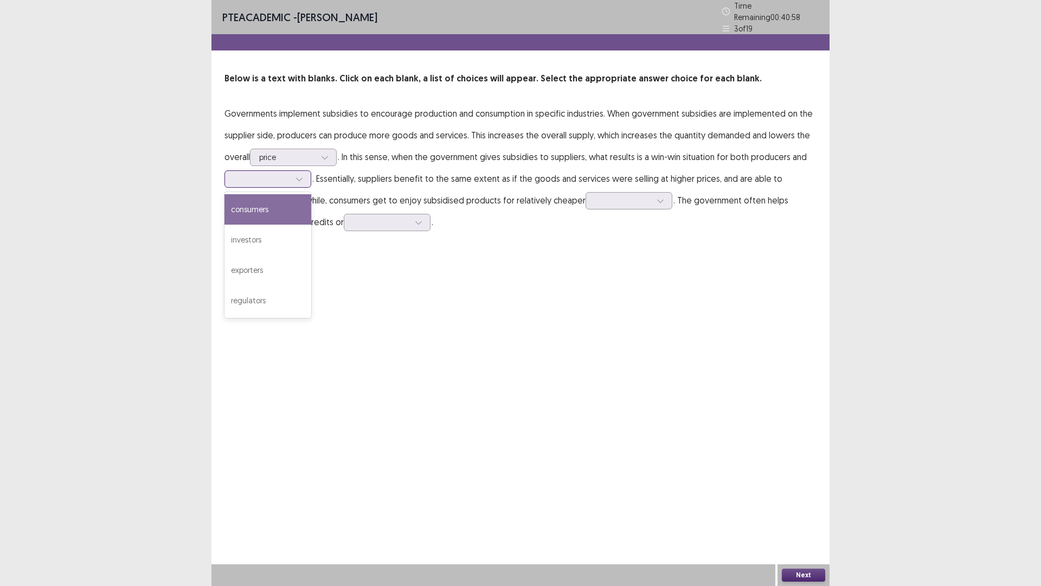
click at [265, 203] on div "consumers" at bounding box center [267, 209] width 87 height 30
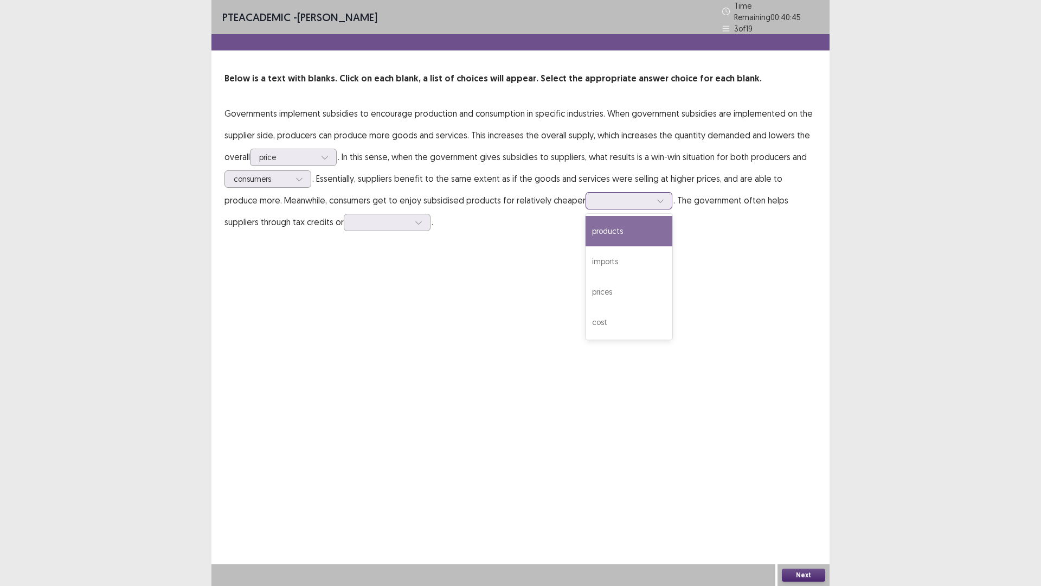
click at [595, 195] on div at bounding box center [623, 200] width 56 height 10
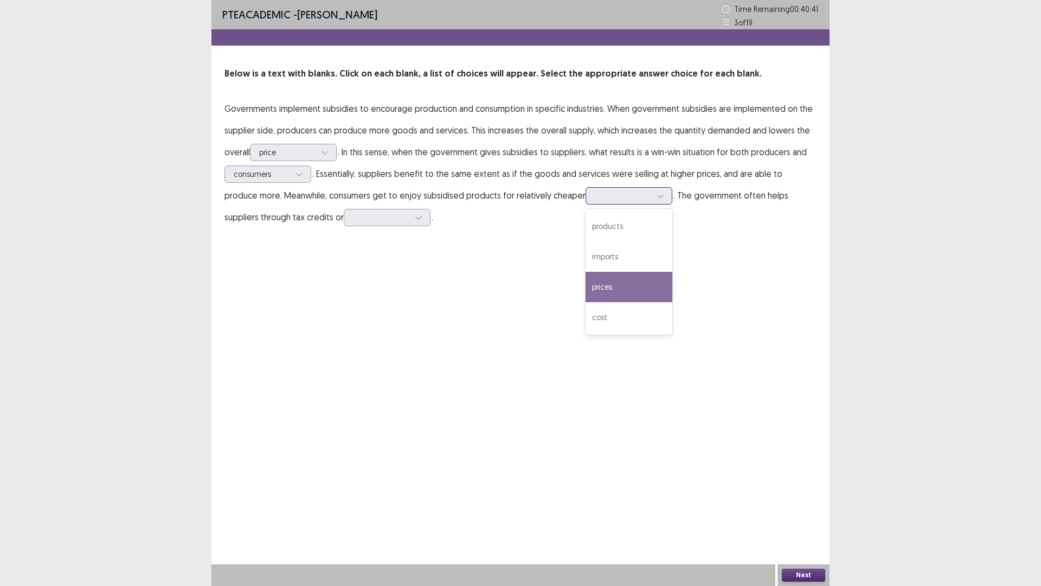
click at [590, 288] on div "prices" at bounding box center [629, 287] width 87 height 30
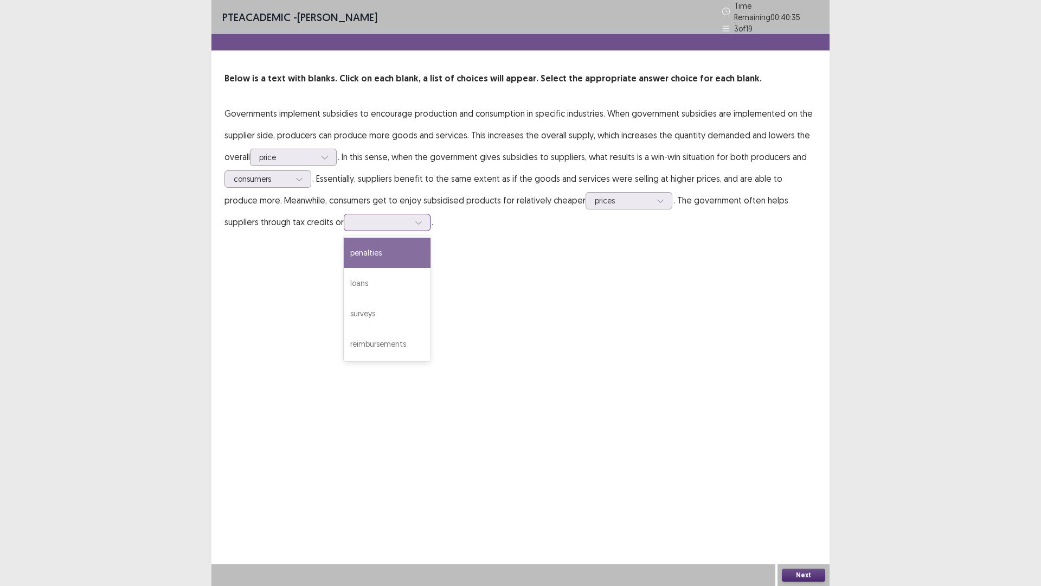
click at [353, 219] on div at bounding box center [381, 222] width 56 height 10
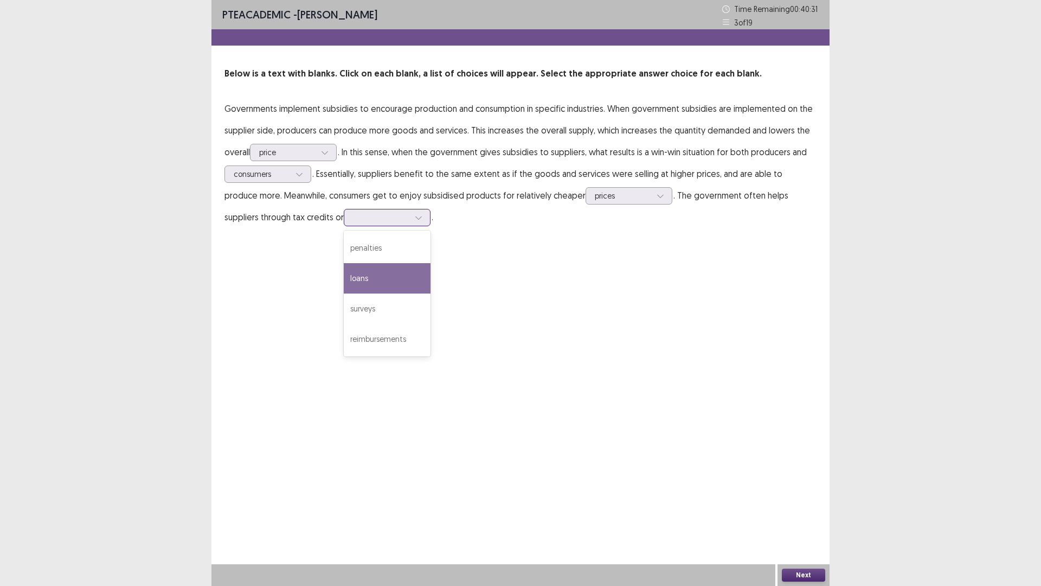
click at [344, 275] on div "loans" at bounding box center [387, 278] width 87 height 30
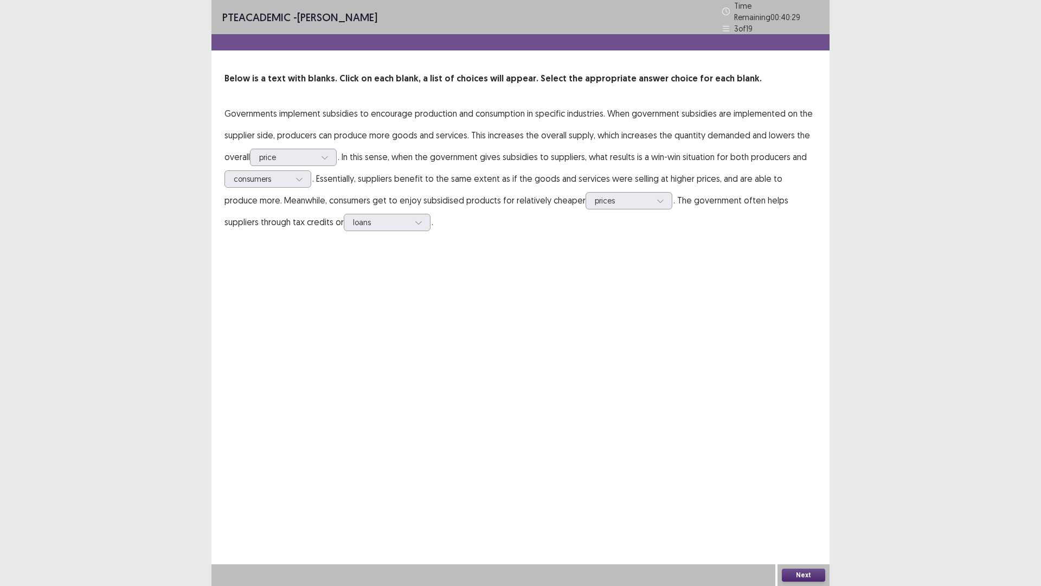
click at [814, 517] on button "Next" at bounding box center [803, 574] width 43 height 13
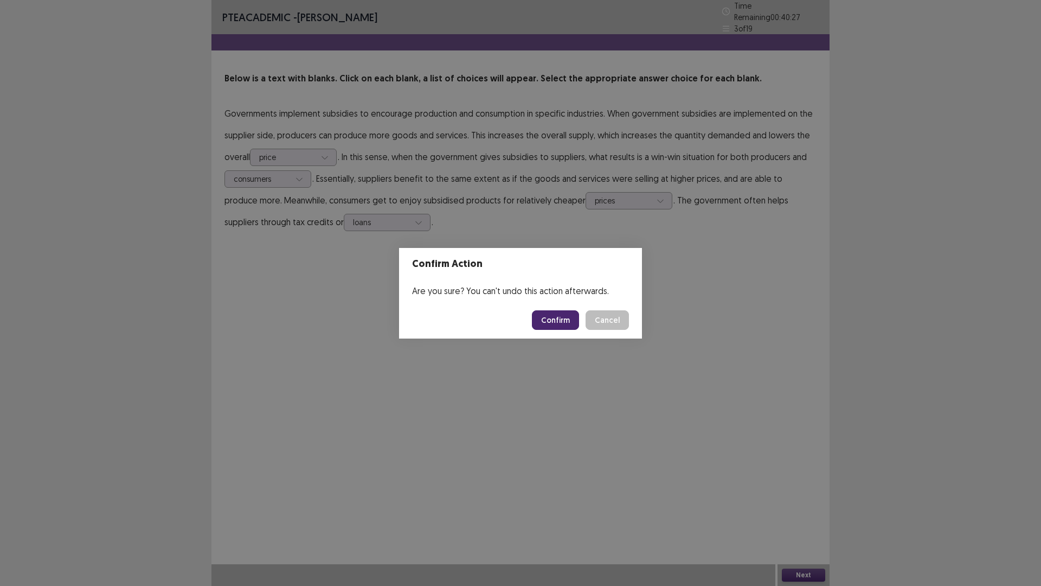
click at [550, 316] on button "Confirm" at bounding box center [555, 320] width 47 height 20
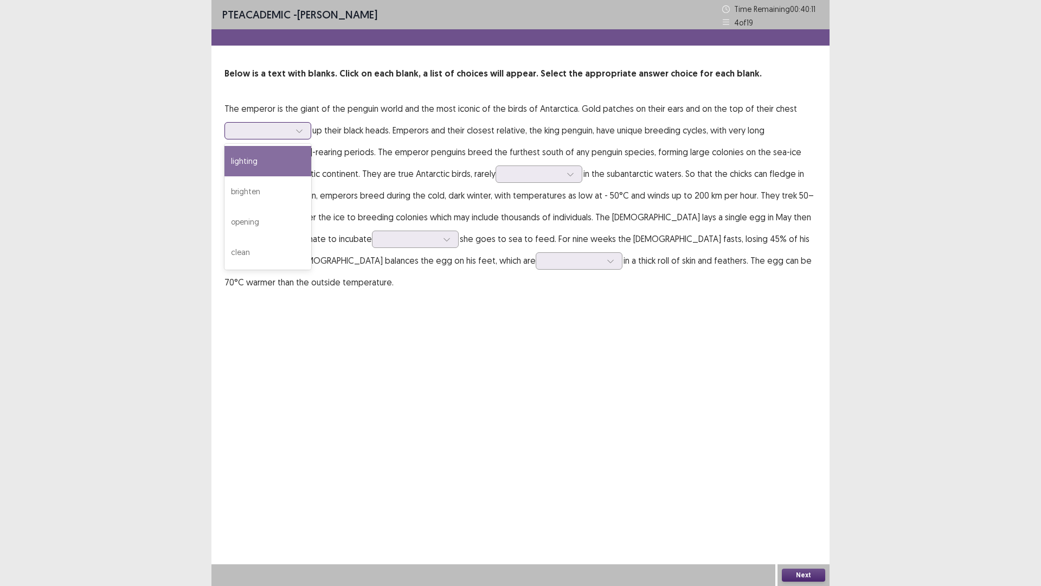
click at [278, 131] on div at bounding box center [262, 130] width 56 height 10
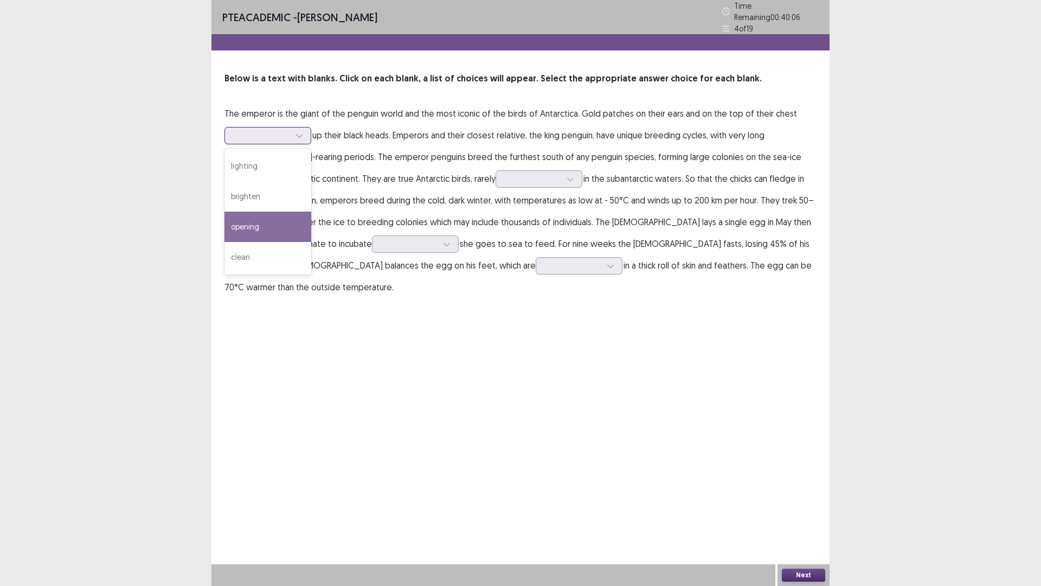
click at [264, 218] on div "opening" at bounding box center [267, 226] width 87 height 30
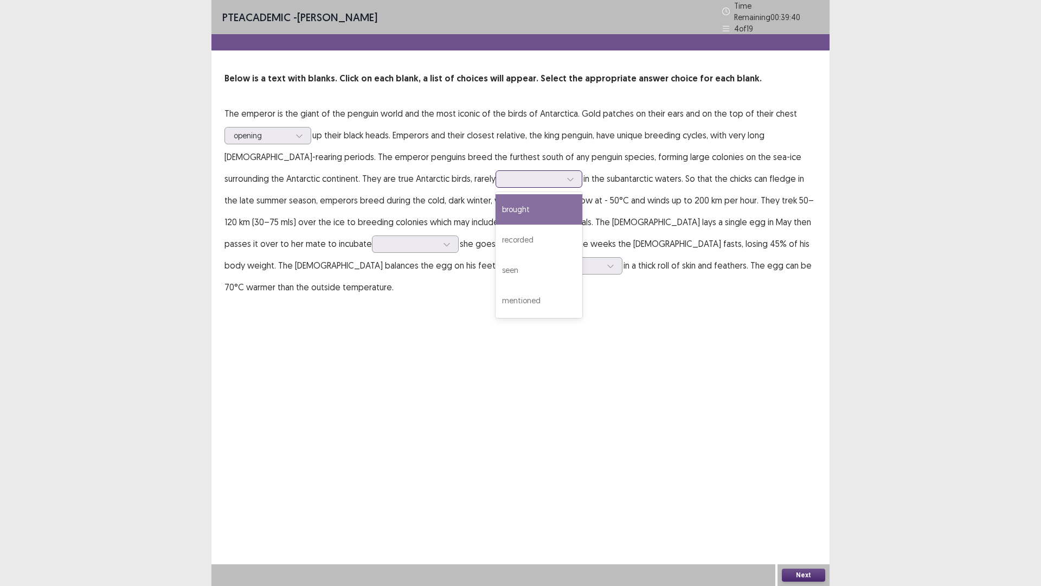
click at [505, 175] on div at bounding box center [533, 179] width 56 height 10
click at [496, 266] on div "seen" at bounding box center [539, 270] width 87 height 30
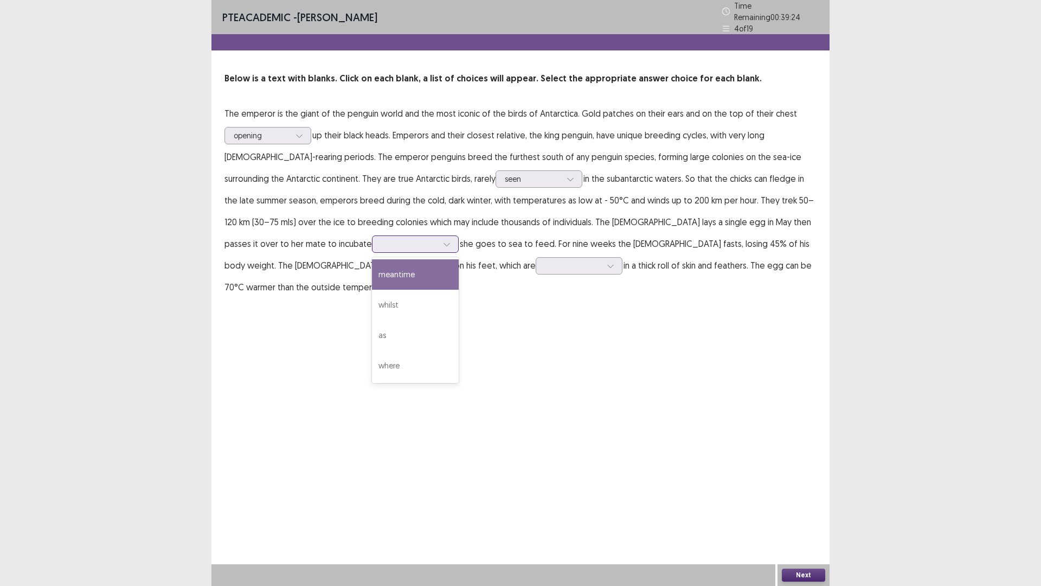
click at [381, 239] on div at bounding box center [409, 244] width 56 height 10
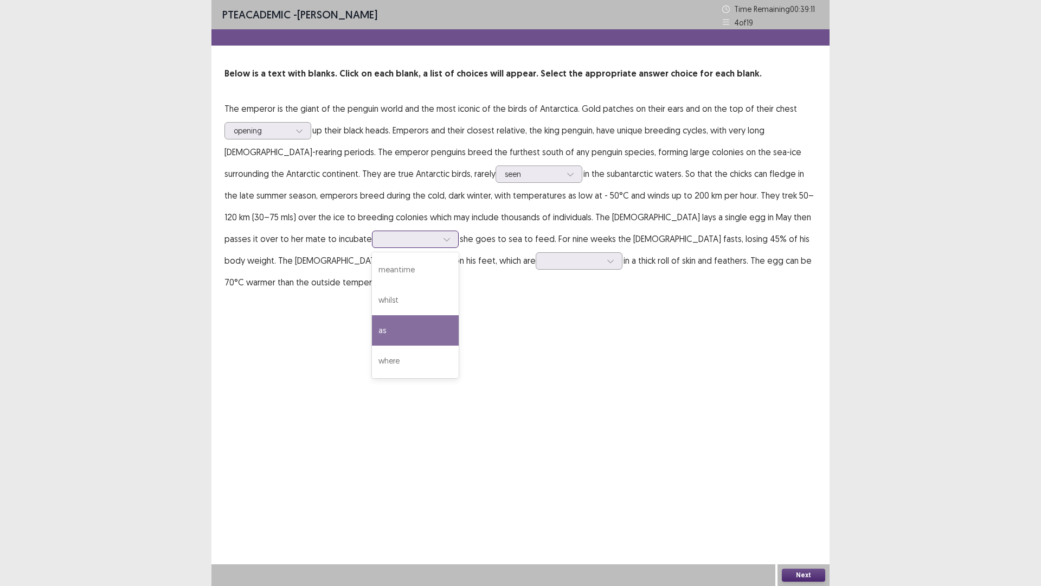
click at [372, 338] on div "as" at bounding box center [415, 330] width 87 height 30
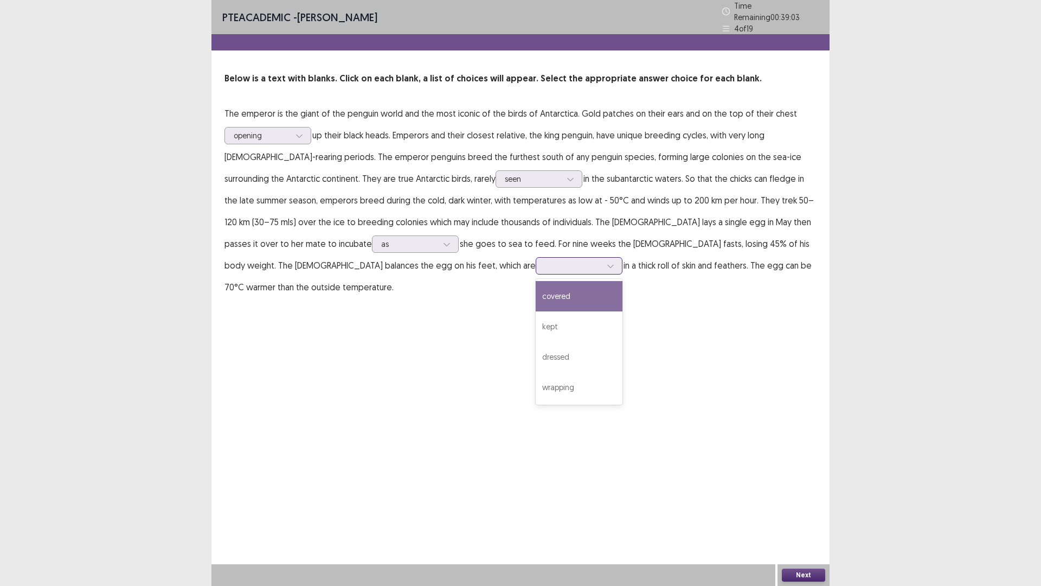
click at [545, 260] on div at bounding box center [573, 265] width 56 height 10
click at [536, 298] on div "covered" at bounding box center [579, 296] width 87 height 30
click at [804, 517] on button "Next" at bounding box center [803, 574] width 43 height 13
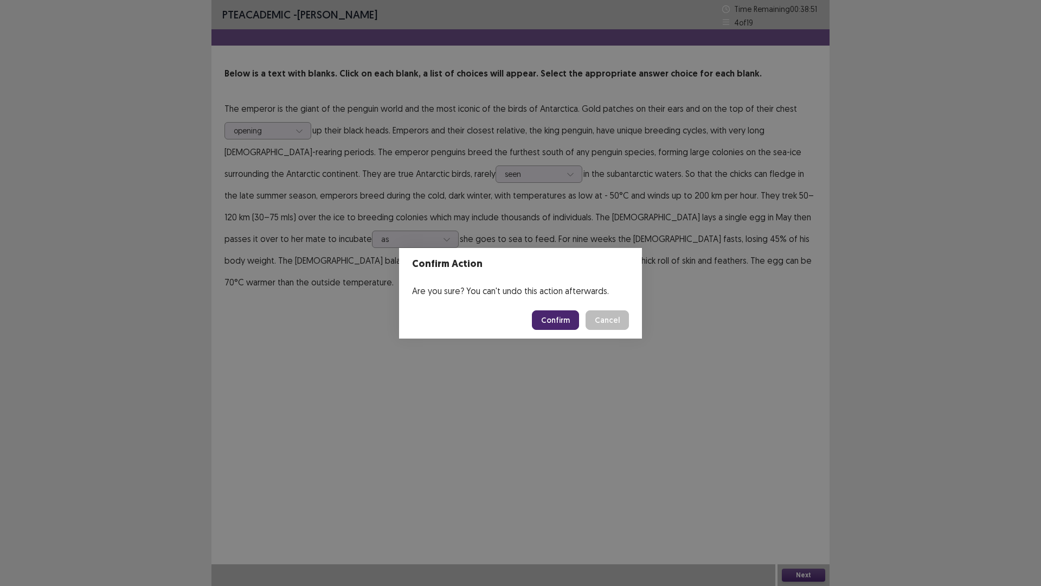
click at [556, 326] on button "Confirm" at bounding box center [555, 320] width 47 height 20
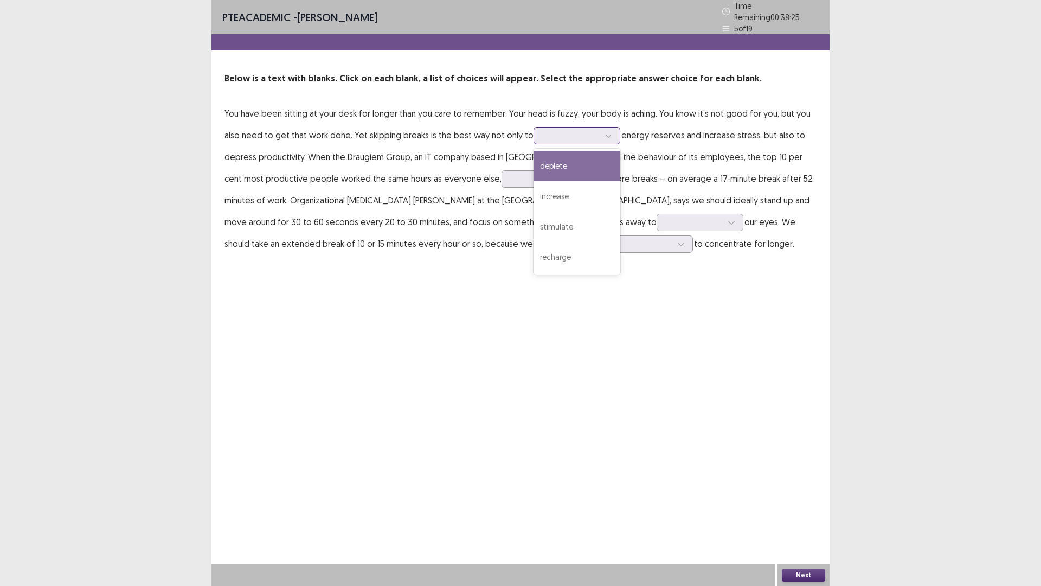
click at [561, 130] on div at bounding box center [571, 135] width 56 height 10
click at [571, 195] on div "increase" at bounding box center [577, 196] width 87 height 30
click at [511, 175] on div at bounding box center [539, 179] width 56 height 10
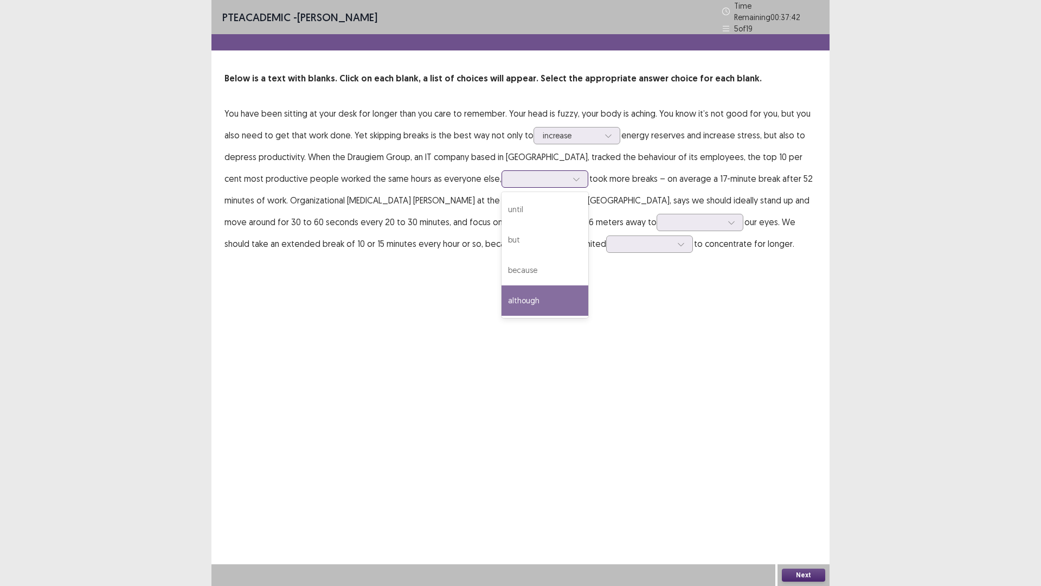
click at [502, 301] on div "although" at bounding box center [545, 300] width 87 height 30
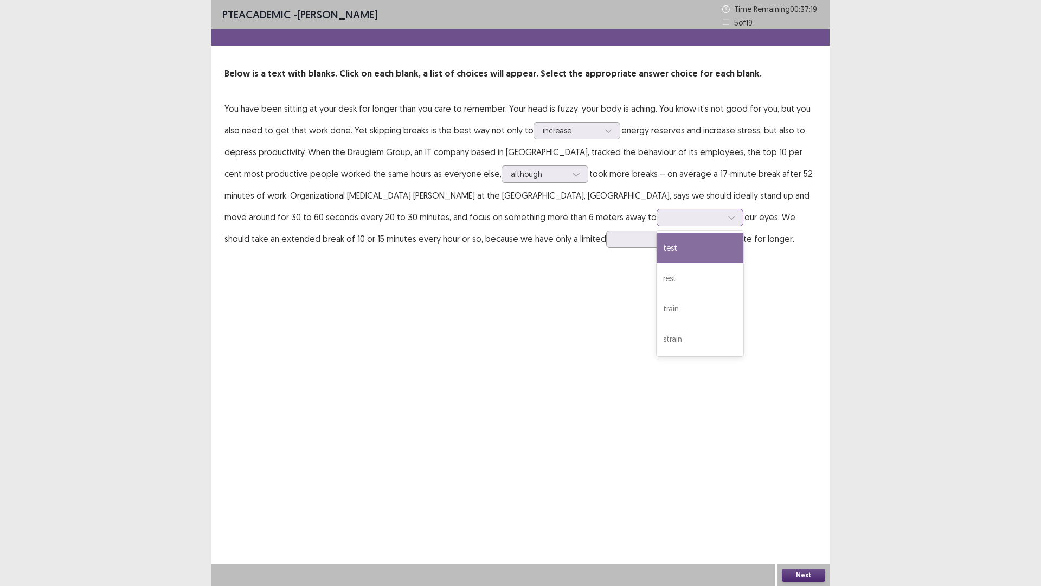
click at [666, 215] on div at bounding box center [694, 217] width 56 height 10
click at [657, 280] on div "rest" at bounding box center [700, 278] width 87 height 30
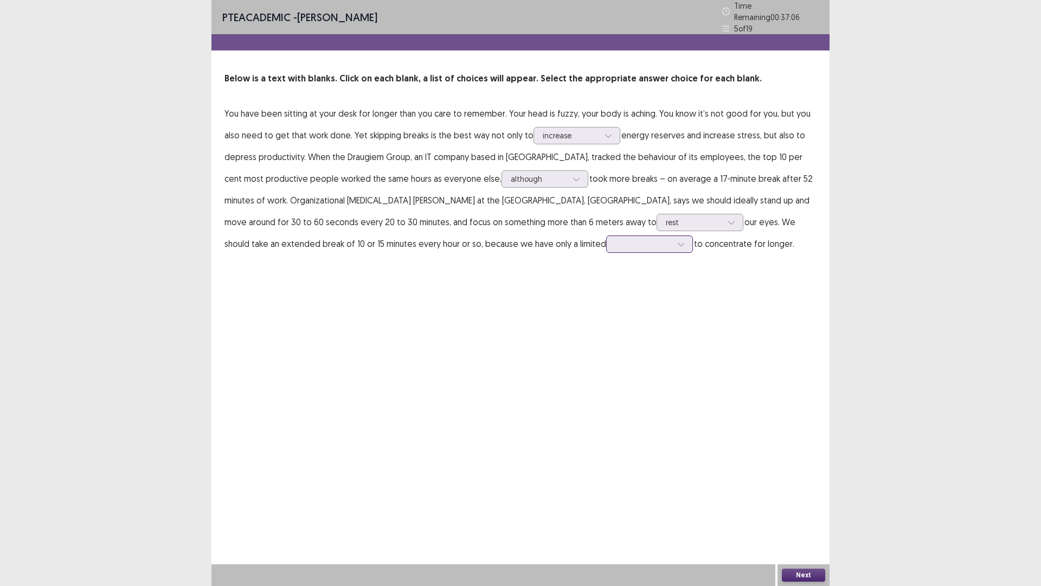
click at [615, 239] on div at bounding box center [643, 244] width 56 height 10
click at [606, 272] on div "capacity" at bounding box center [649, 274] width 87 height 30
click at [815, 517] on button "Next" at bounding box center [803, 574] width 43 height 13
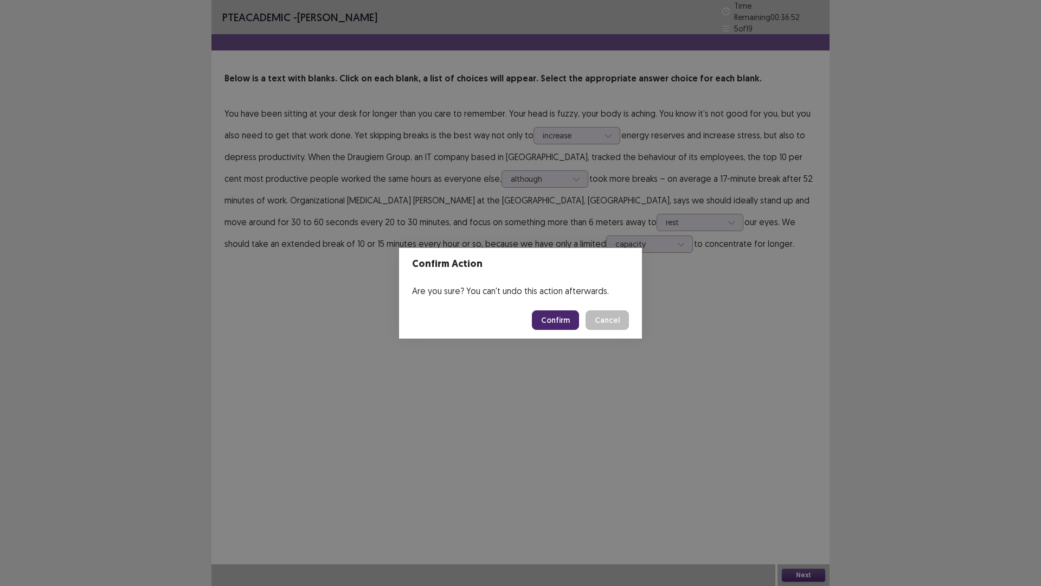
click at [560, 316] on button "Confirm" at bounding box center [555, 320] width 47 height 20
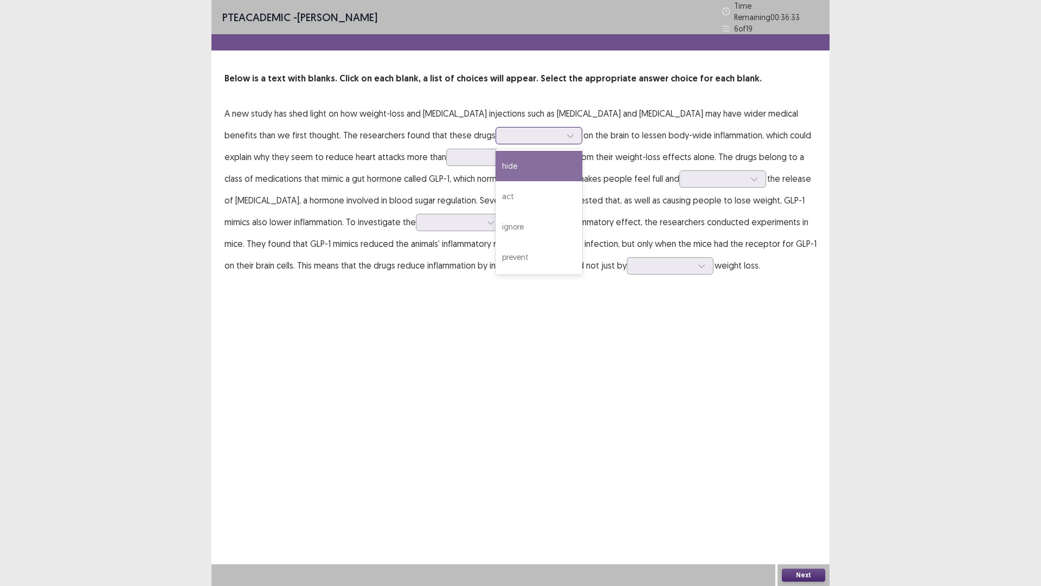
click at [505, 133] on div at bounding box center [533, 135] width 56 height 10
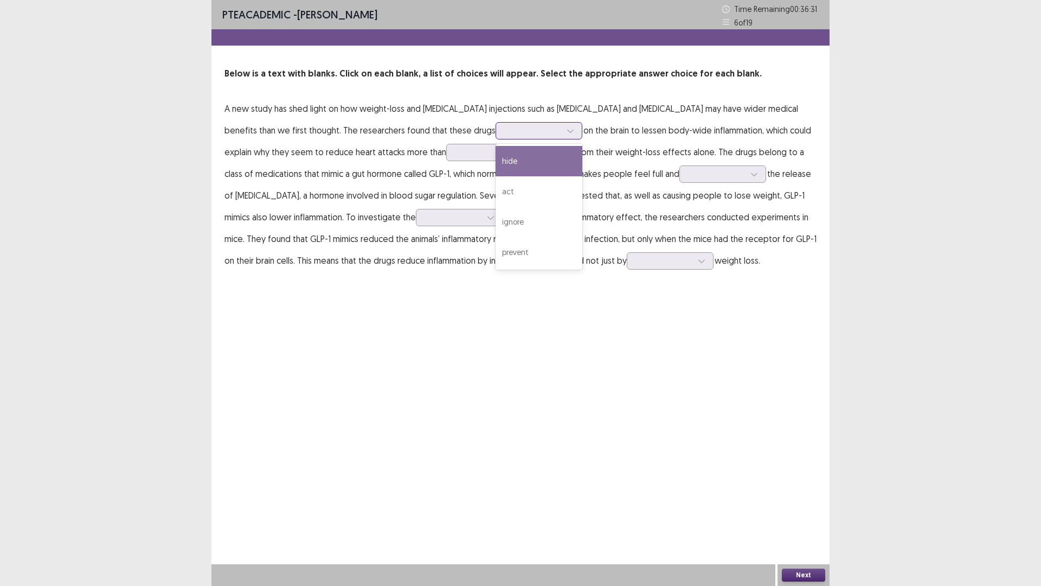
click at [505, 132] on div at bounding box center [533, 130] width 56 height 10
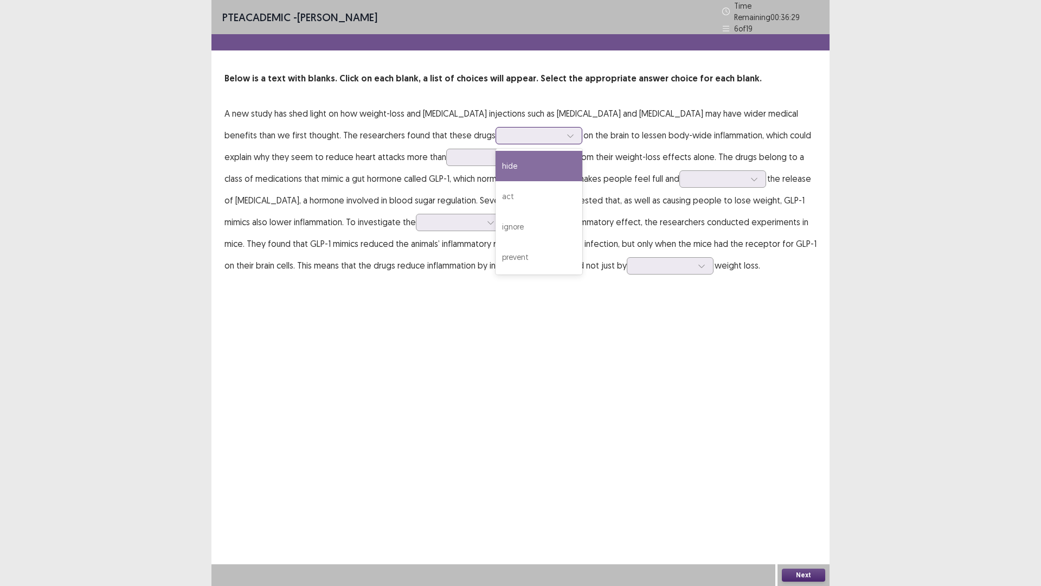
click at [562, 127] on div at bounding box center [570, 135] width 16 height 16
click at [496, 198] on div "act" at bounding box center [539, 196] width 87 height 30
click at [455, 198] on p "A new study has shed light on how weight-loss and [MEDICAL_DATA] injections suc…" at bounding box center [520, 189] width 592 height 174
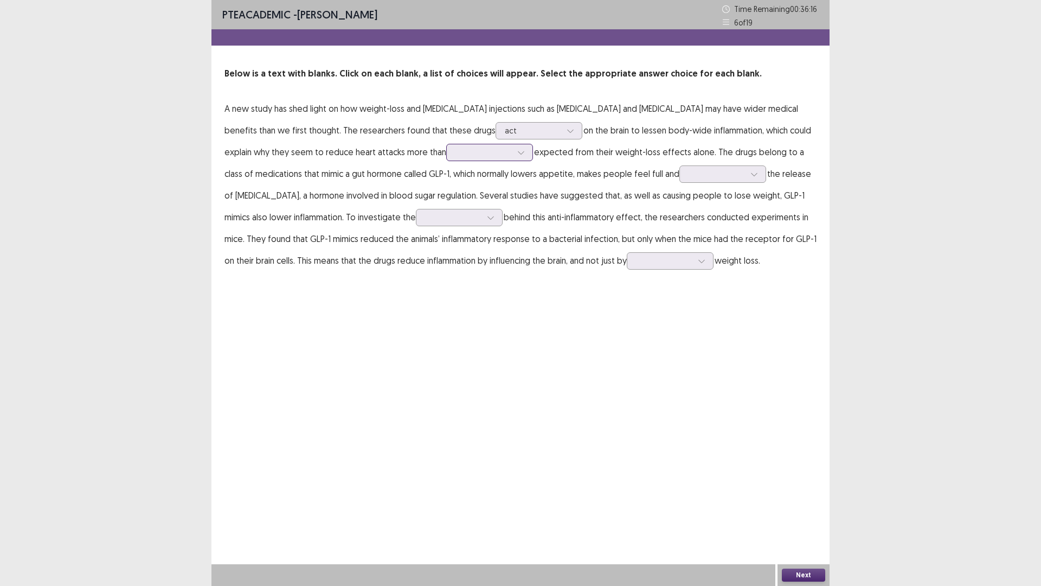
click at [455, 152] on div at bounding box center [483, 152] width 56 height 10
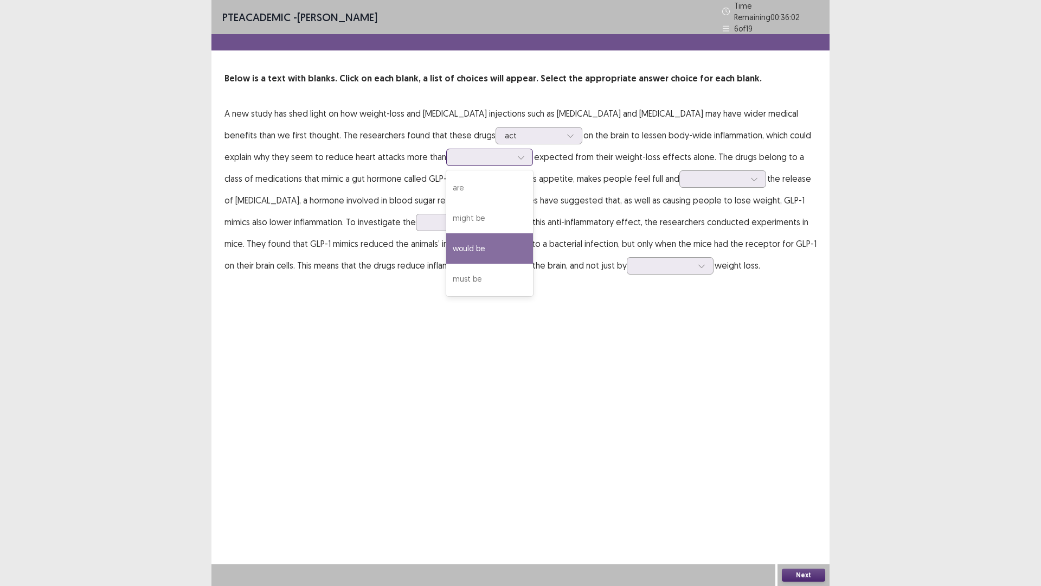
click at [446, 244] on div "would be" at bounding box center [489, 248] width 87 height 30
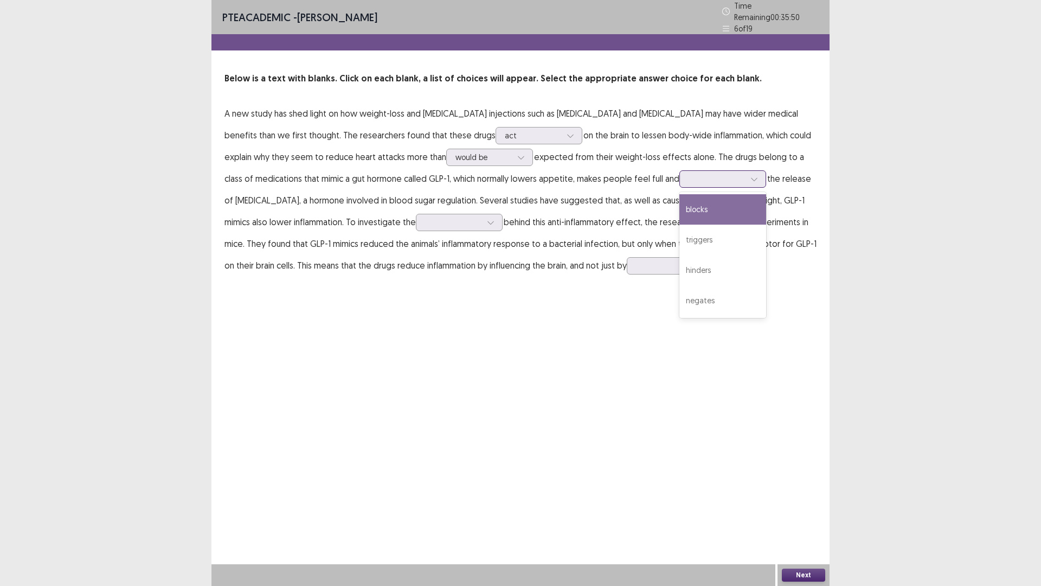
click at [689, 175] on div at bounding box center [717, 179] width 56 height 10
click at [689, 174] on div at bounding box center [717, 179] width 56 height 10
click at [679, 239] on div "triggers" at bounding box center [722, 239] width 87 height 30
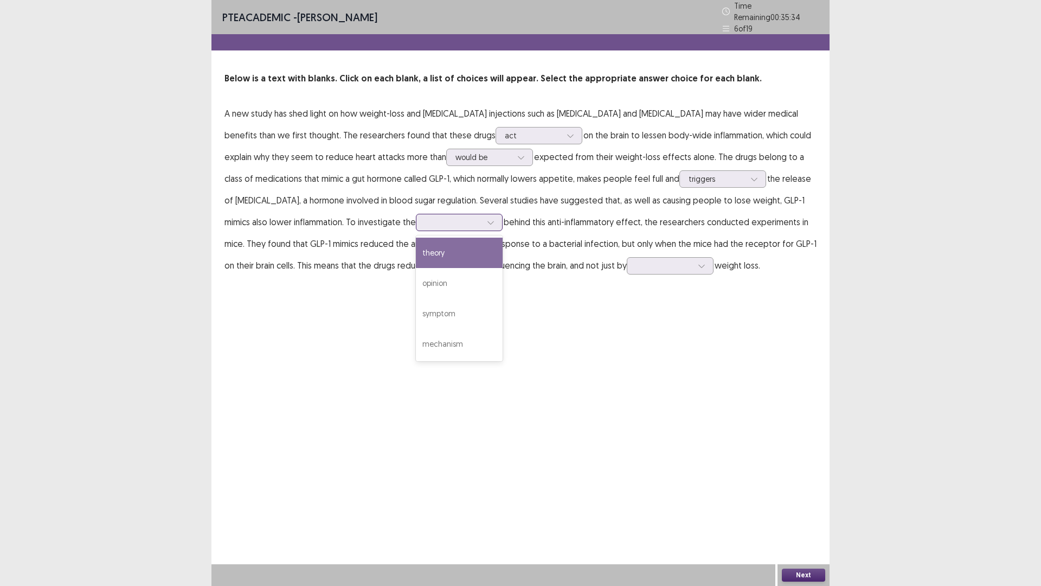
click at [425, 217] on div at bounding box center [453, 222] width 56 height 10
click at [416, 254] on div "theory" at bounding box center [459, 252] width 87 height 30
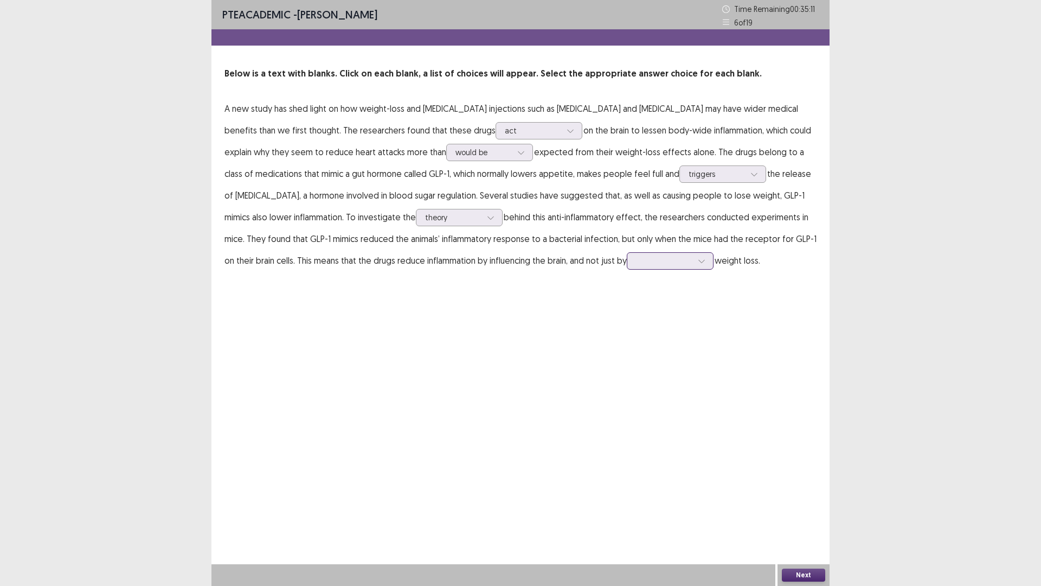
click at [636, 260] on div at bounding box center [664, 260] width 56 height 10
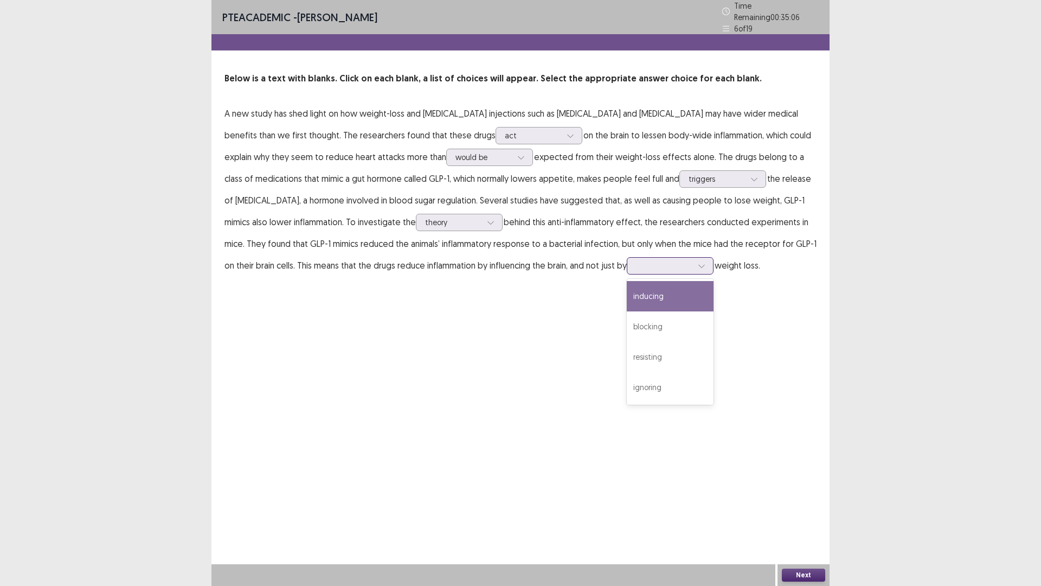
click at [627, 296] on div "inducing" at bounding box center [670, 296] width 87 height 30
click at [534, 296] on div "PTE academic - [PERSON_NAME] Time Remaining 00 : 35 : 06 6 of 19 Below is a tex…" at bounding box center [520, 293] width 618 height 586
click at [812, 517] on button "Next" at bounding box center [803, 574] width 43 height 13
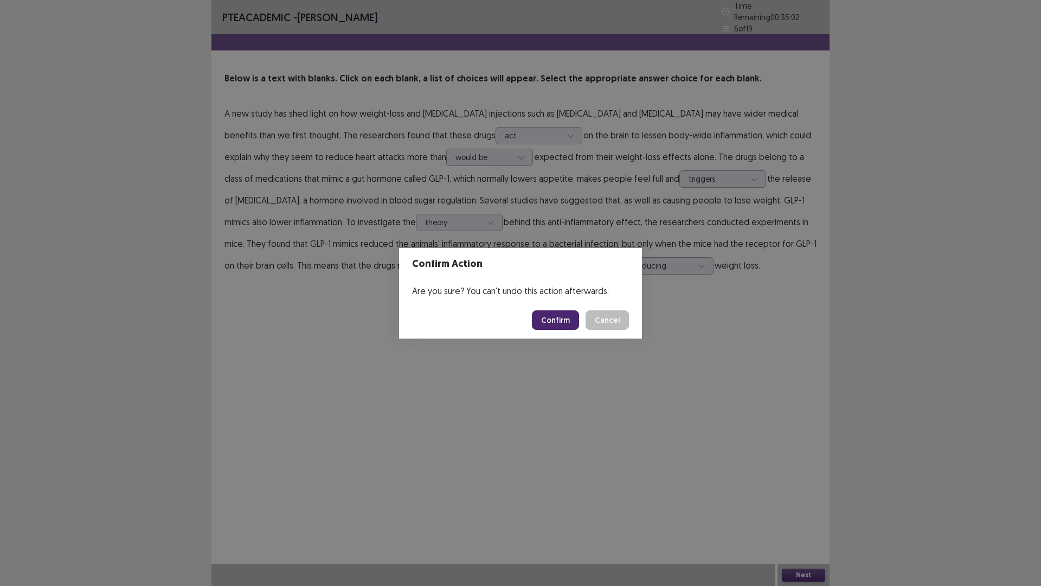
click at [566, 318] on button "Confirm" at bounding box center [555, 320] width 47 height 20
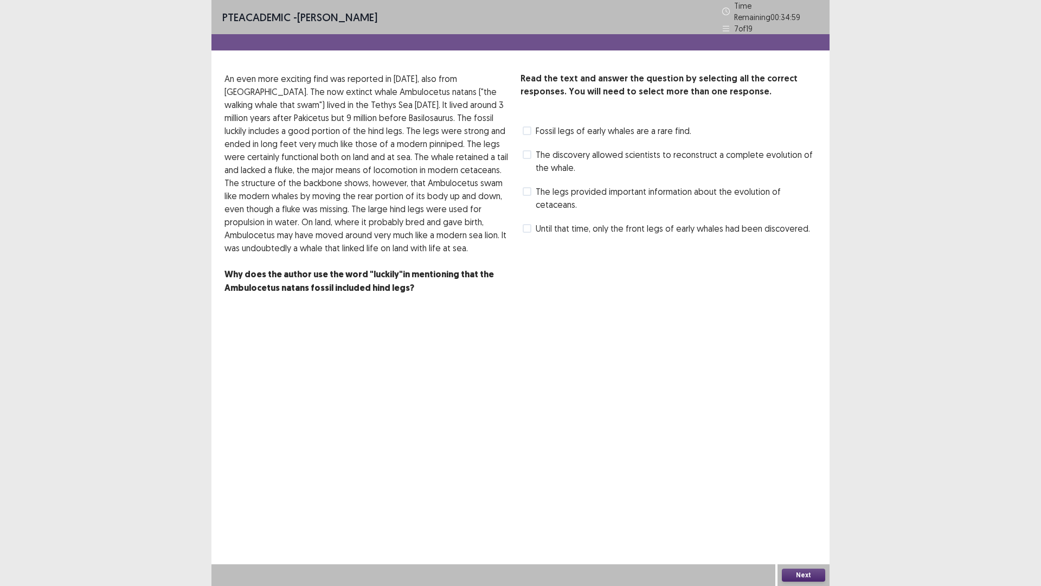
click at [525, 189] on span at bounding box center [527, 191] width 9 height 9
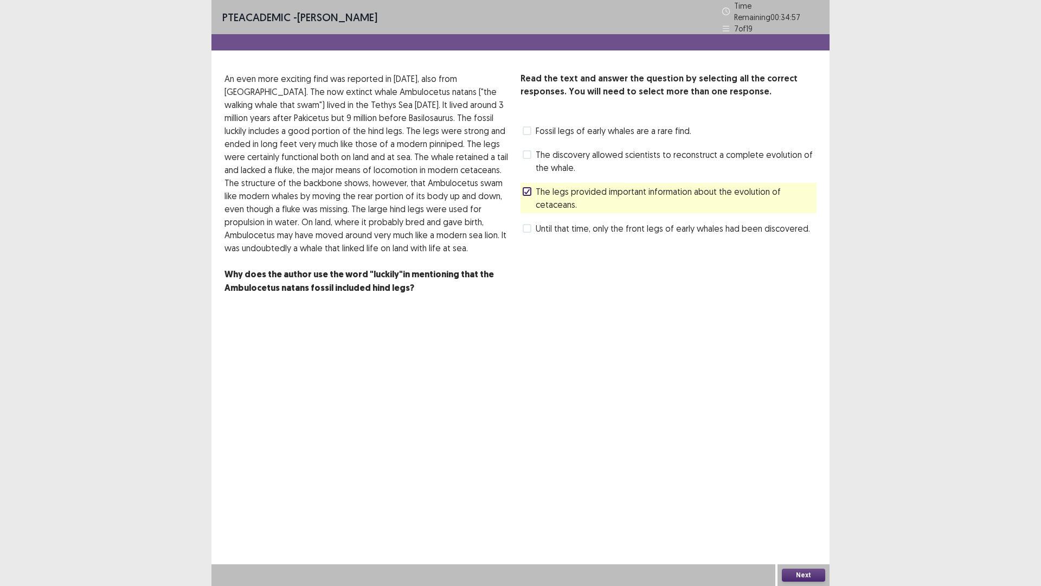
click at [807, 517] on button "Next" at bounding box center [803, 574] width 43 height 13
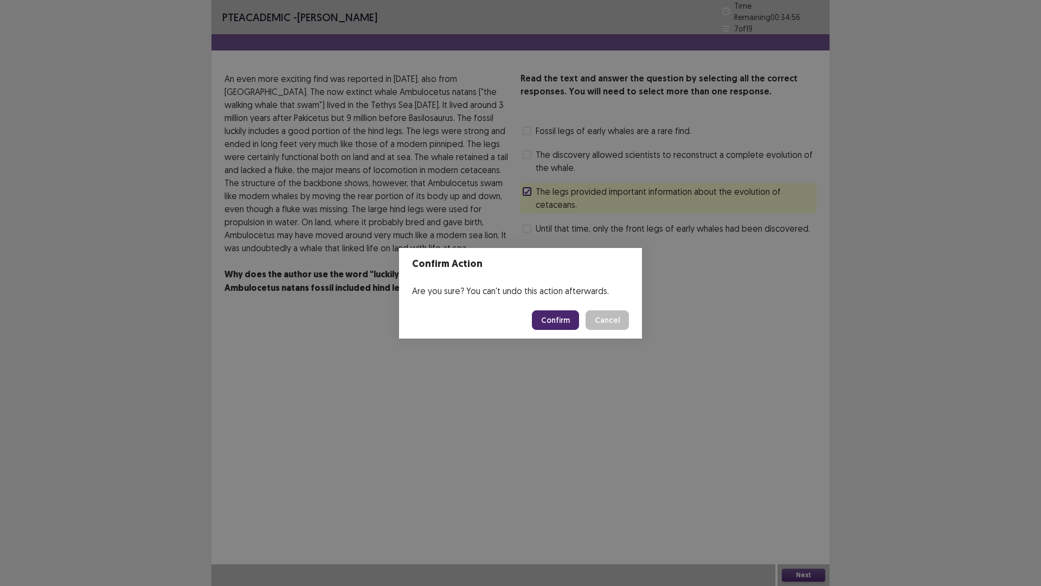
click at [561, 318] on button "Confirm" at bounding box center [555, 320] width 47 height 20
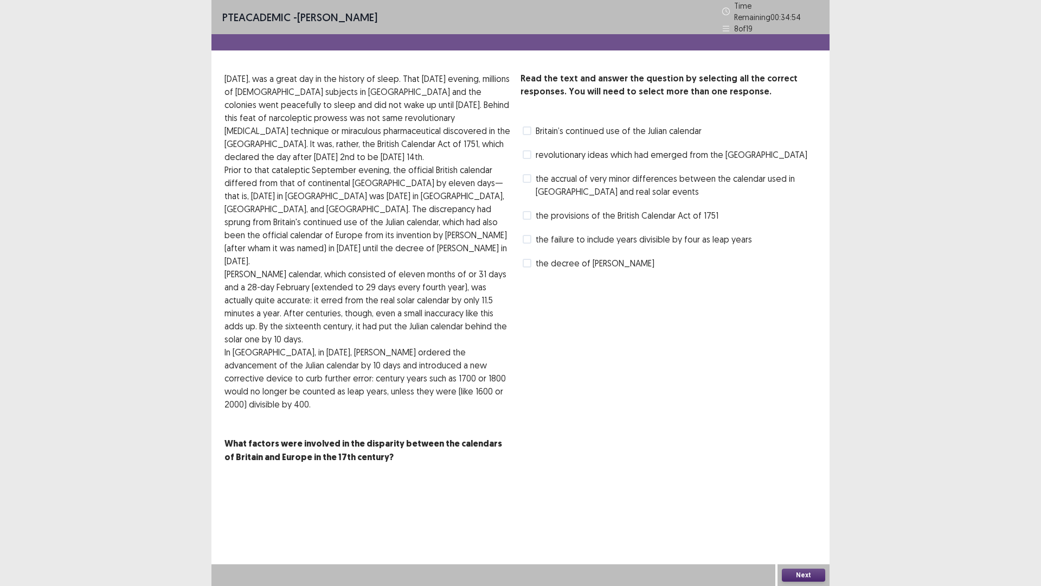
click at [524, 174] on span at bounding box center [527, 178] width 9 height 9
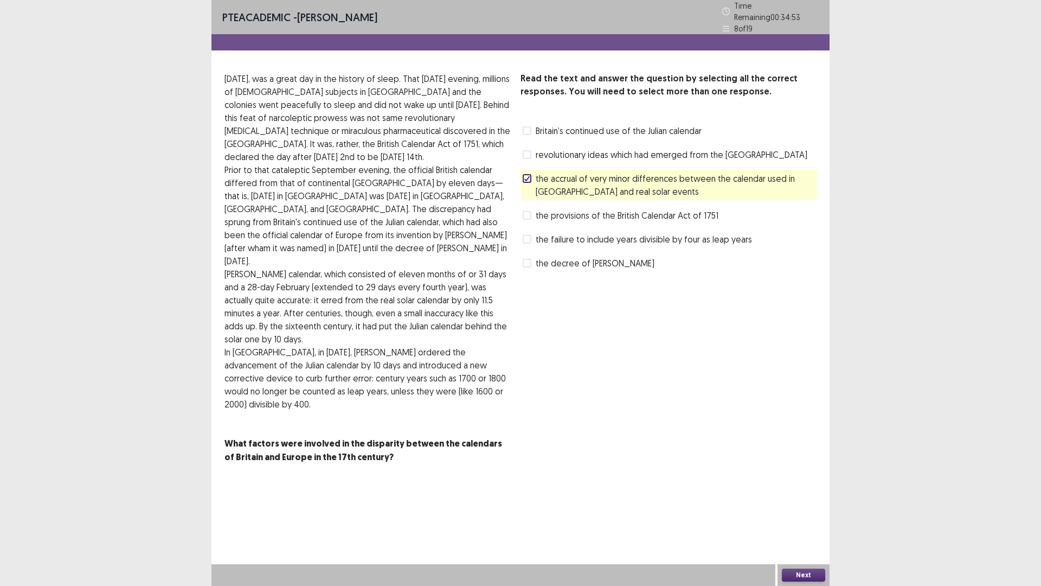
click at [802, 517] on button "Next" at bounding box center [803, 574] width 43 height 13
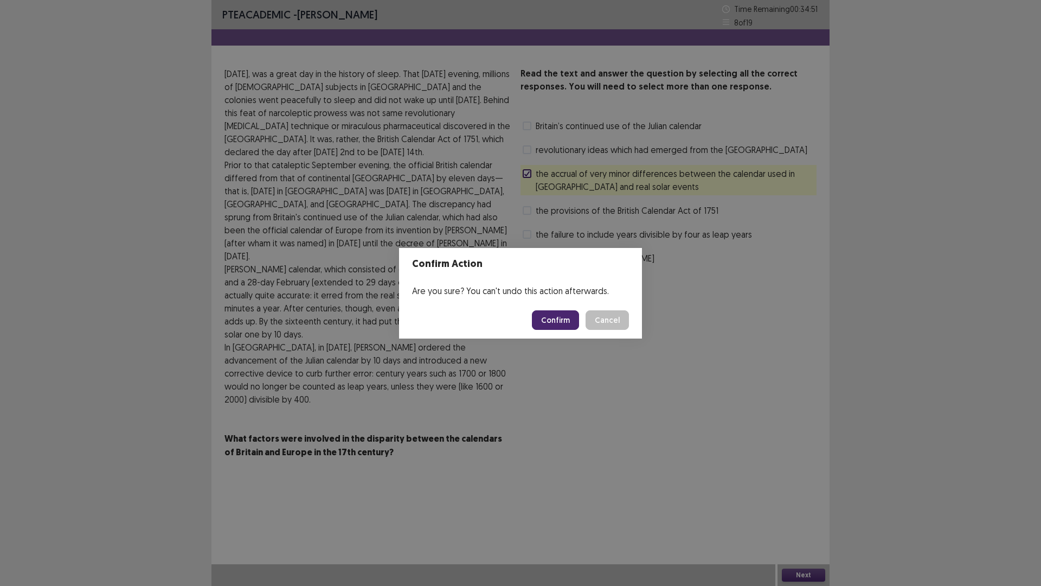
click at [556, 322] on button "Confirm" at bounding box center [555, 320] width 47 height 20
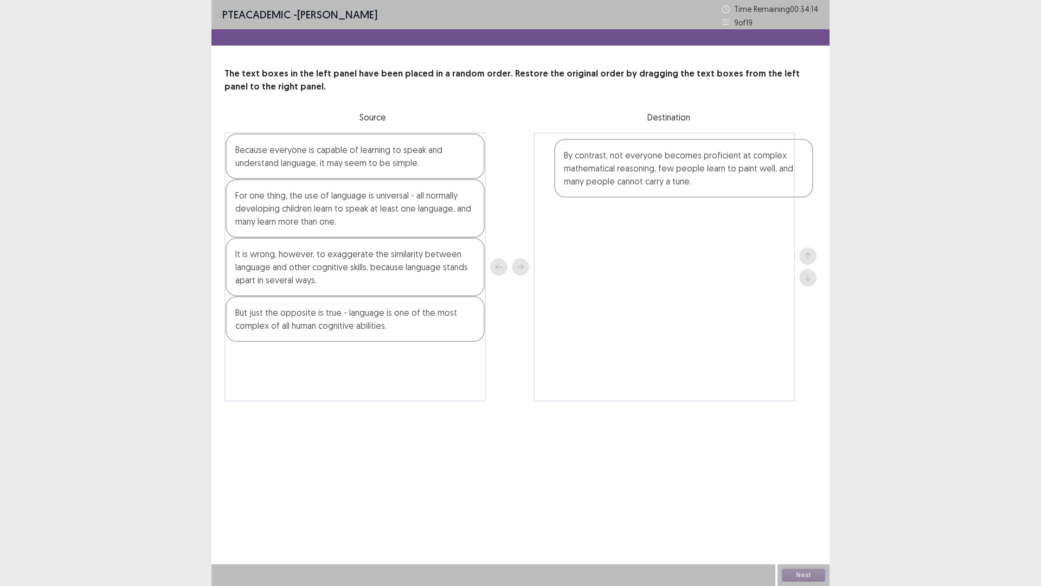
drag, startPoint x: 264, startPoint y: 334, endPoint x: 602, endPoint y: 177, distance: 372.6
click at [602, 177] on div "Because everyone is capable of learning to speak and understand language, it ma…" at bounding box center [520, 266] width 592 height 269
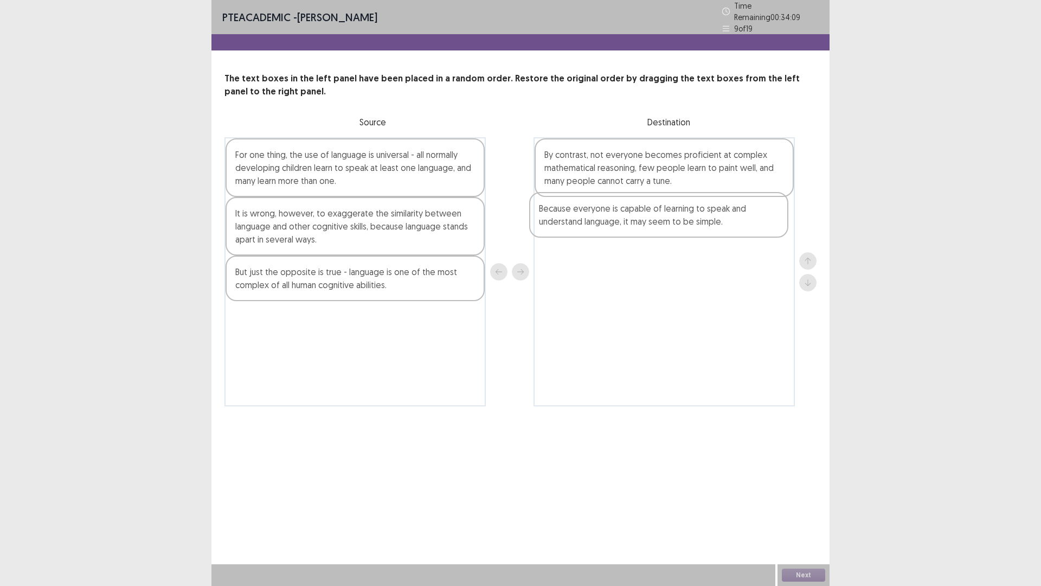
drag, startPoint x: 297, startPoint y: 159, endPoint x: 603, endPoint y: 218, distance: 311.9
click at [603, 218] on div "Because everyone is capable of learning to speak and understand language, it ma…" at bounding box center [520, 271] width 592 height 269
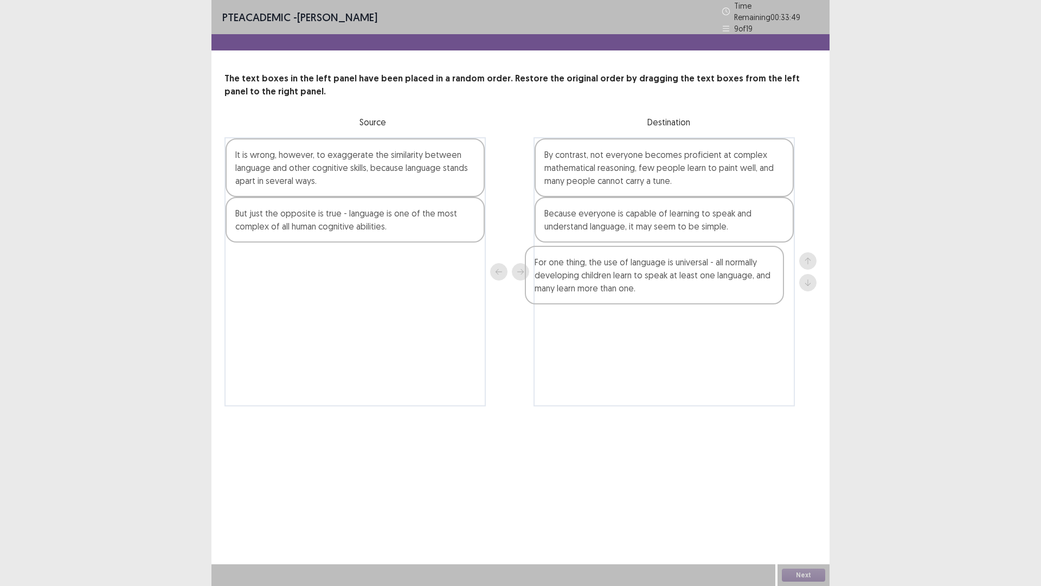
drag, startPoint x: 312, startPoint y: 181, endPoint x: 617, endPoint y: 293, distance: 325.4
click at [617, 293] on div "For one thing, the use of language is universal - all normally developing child…" at bounding box center [520, 271] width 592 height 269
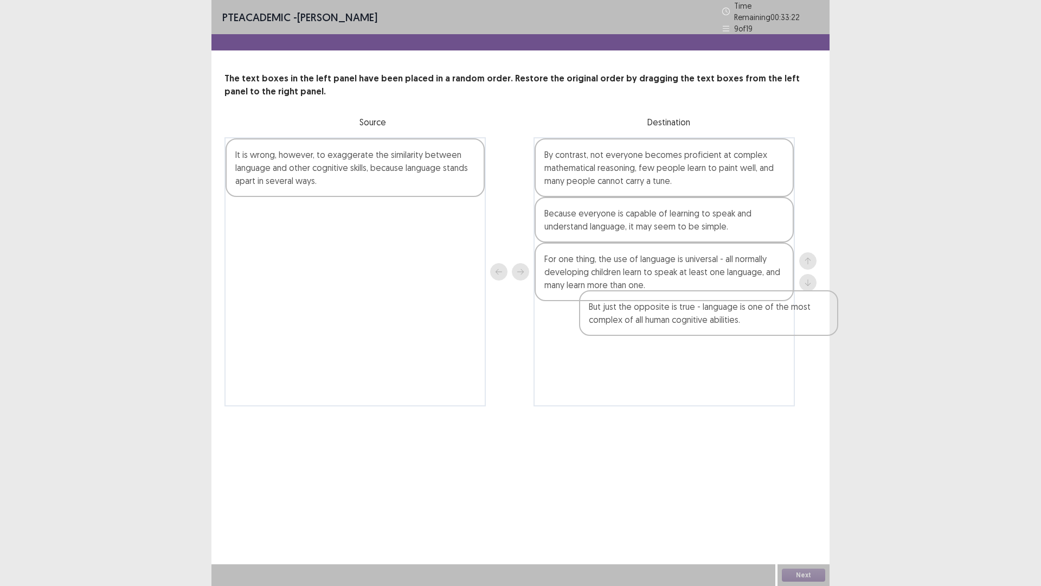
drag, startPoint x: 342, startPoint y: 223, endPoint x: 639, endPoint y: 335, distance: 317.7
click at [639, 335] on div "It is wrong, however, to exaggerate the similarity between language and other c…" at bounding box center [520, 271] width 592 height 269
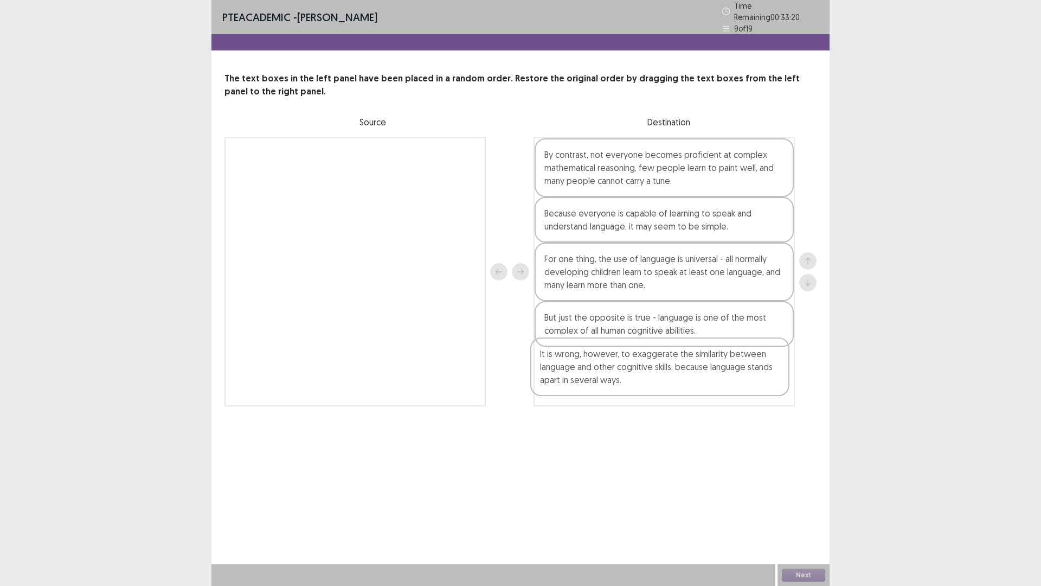
drag, startPoint x: 328, startPoint y: 171, endPoint x: 637, endPoint y: 381, distance: 373.6
click at [637, 381] on div "It is wrong, however, to exaggerate the similarity between language and other c…" at bounding box center [520, 271] width 592 height 269
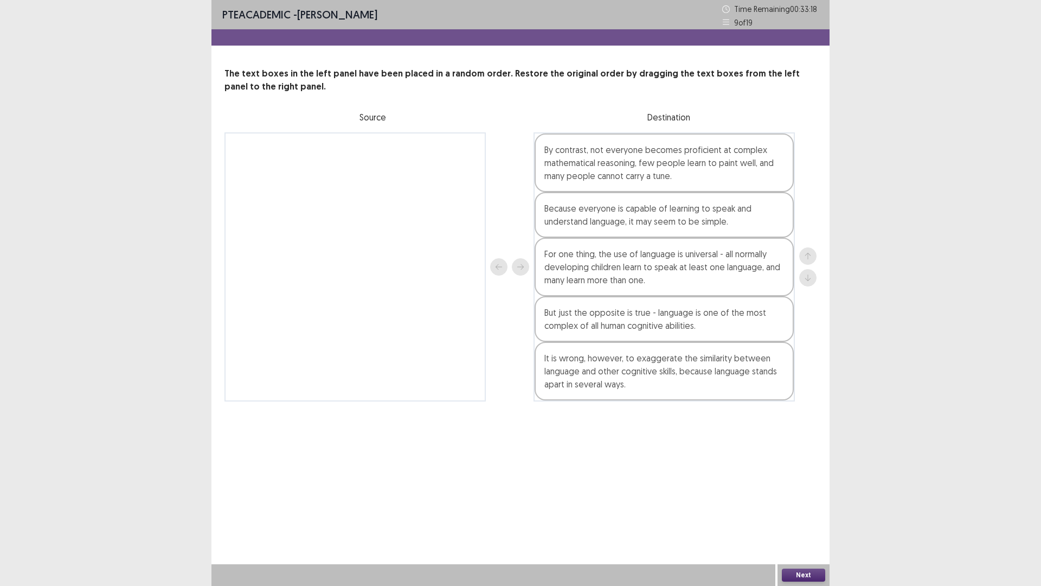
click at [797, 517] on button "Next" at bounding box center [803, 574] width 43 height 13
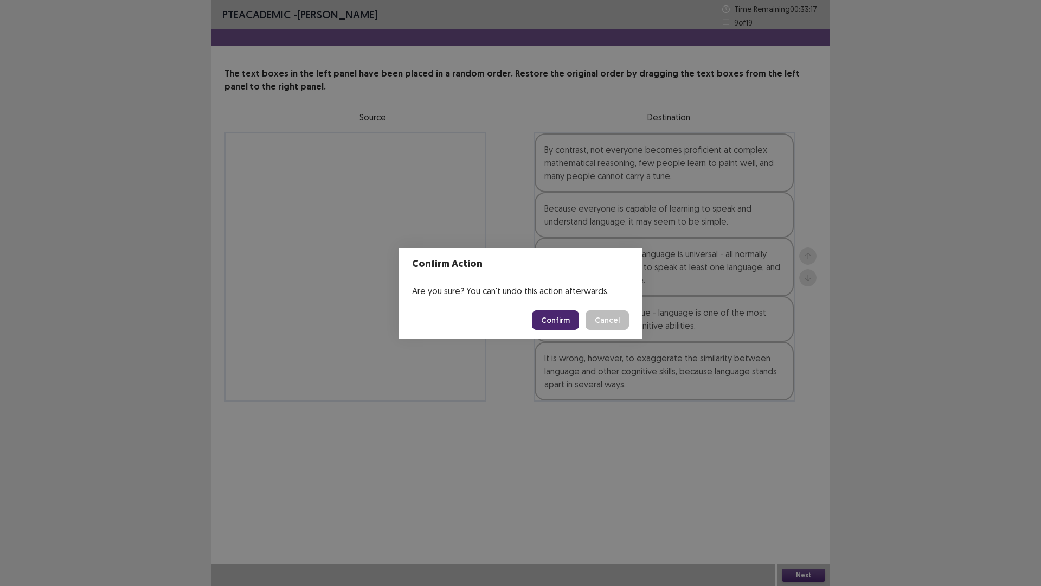
click at [560, 318] on button "Confirm" at bounding box center [555, 320] width 47 height 20
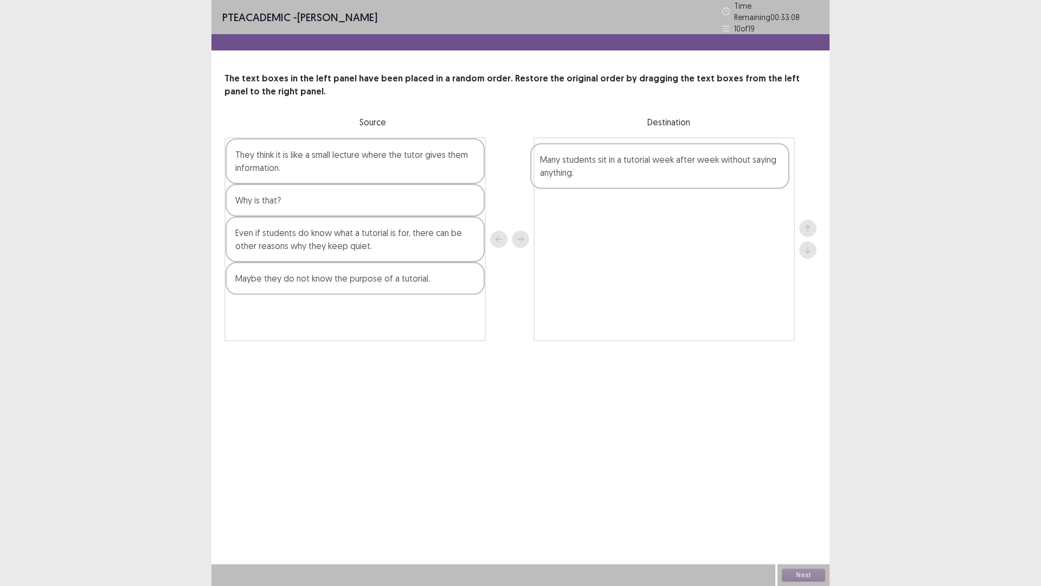
drag, startPoint x: 275, startPoint y: 201, endPoint x: 586, endPoint y: 166, distance: 312.6
click at [586, 166] on div "They think it is like a small lecture where the tutor gives them information. M…" at bounding box center [520, 239] width 592 height 204
drag, startPoint x: 287, startPoint y: 202, endPoint x: 600, endPoint y: 203, distance: 312.9
click at [600, 203] on div "They think it is like a small lecture where the tutor gives them information. W…" at bounding box center [520, 239] width 592 height 204
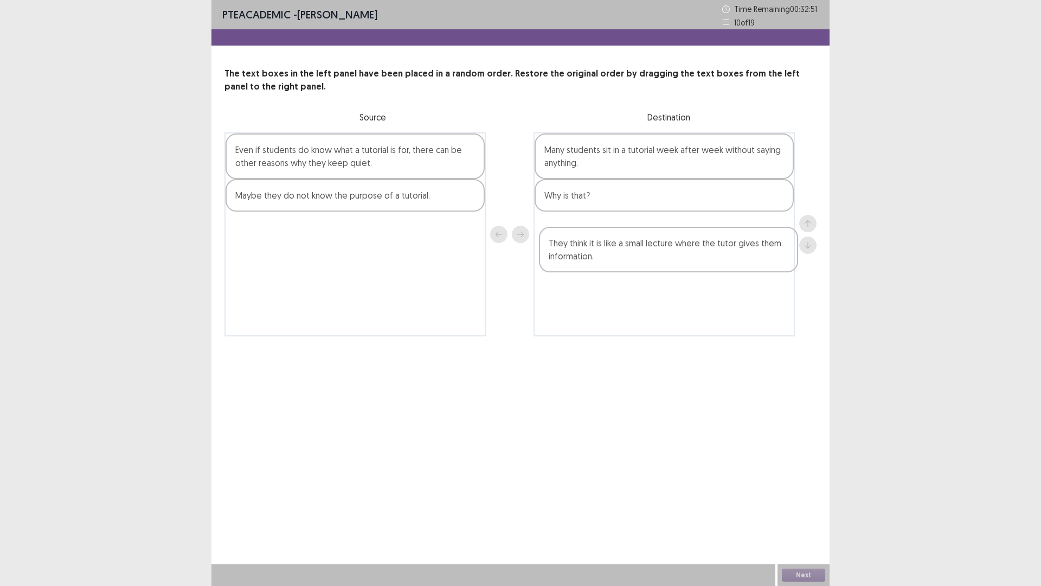
drag, startPoint x: 294, startPoint y: 160, endPoint x: 608, endPoint y: 249, distance: 326.4
click at [608, 249] on div "They think it is like a small lecture where the tutor gives them information. E…" at bounding box center [520, 234] width 592 height 204
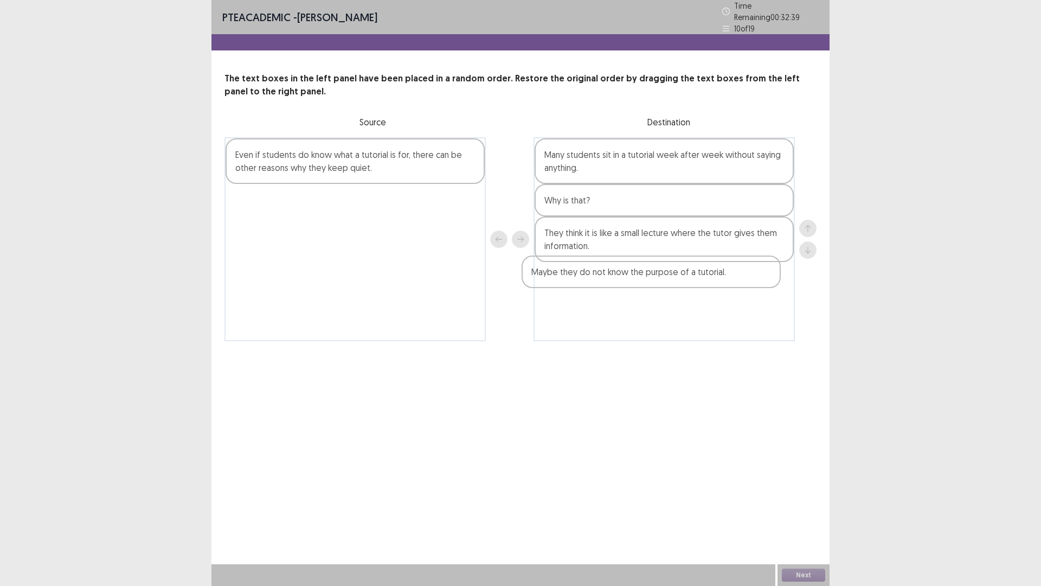
drag, startPoint x: 290, startPoint y: 201, endPoint x: 589, endPoint y: 278, distance: 309.0
click at [589, 278] on div "Even if students do know what a tutorial is for, there can be other reasons why…" at bounding box center [520, 239] width 592 height 204
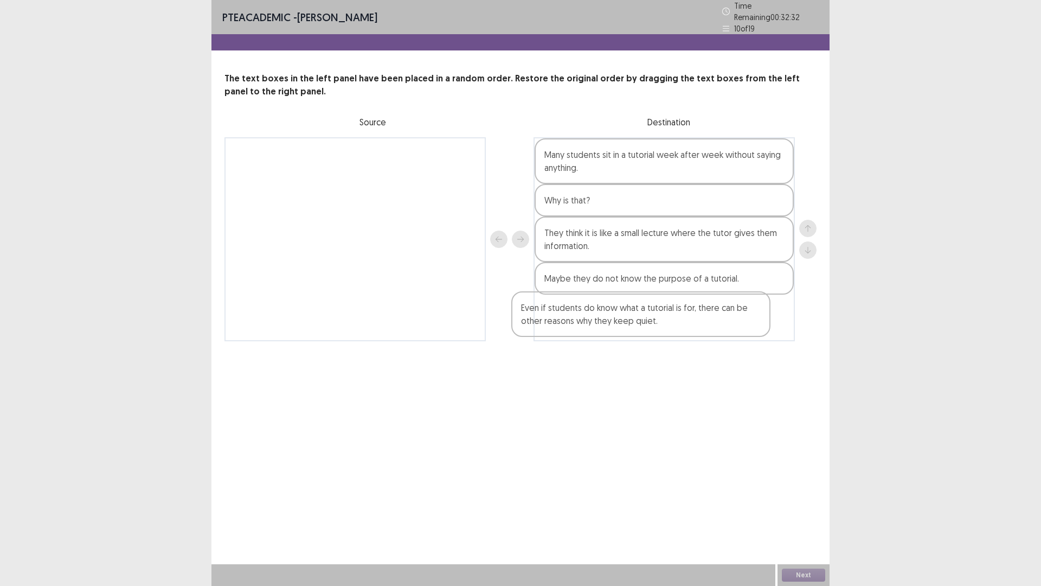
drag, startPoint x: 278, startPoint y: 165, endPoint x: 566, endPoint y: 327, distance: 331.2
click at [566, 327] on div "Even if students do know what a tutorial is for, there can be other reasons why…" at bounding box center [520, 239] width 592 height 204
click at [807, 517] on button "Next" at bounding box center [803, 574] width 43 height 13
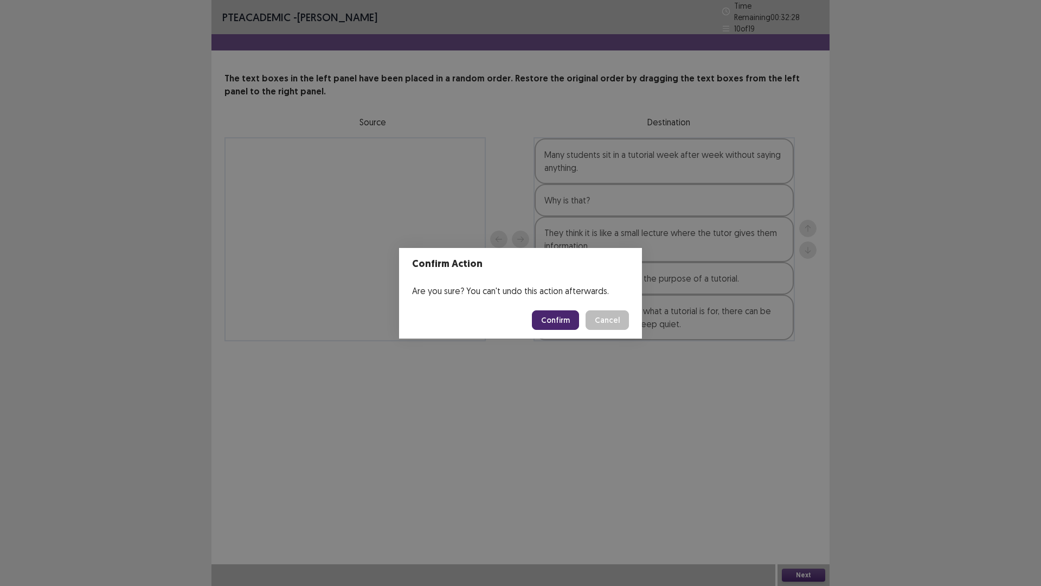
click at [550, 323] on button "Confirm" at bounding box center [555, 320] width 47 height 20
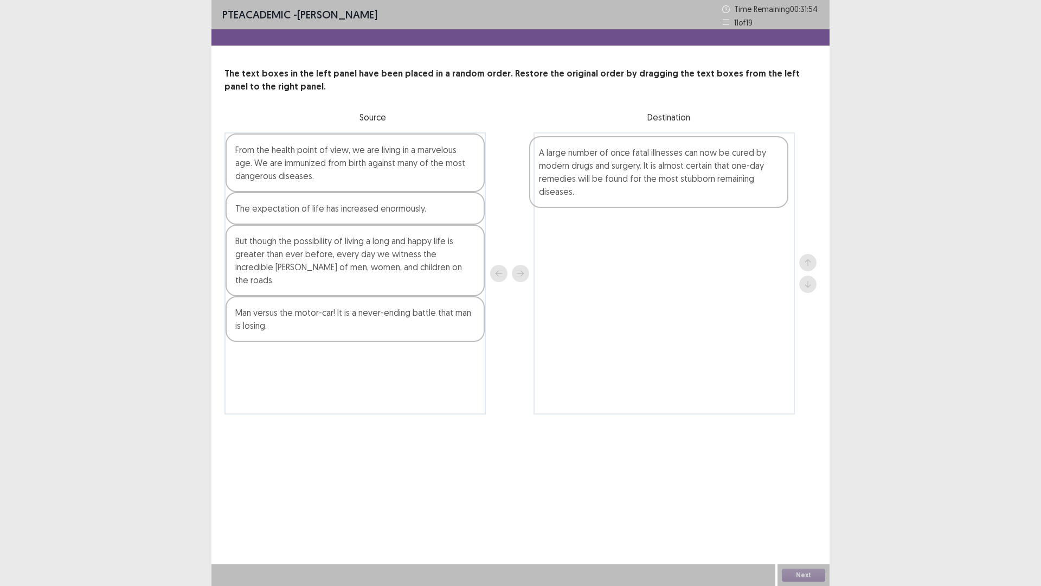
drag, startPoint x: 311, startPoint y: 278, endPoint x: 618, endPoint y: 189, distance: 319.0
click at [618, 189] on div "From the health point of view, we are living in a marvelous age. We are immuniz…" at bounding box center [520, 273] width 592 height 282
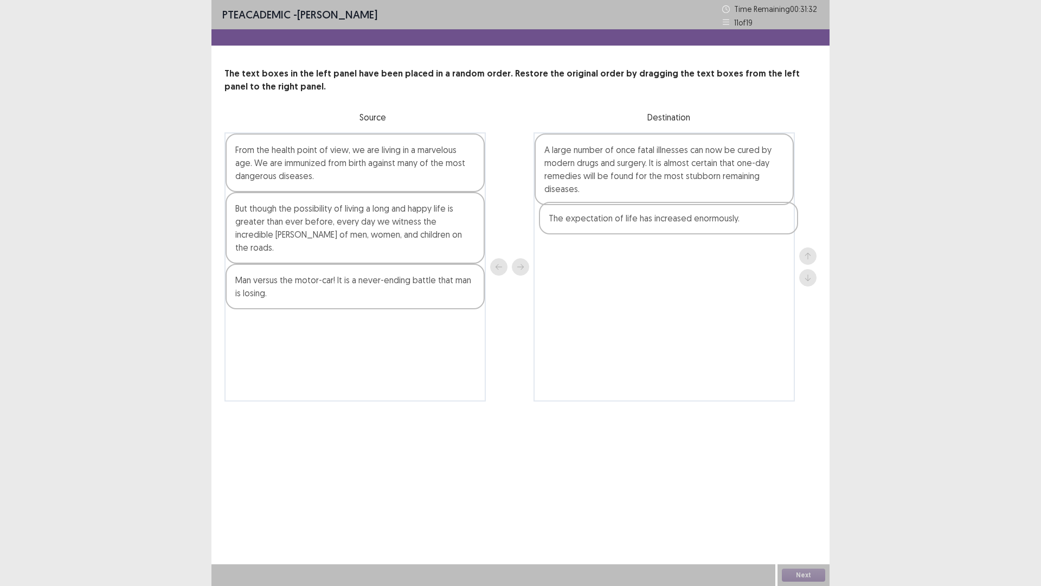
drag, startPoint x: 308, startPoint y: 217, endPoint x: 624, endPoint y: 225, distance: 316.2
click at [625, 226] on div "From the health point of view, we are living in a marvelous age. We are immuniz…" at bounding box center [520, 266] width 592 height 269
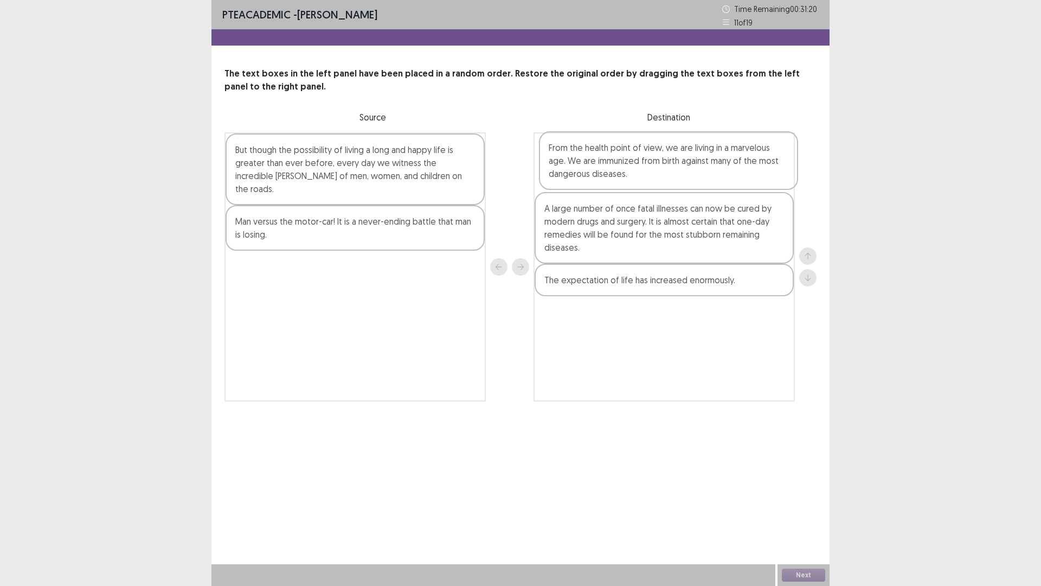
drag, startPoint x: 376, startPoint y: 171, endPoint x: 692, endPoint y: 168, distance: 316.1
click at [692, 168] on div "From the health point of view, we are living in a marvelous age. We are immuniz…" at bounding box center [520, 266] width 592 height 269
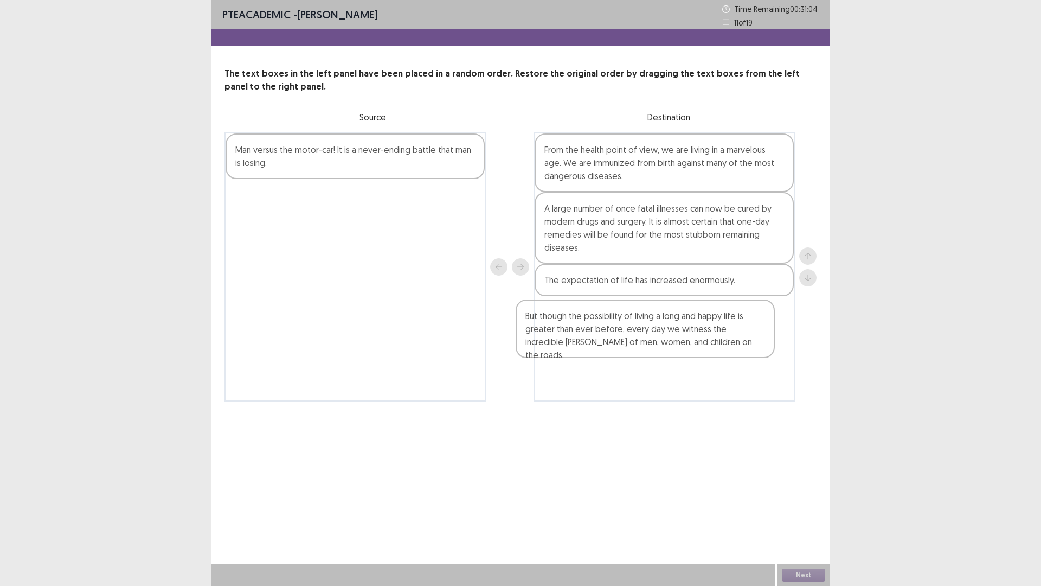
drag, startPoint x: 294, startPoint y: 161, endPoint x: 541, endPoint y: 306, distance: 286.0
click at [589, 330] on div "But though the possibility of living a long and happy life is greater than ever…" at bounding box center [520, 266] width 592 height 269
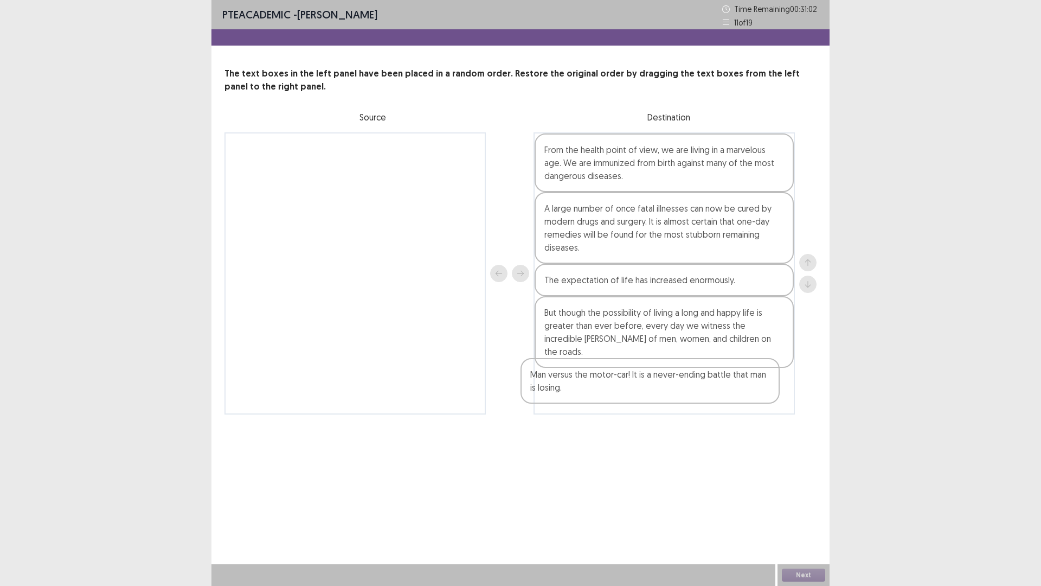
drag, startPoint x: 292, startPoint y: 156, endPoint x: 585, endPoint y: 384, distance: 370.9
click at [587, 383] on div "Man versus the motor-car! It is a never-ending battle that man is losing. From …" at bounding box center [520, 273] width 592 height 282
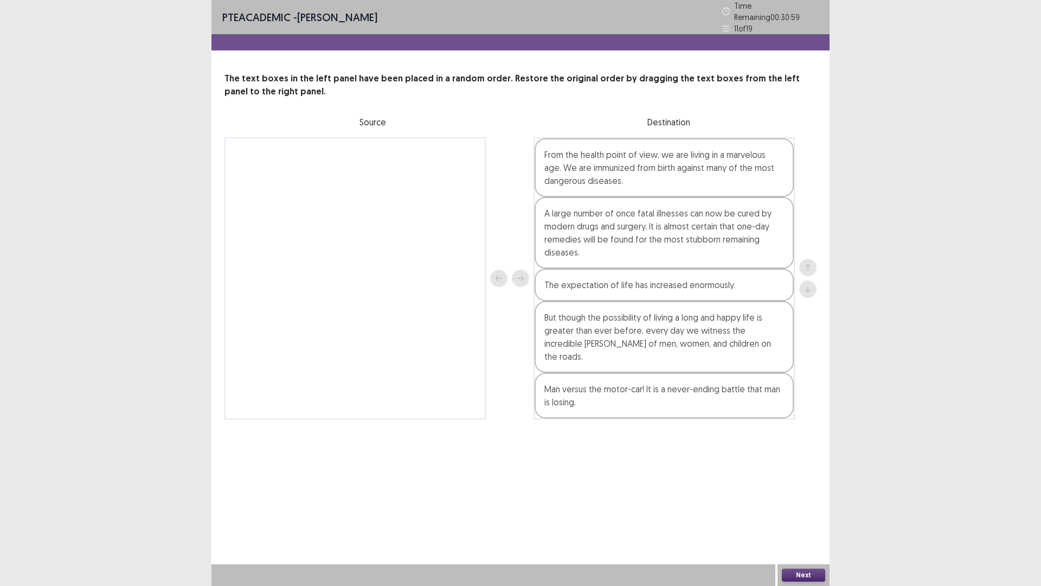
click at [801, 517] on button "Next" at bounding box center [803, 574] width 43 height 13
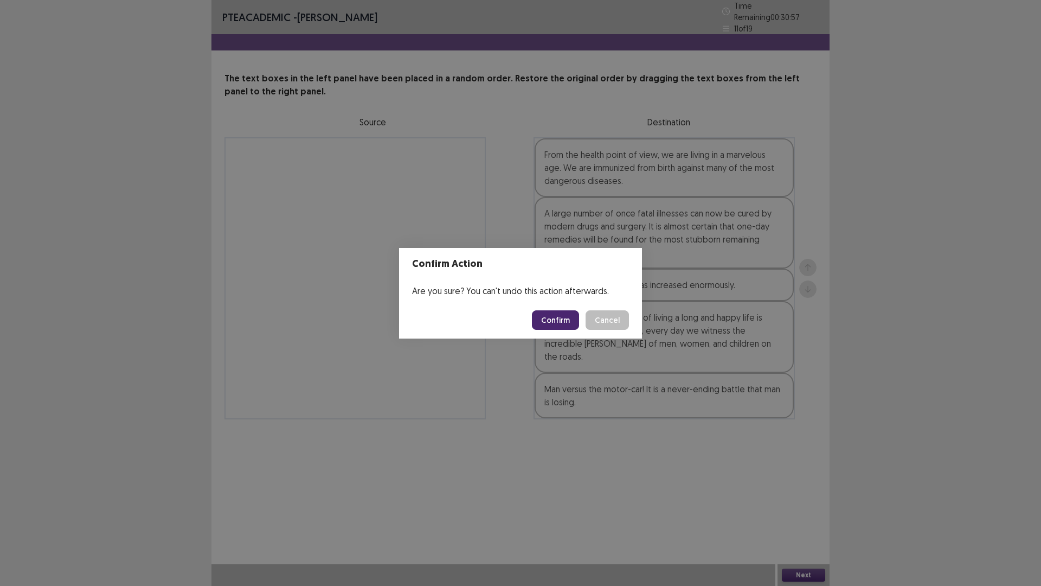
click at [553, 320] on button "Confirm" at bounding box center [555, 320] width 47 height 20
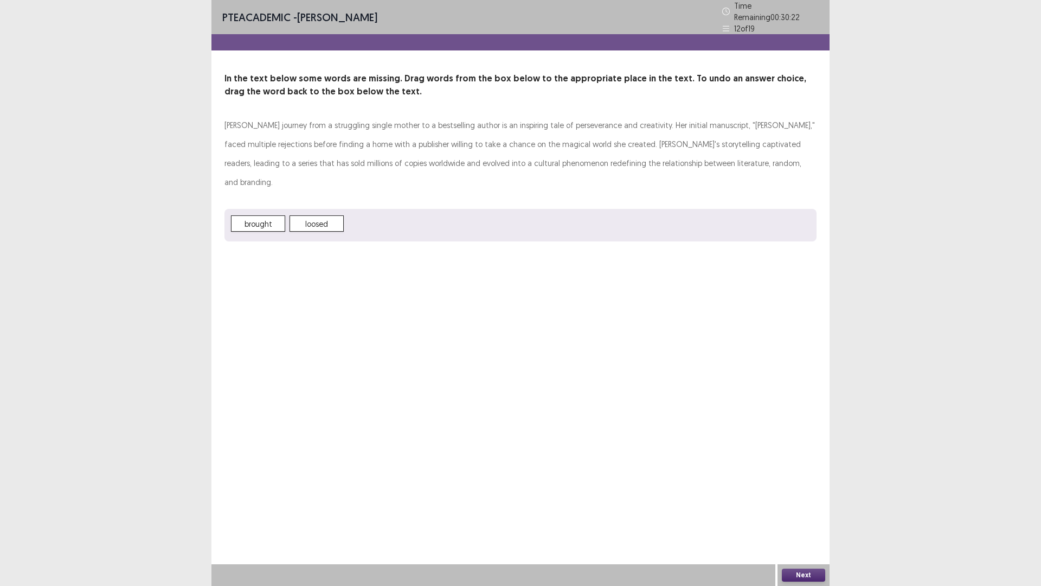
click at [256, 215] on span "brought" at bounding box center [258, 223] width 54 height 16
click at [562, 136] on p "[PERSON_NAME] journey from a struggling single mother to a bestselling author i…" at bounding box center [520, 153] width 592 height 76
drag, startPoint x: 521, startPoint y: 204, endPoint x: 517, endPoint y: 201, distance: 5.8
click at [518, 209] on div "brought loosed" at bounding box center [520, 225] width 592 height 33
drag, startPoint x: 412, startPoint y: 276, endPoint x: 423, endPoint y: 251, distance: 27.2
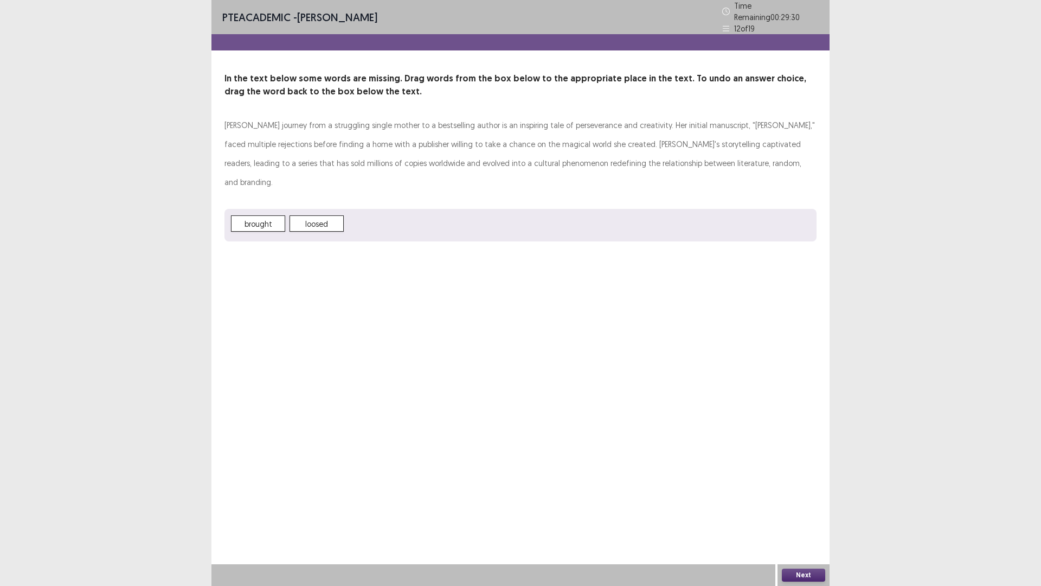
click at [420, 264] on div "PTE academic - [PERSON_NAME] Time Remaining 00 : 29 : 30 12 of 19 In the text b…" at bounding box center [520, 293] width 618 height 586
drag, startPoint x: 566, startPoint y: 137, endPoint x: 240, endPoint y: 225, distance: 338.2
click at [232, 230] on div "PTE academic - [PERSON_NAME] Time Remaining 00 : 29 : 26 12 of 19 In the text b…" at bounding box center [520, 131] width 618 height 263
click at [816, 517] on button "Next" at bounding box center [803, 574] width 43 height 13
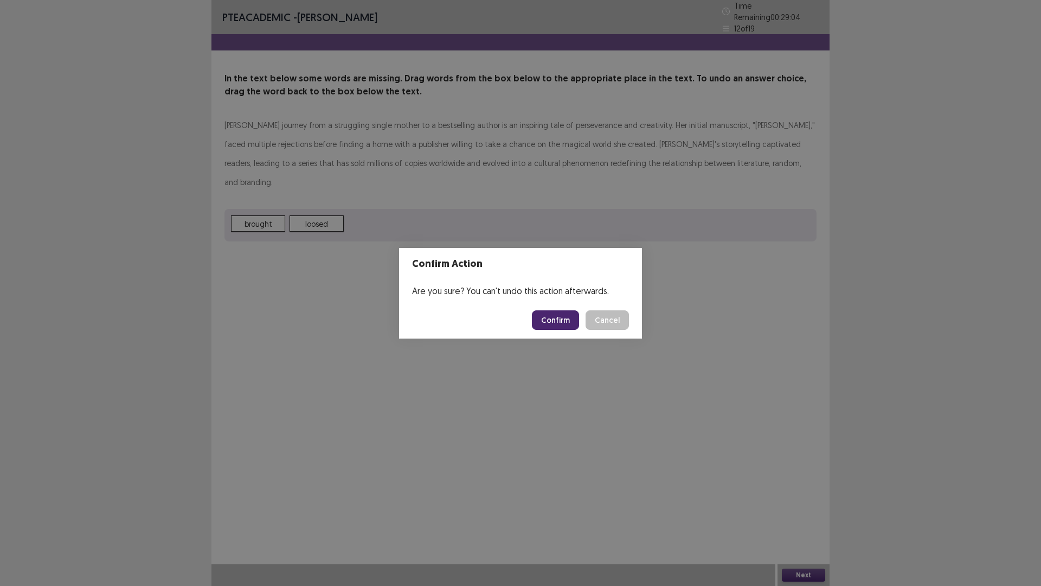
click at [546, 320] on button "Confirm" at bounding box center [555, 320] width 47 height 20
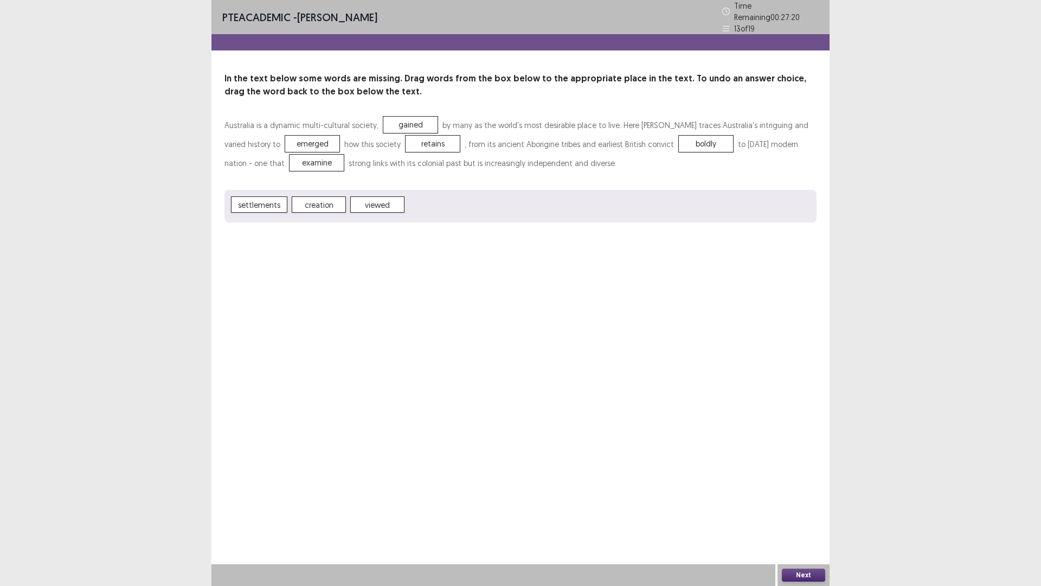
click at [817, 517] on button "Next" at bounding box center [803, 574] width 43 height 13
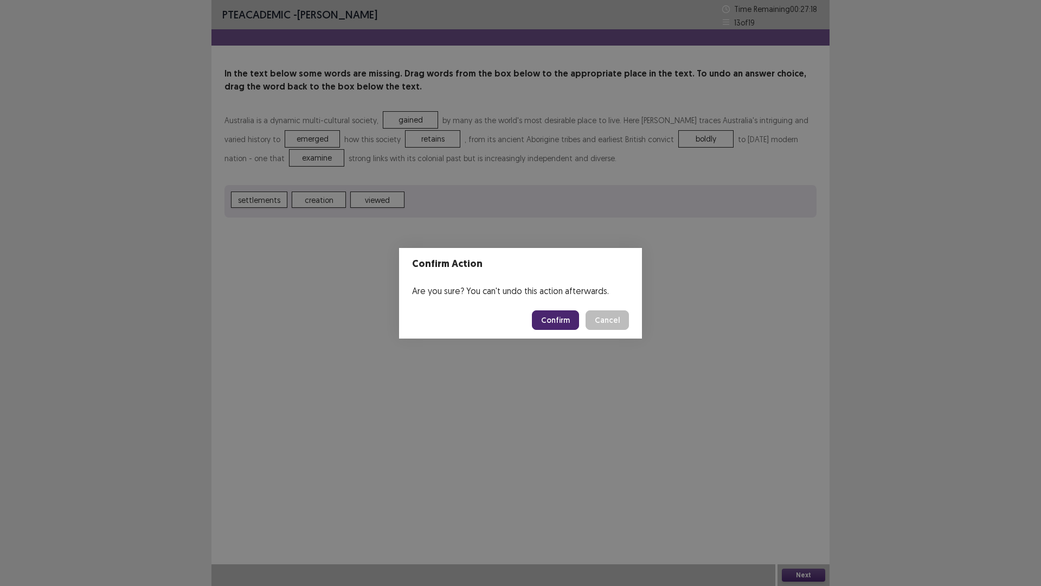
click at [541, 320] on button "Confirm" at bounding box center [555, 320] width 47 height 20
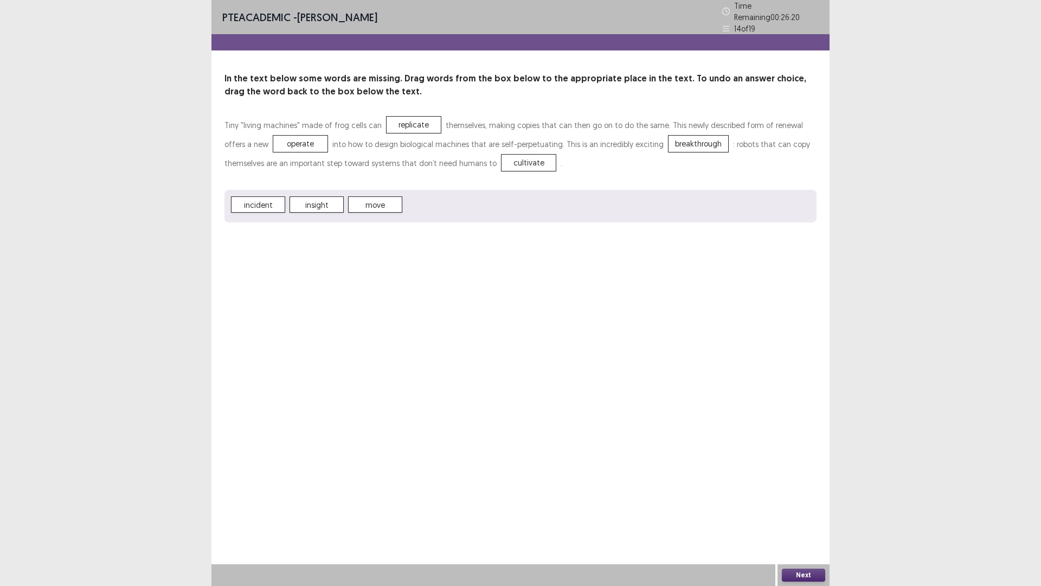
click at [801, 517] on button "Next" at bounding box center [803, 574] width 43 height 13
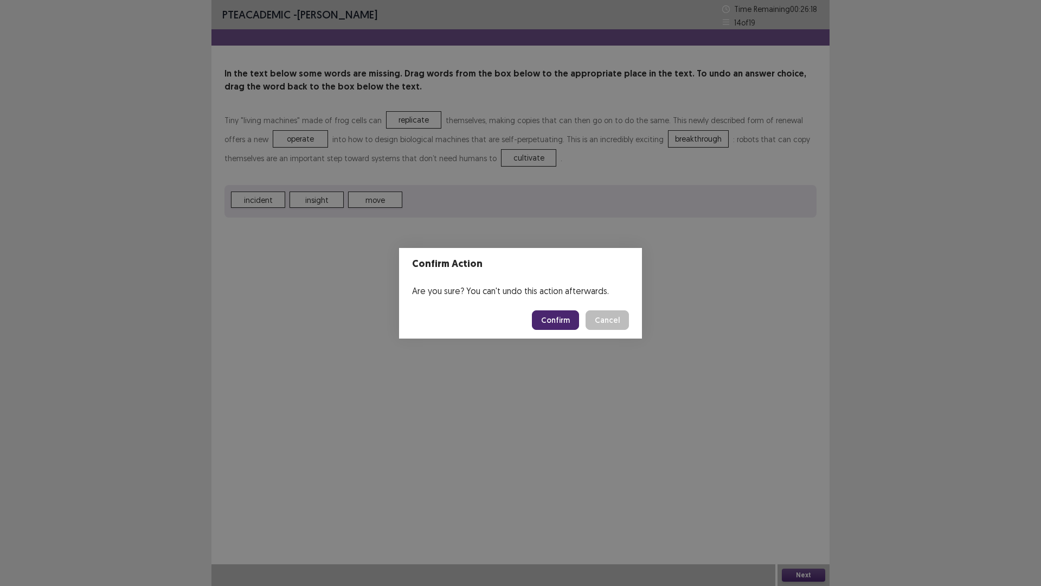
click at [548, 323] on button "Confirm" at bounding box center [555, 320] width 47 height 20
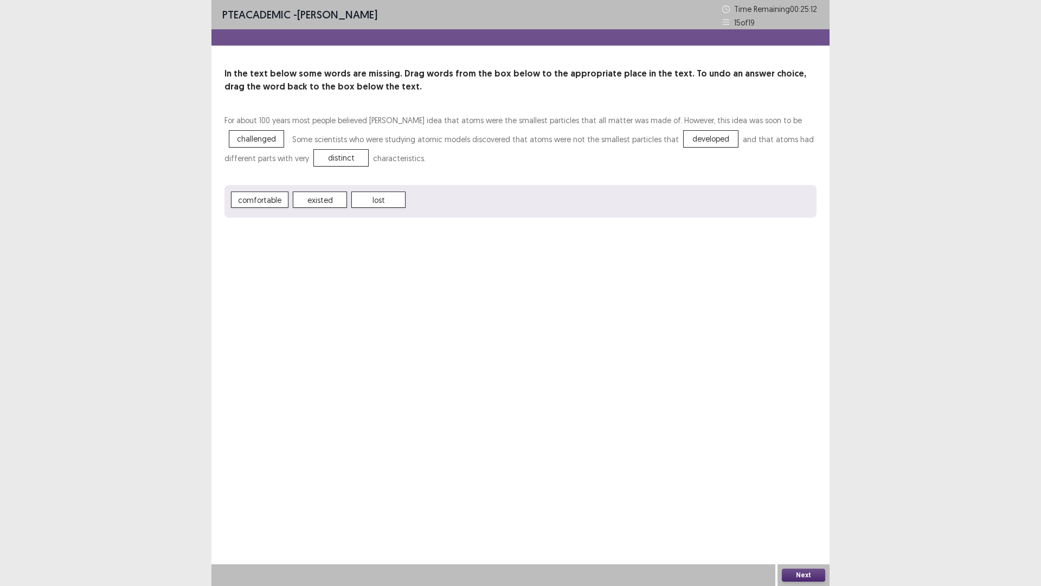
click at [810, 517] on button "Next" at bounding box center [803, 574] width 43 height 13
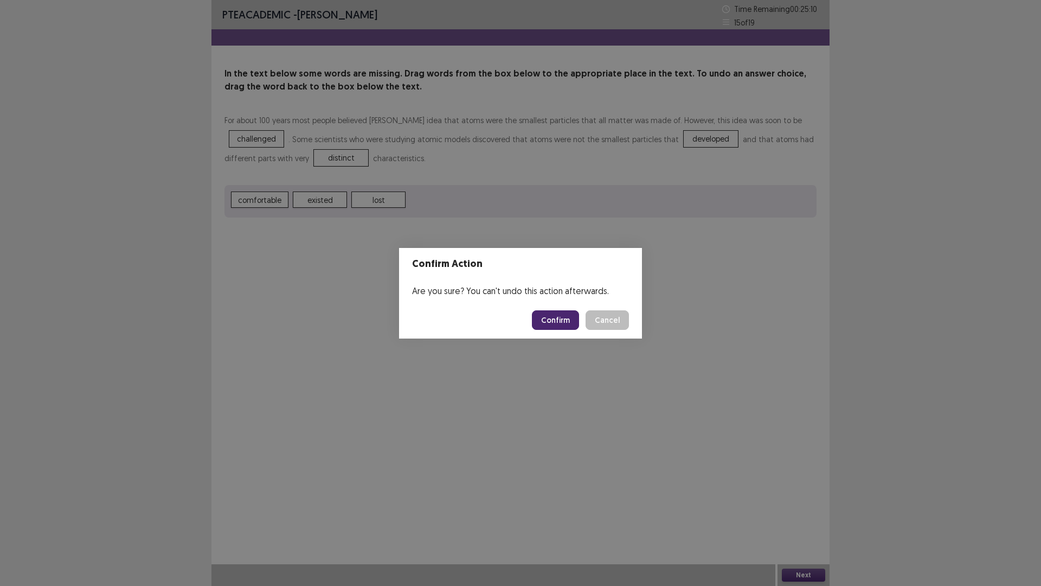
click at [561, 319] on button "Confirm" at bounding box center [555, 320] width 47 height 20
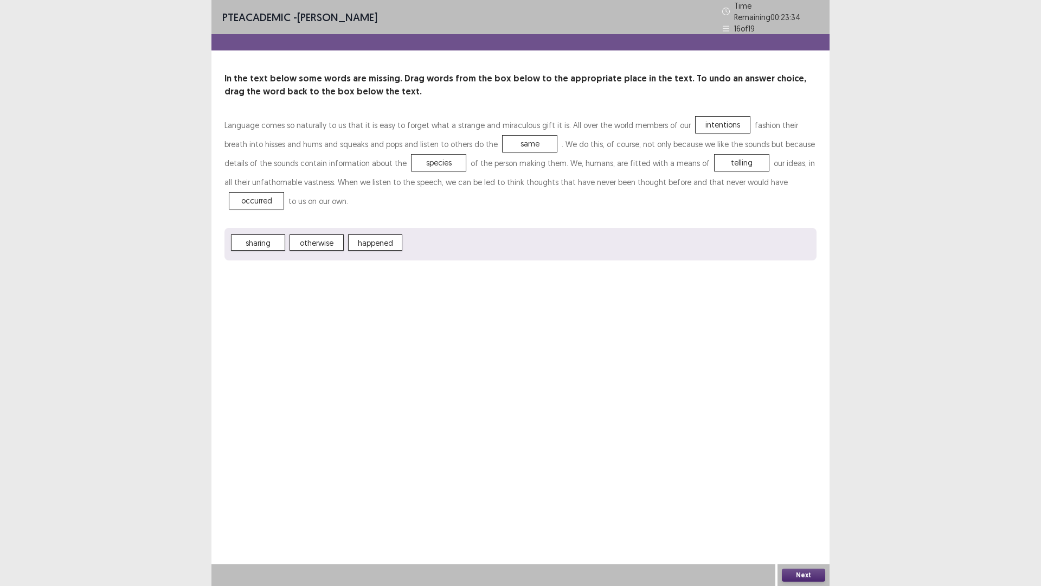
click at [798, 517] on button "Next" at bounding box center [803, 574] width 43 height 13
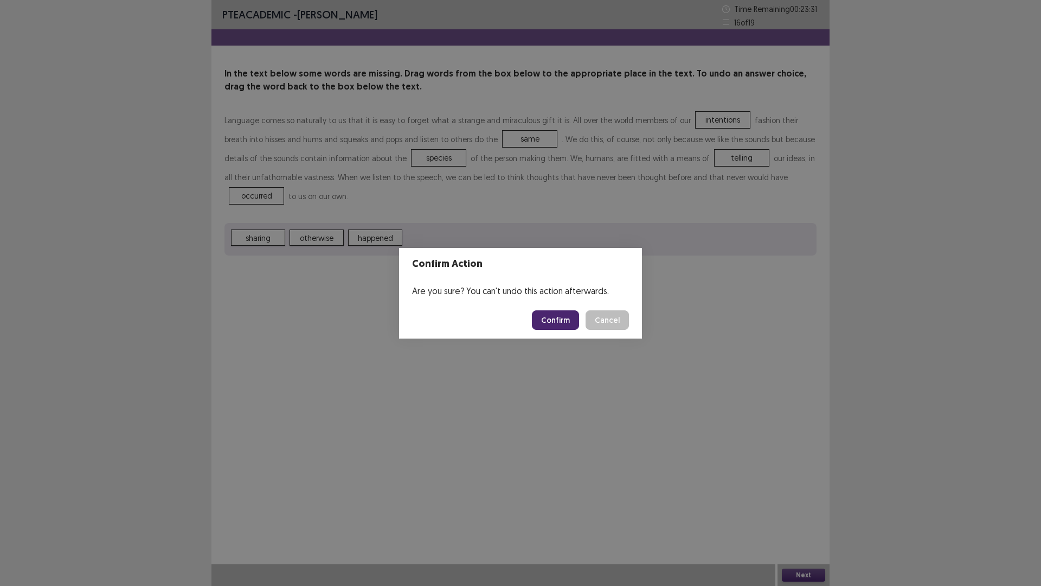
drag, startPoint x: 555, startPoint y: 317, endPoint x: 555, endPoint y: 310, distance: 7.6
click at [554, 316] on button "Confirm" at bounding box center [555, 320] width 47 height 20
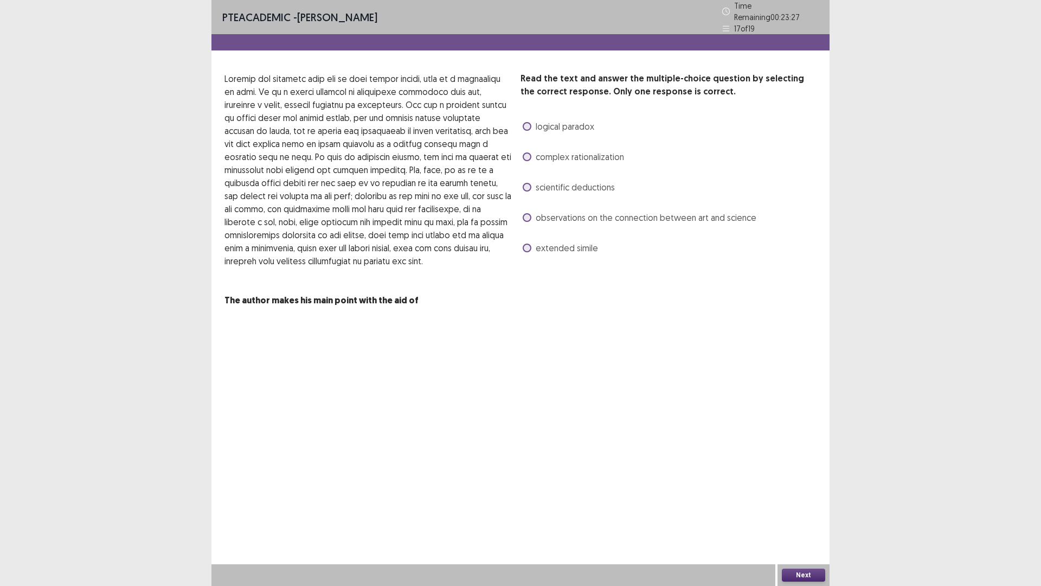
click at [530, 183] on span at bounding box center [527, 187] width 9 height 9
click at [787, 517] on button "Next" at bounding box center [803, 574] width 43 height 13
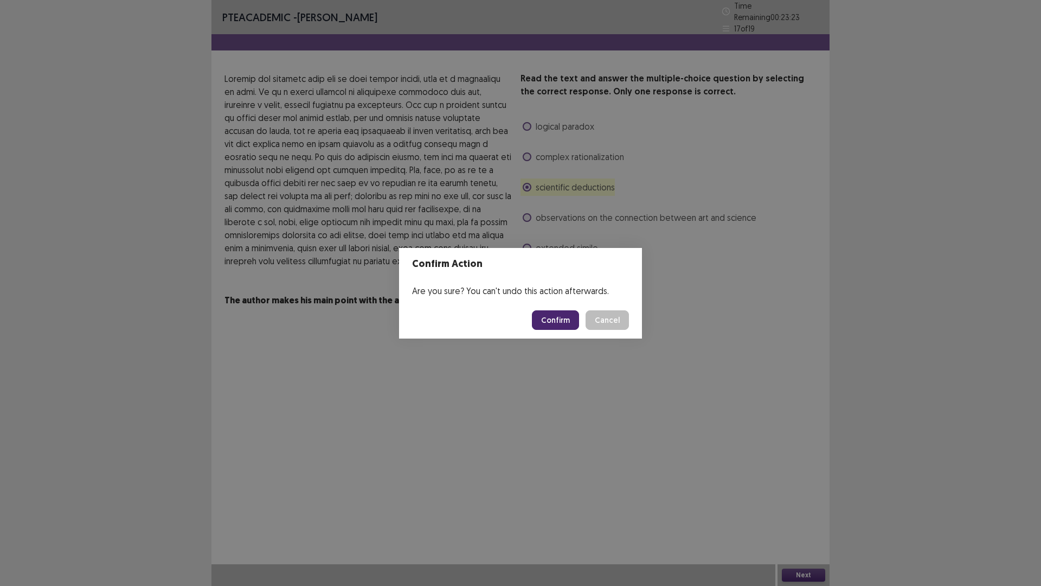
click at [547, 317] on button "Confirm" at bounding box center [555, 320] width 47 height 20
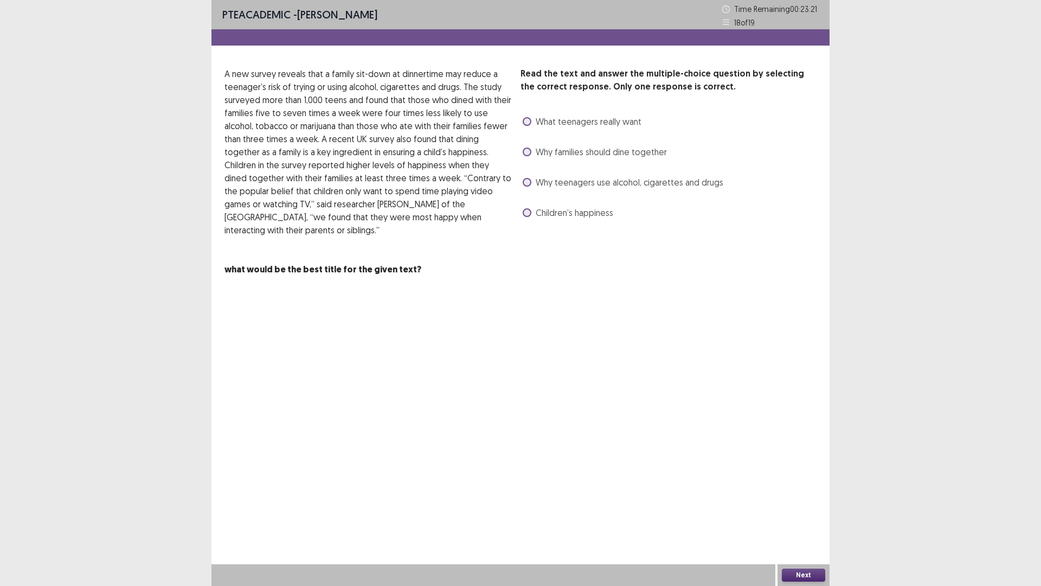
click at [524, 181] on span at bounding box center [527, 182] width 9 height 9
click at [806, 517] on button "Next" at bounding box center [803, 574] width 43 height 13
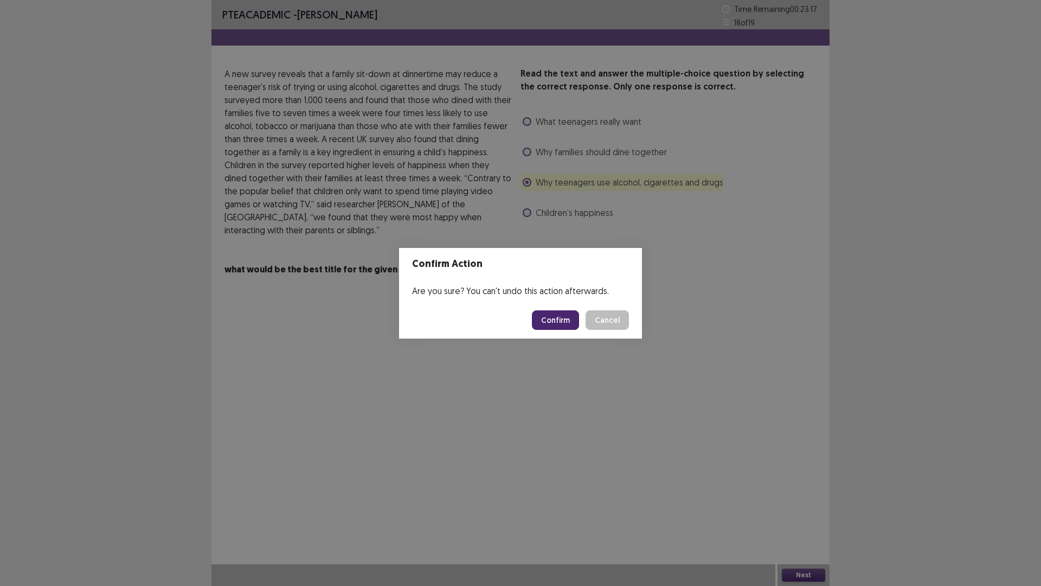
click at [545, 320] on button "Confirm" at bounding box center [555, 320] width 47 height 20
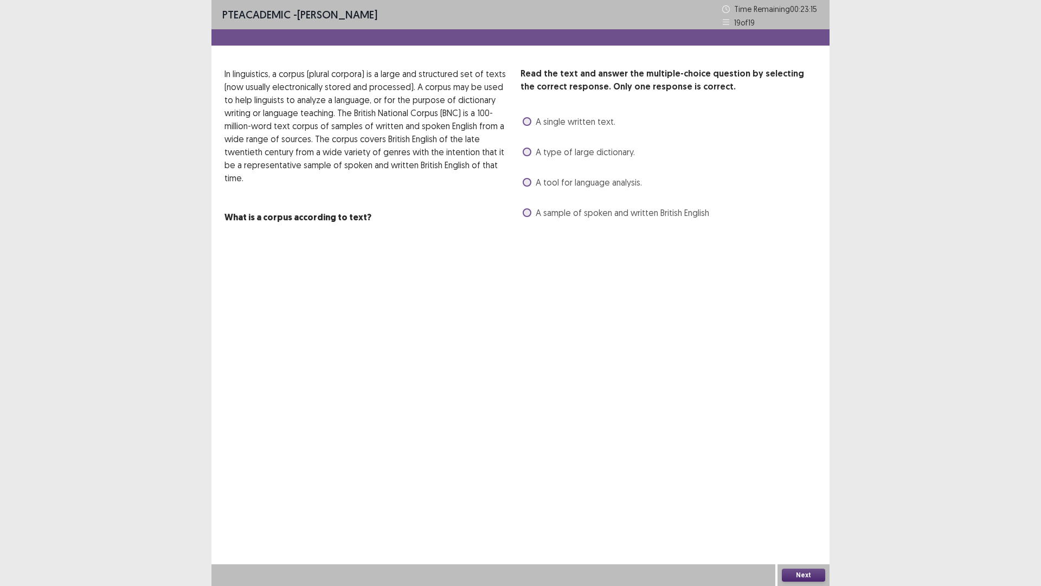
click at [524, 180] on span at bounding box center [527, 182] width 9 height 9
click at [812, 517] on button "Next" at bounding box center [803, 574] width 43 height 13
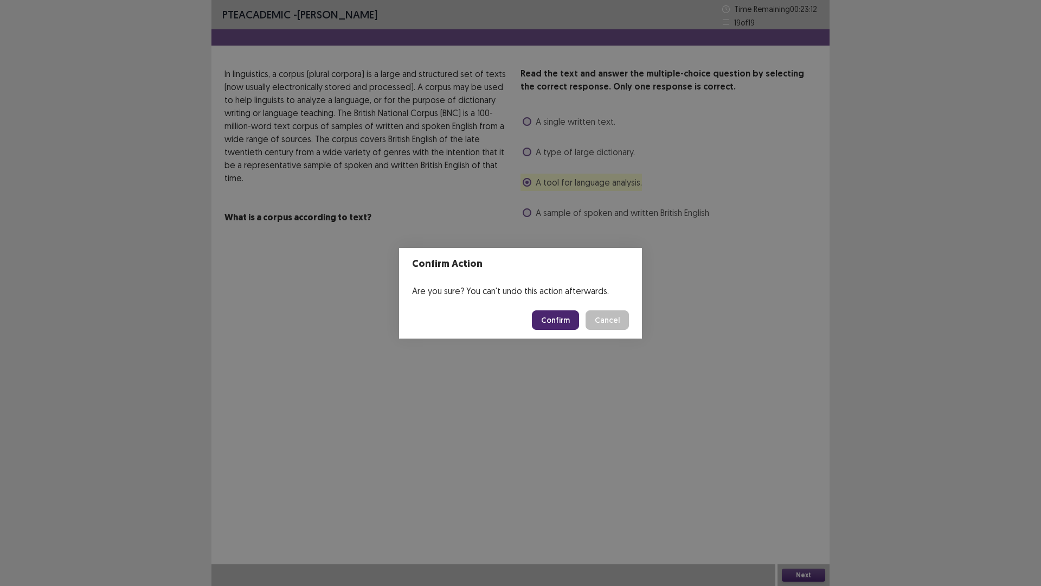
click at [566, 322] on button "Confirm" at bounding box center [555, 320] width 47 height 20
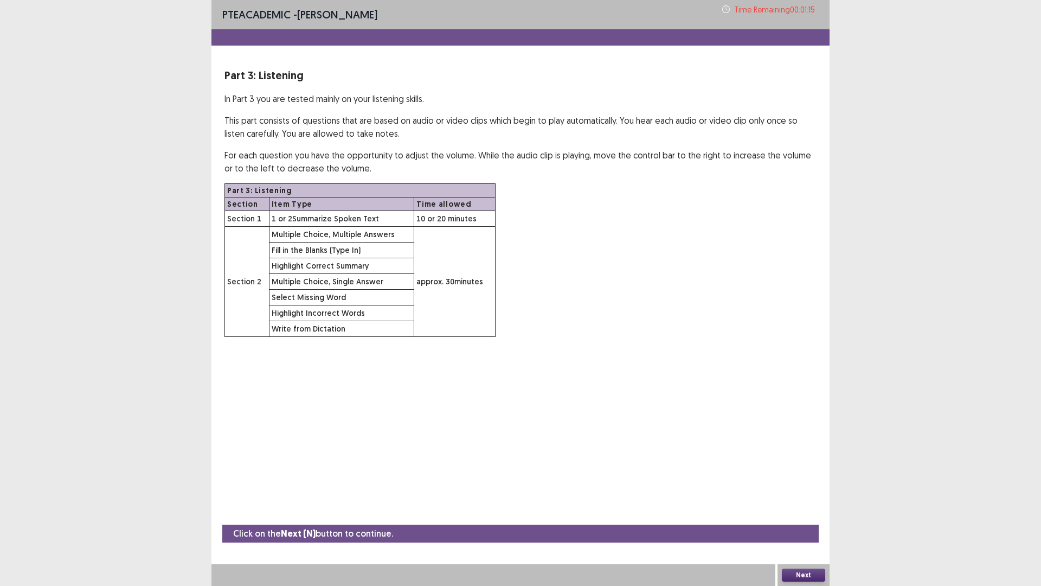
click at [797, 517] on button "Next" at bounding box center [803, 574] width 43 height 13
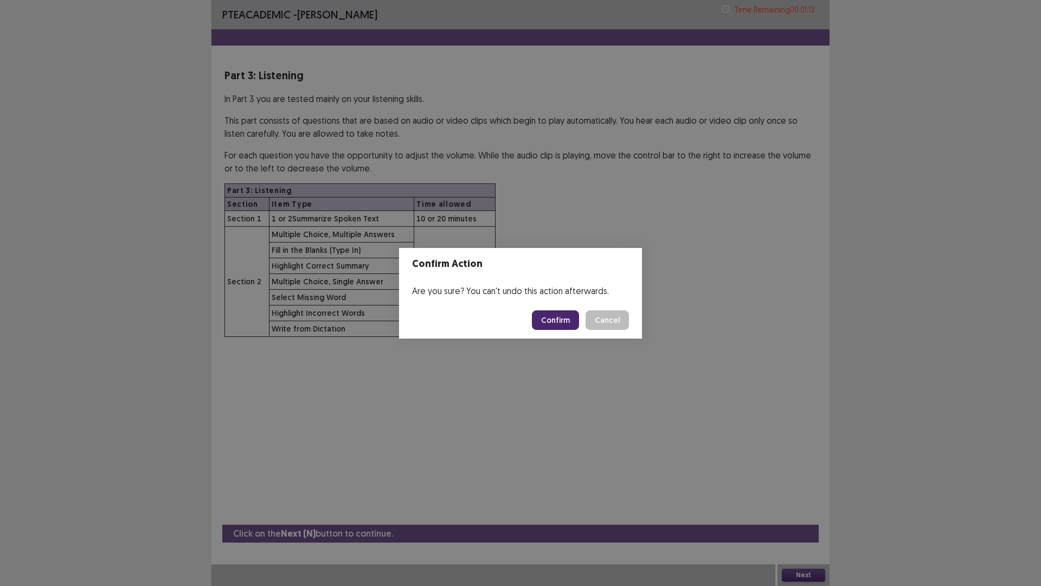
click at [570, 323] on button "Confirm" at bounding box center [555, 320] width 47 height 20
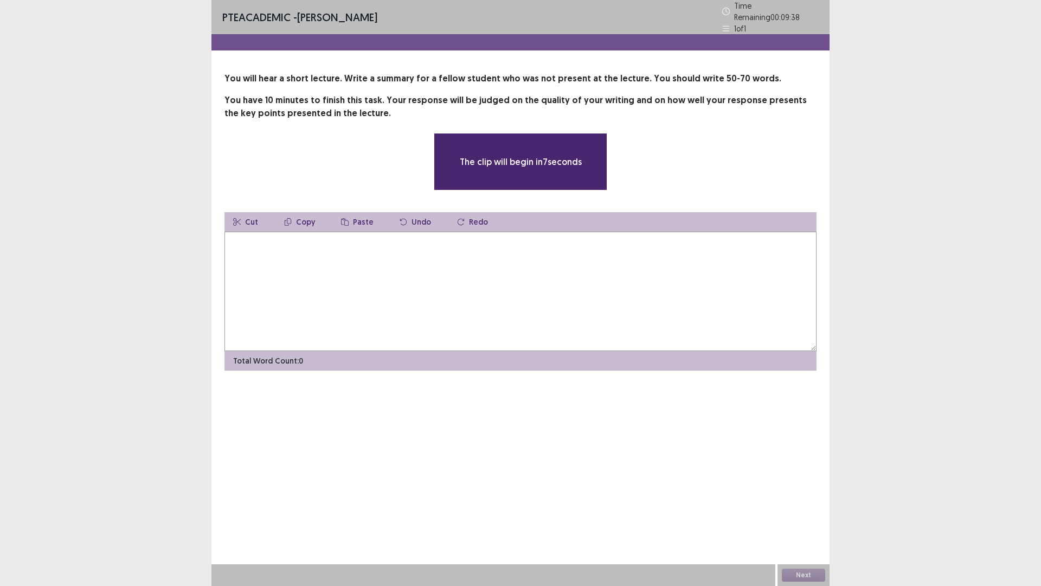
click at [394, 281] on textarea at bounding box center [520, 291] width 592 height 119
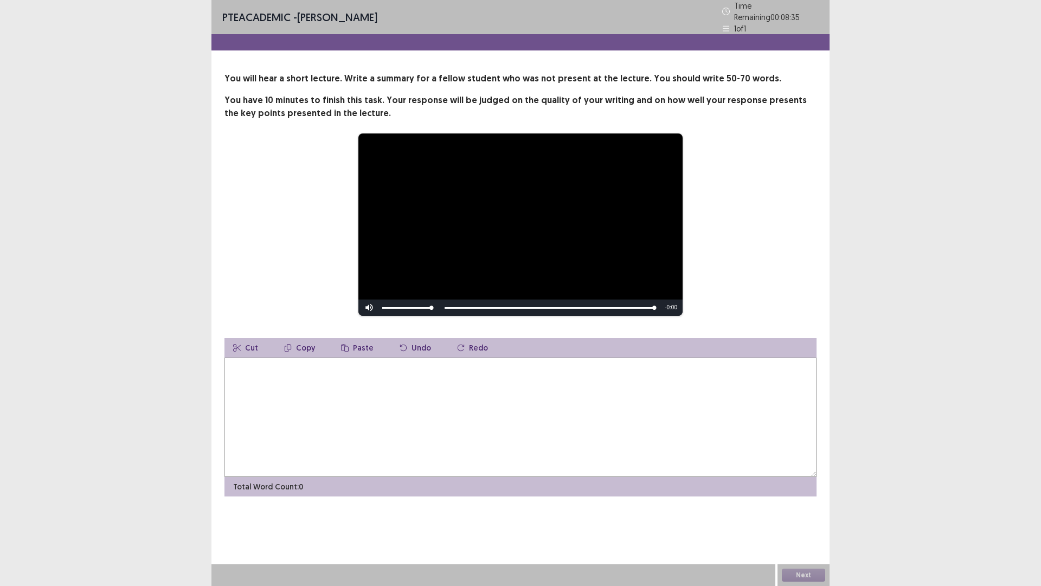
click at [320, 402] on textarea at bounding box center [520, 416] width 592 height 119
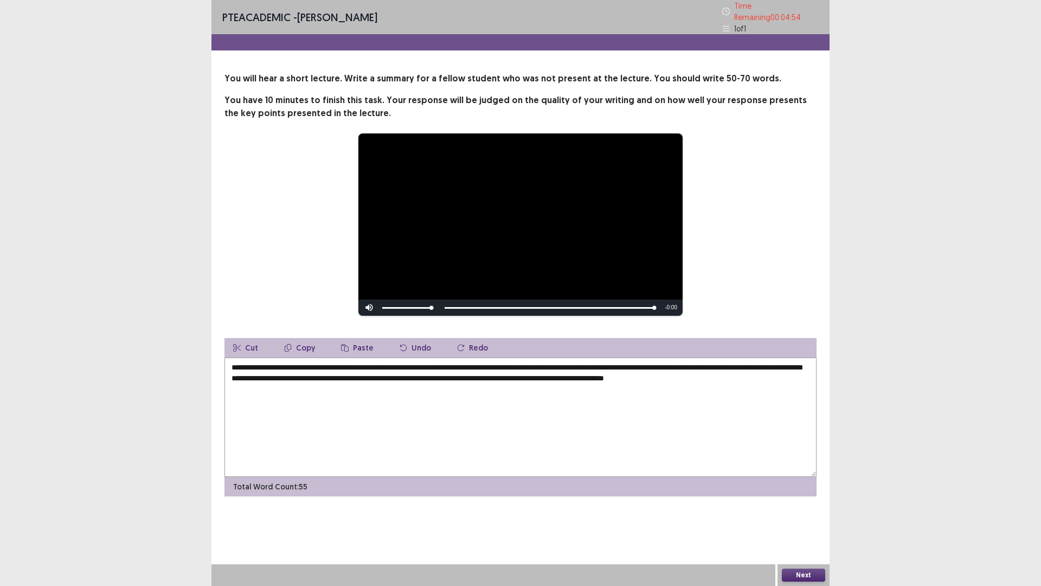
type textarea "**********"
